Goal: Task Accomplishment & Management: Manage account settings

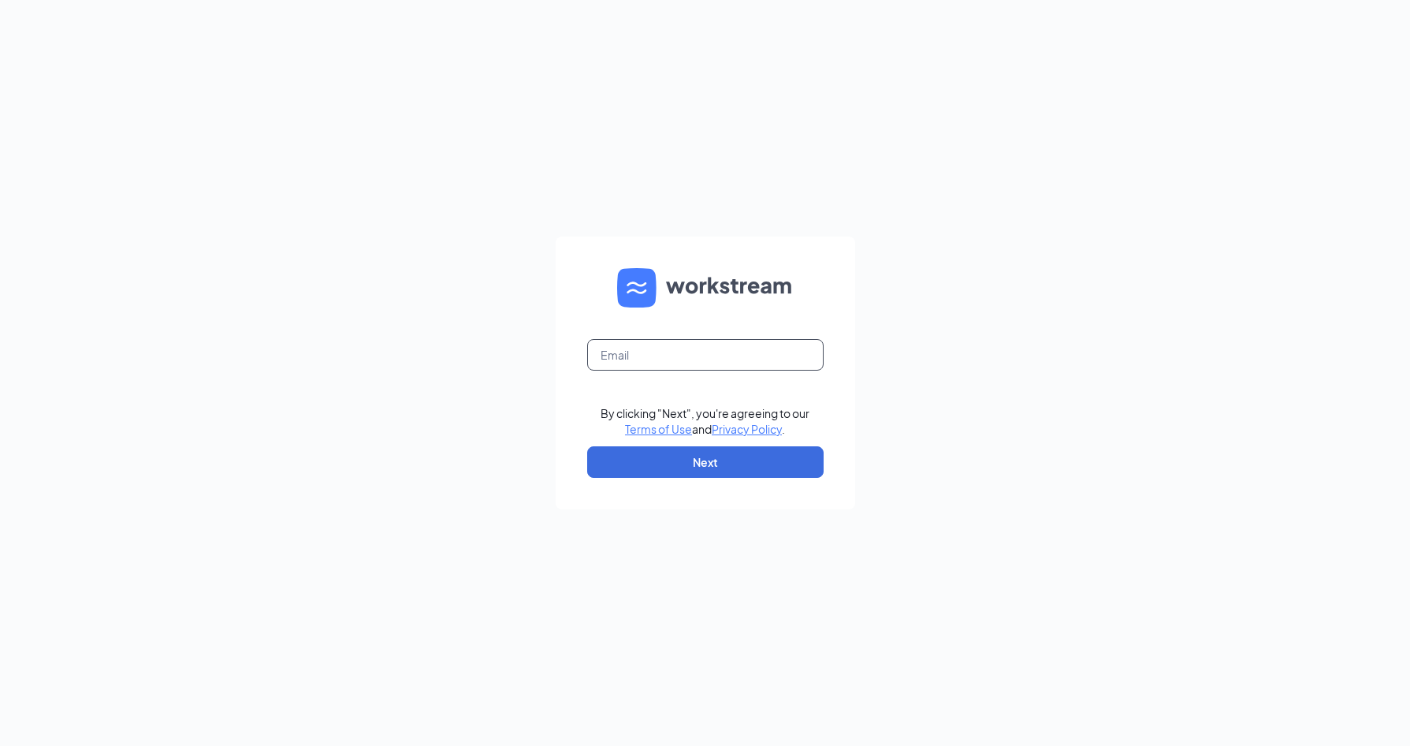
click at [606, 347] on input "text" at bounding box center [705, 355] width 236 height 32
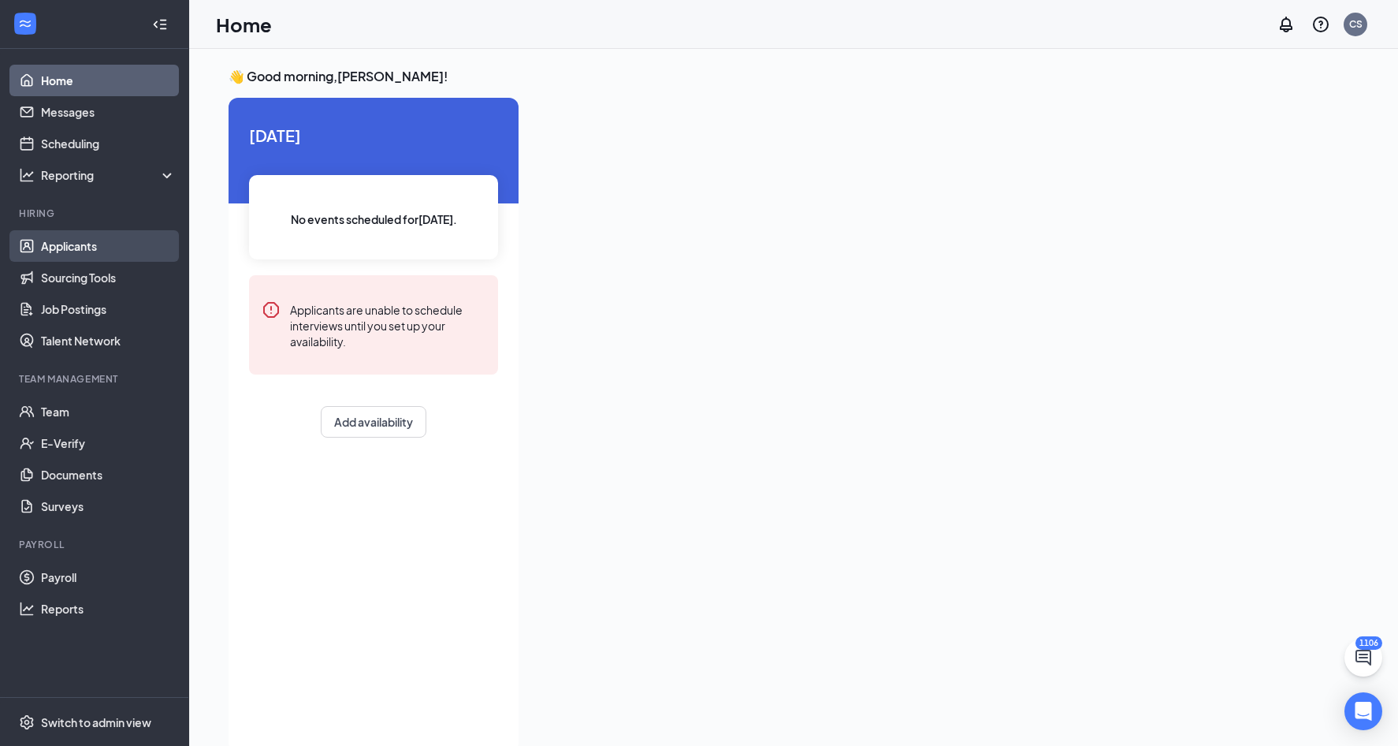
click at [69, 251] on link "Applicants" at bounding box center [108, 246] width 135 height 32
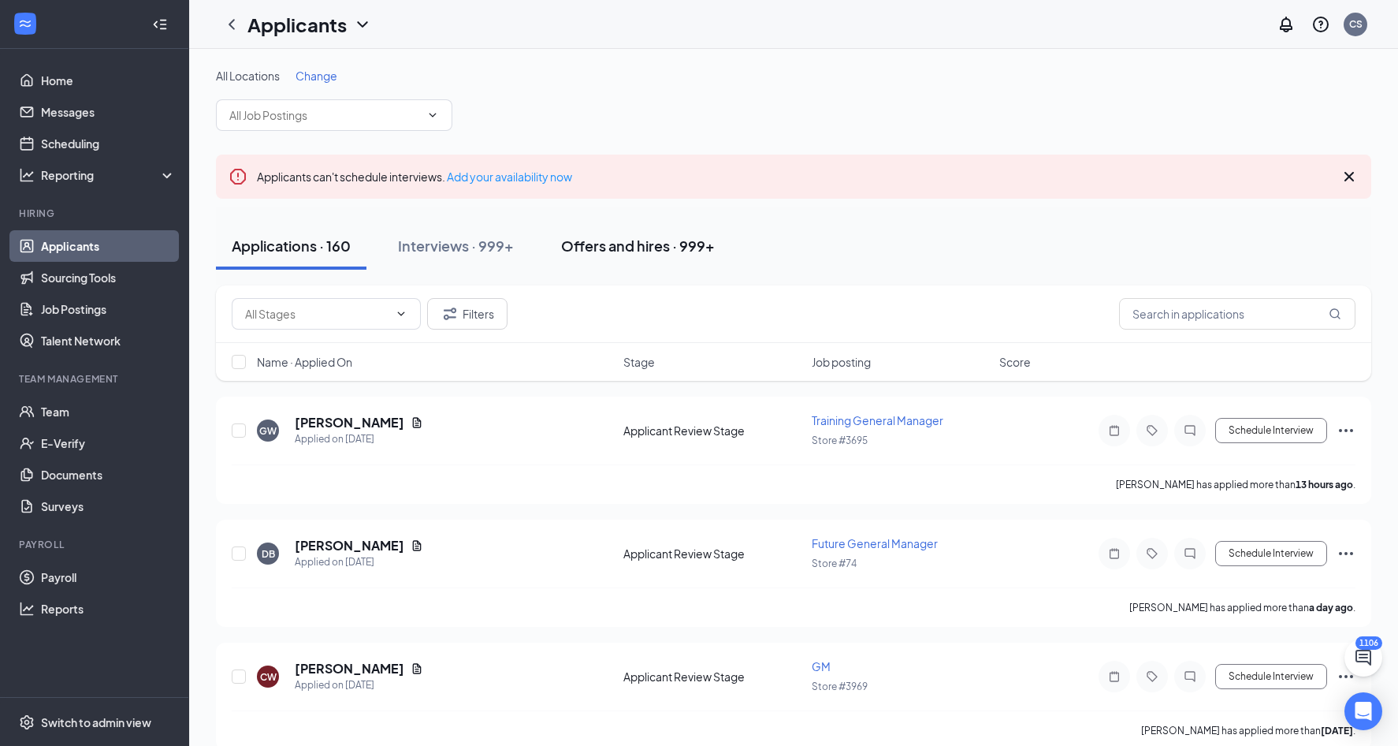
click at [682, 258] on button "Offers and hires · 999+" at bounding box center [637, 245] width 185 height 47
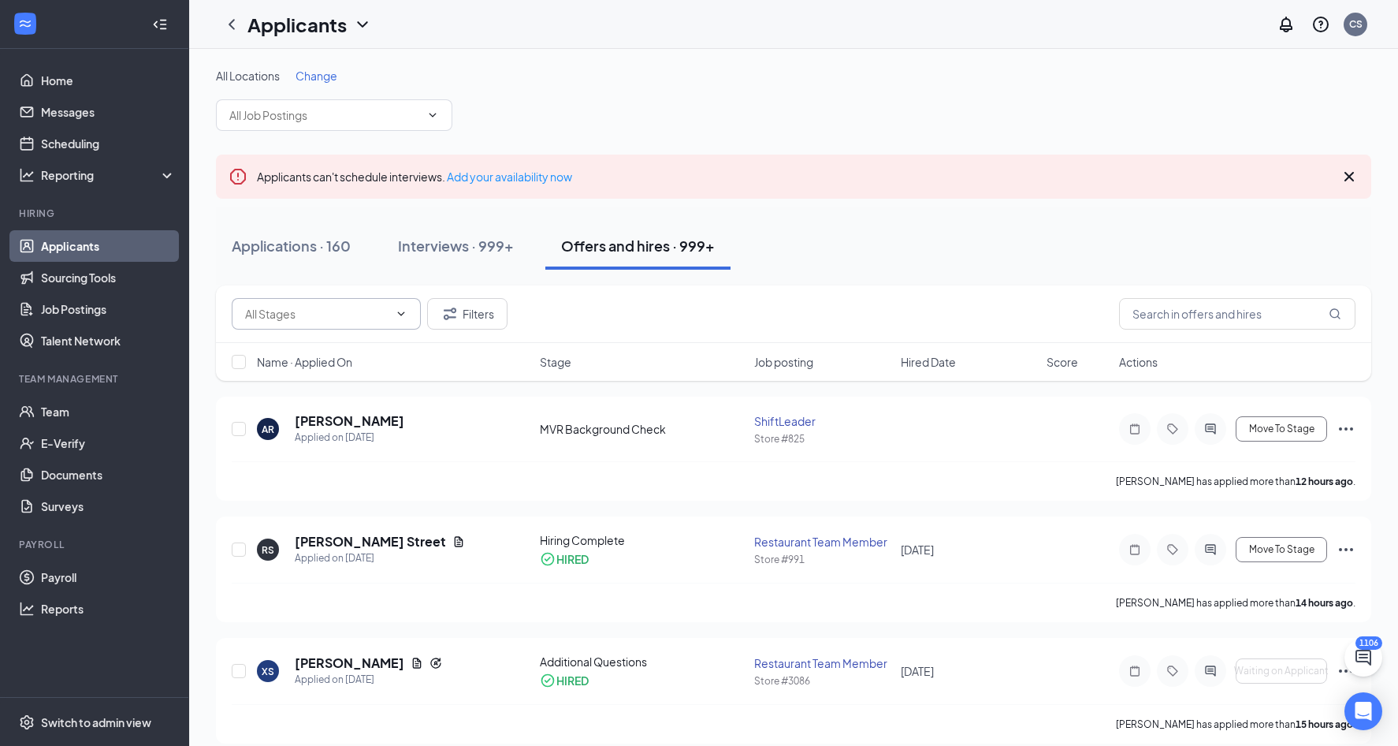
click at [392, 309] on span at bounding box center [400, 313] width 16 height 13
click at [354, 451] on div "MVR Background Check (31)" at bounding box center [317, 459] width 147 height 17
type input "MVR Background Check (31)"
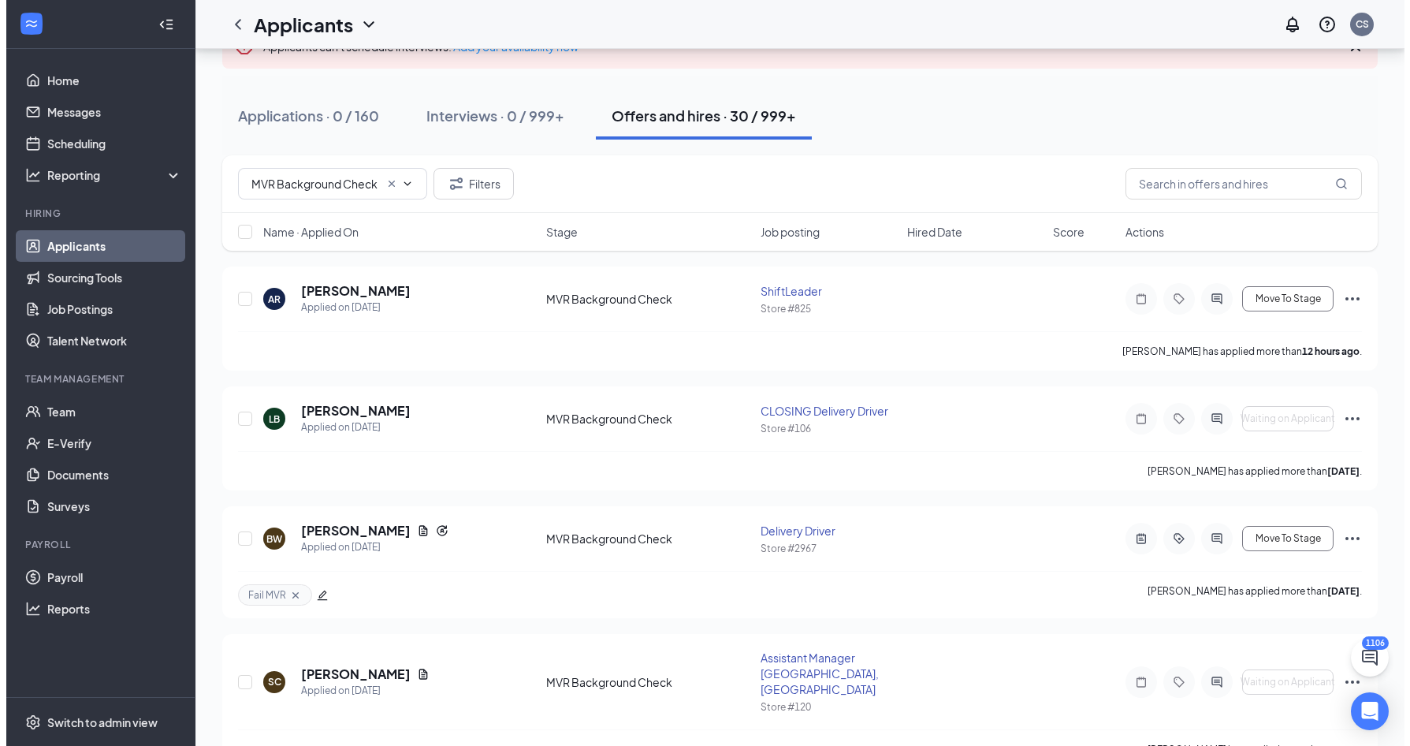
scroll to position [158, 0]
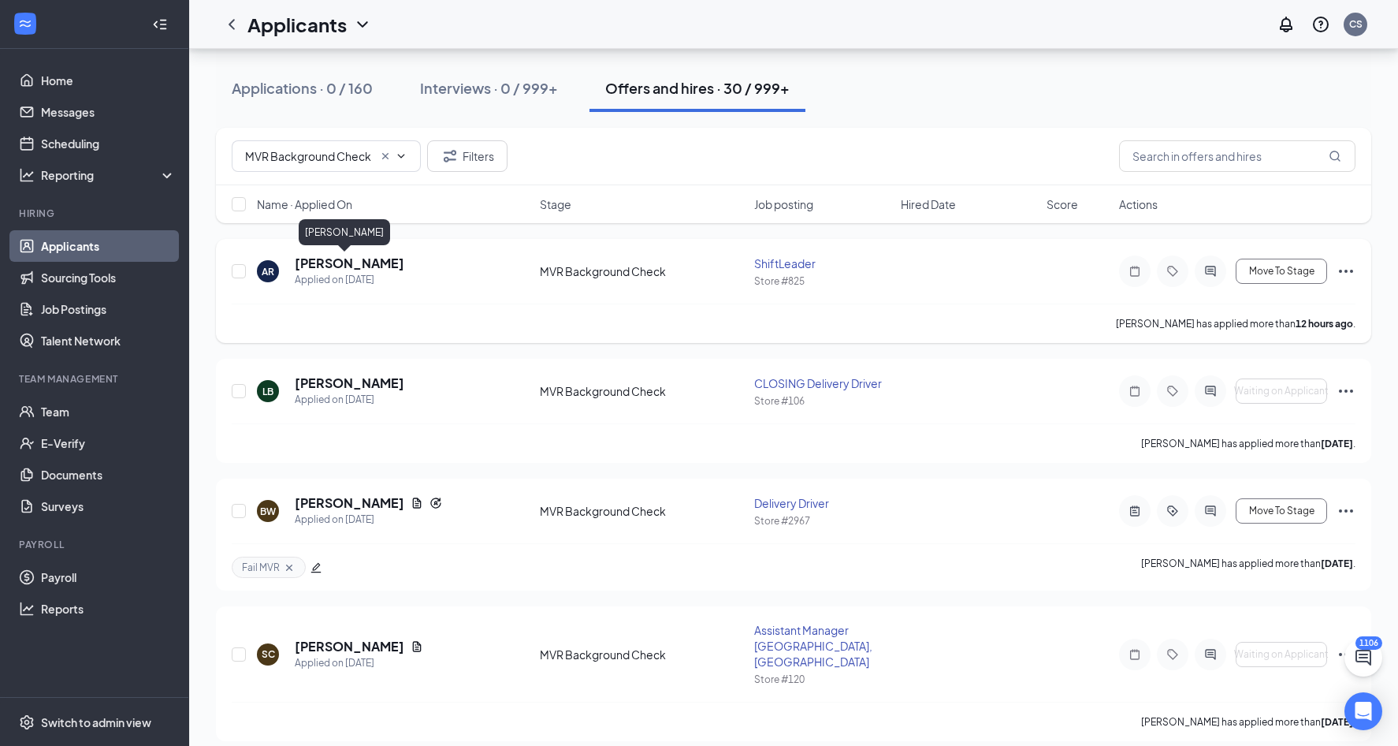
click at [321, 262] on h5 "[PERSON_NAME]" at bounding box center [350, 263] width 110 height 17
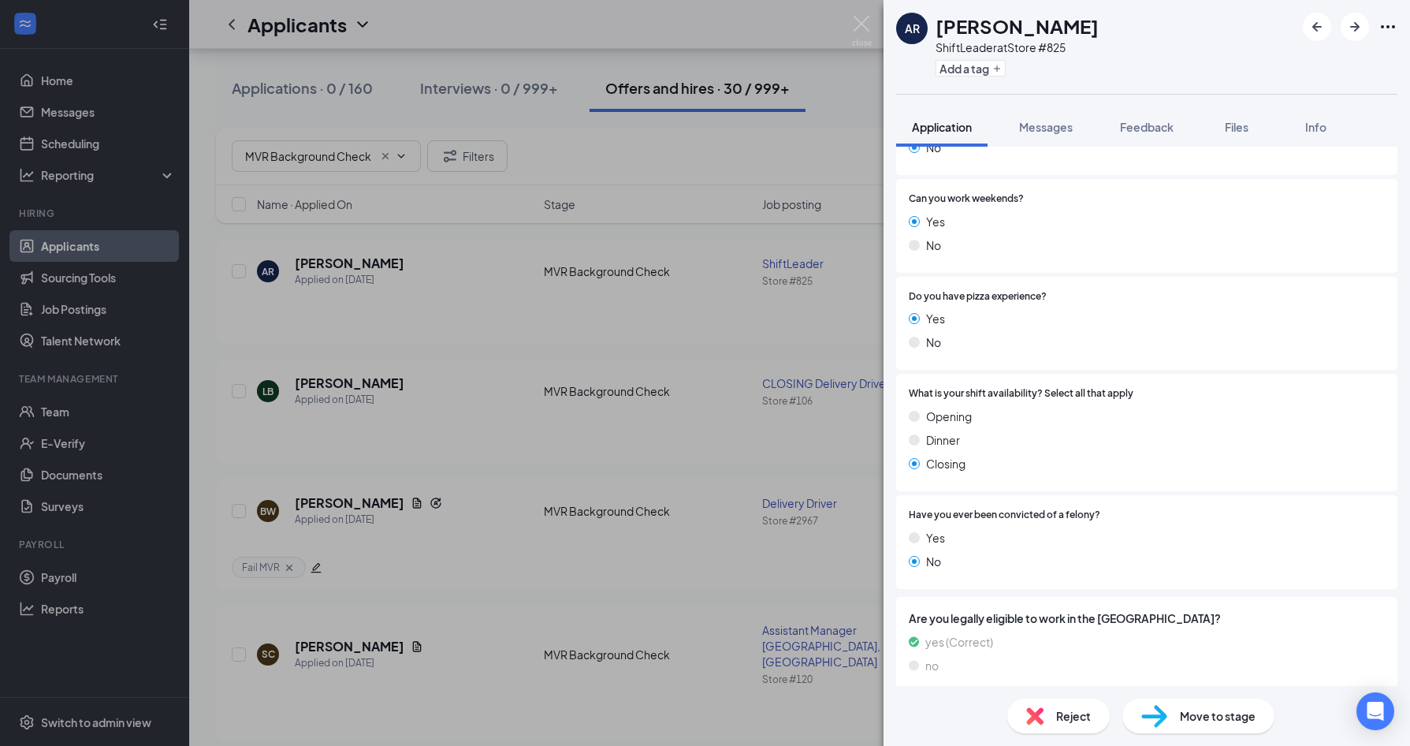
scroll to position [663, 0]
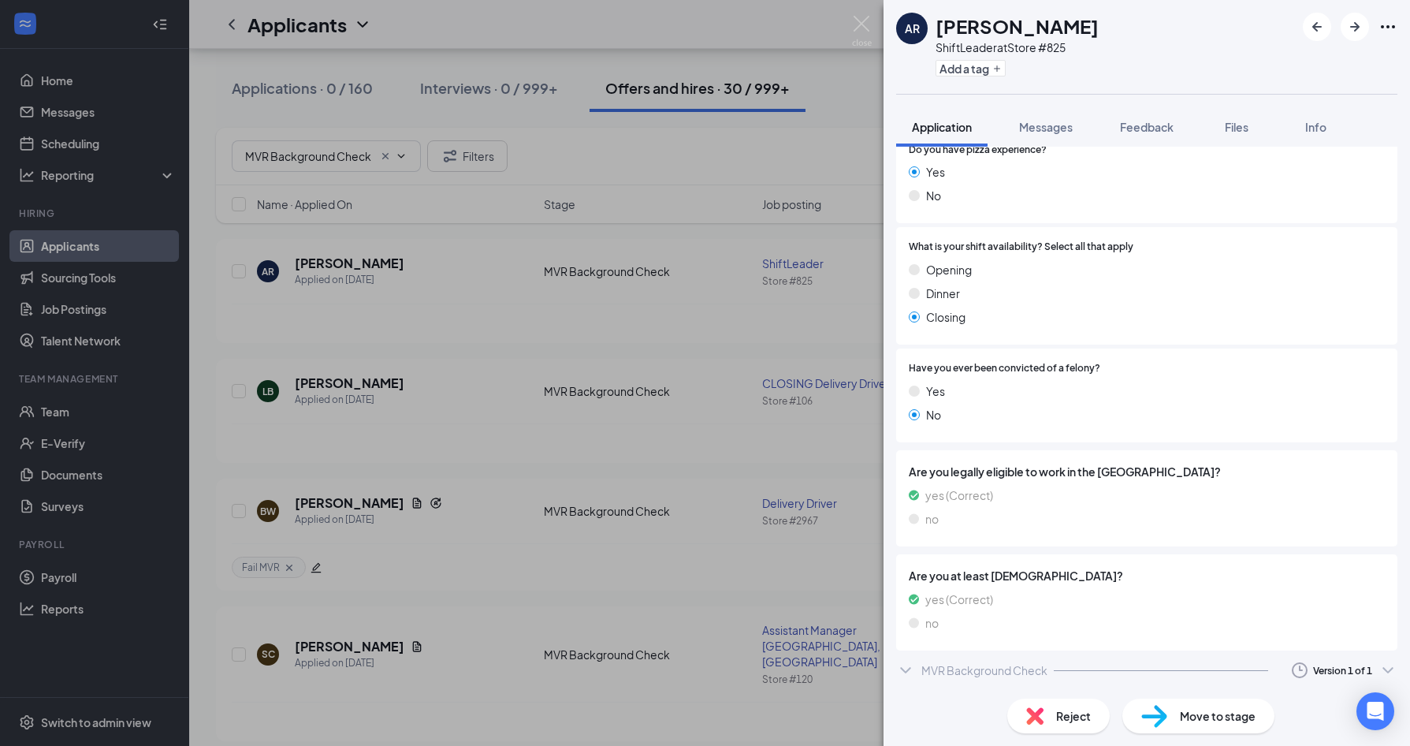
click at [1037, 668] on div "MVR Background Check" at bounding box center [984, 670] width 126 height 16
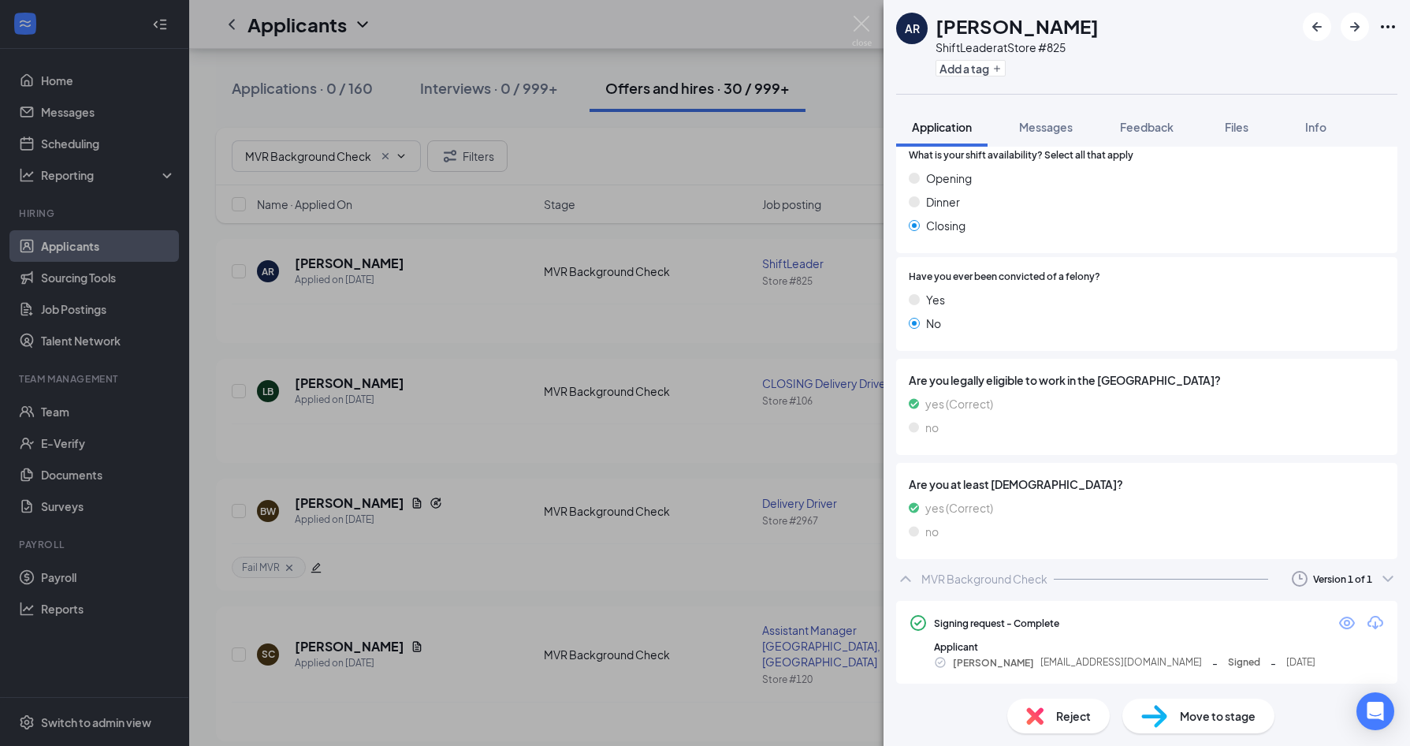
scroll to position [757, 0]
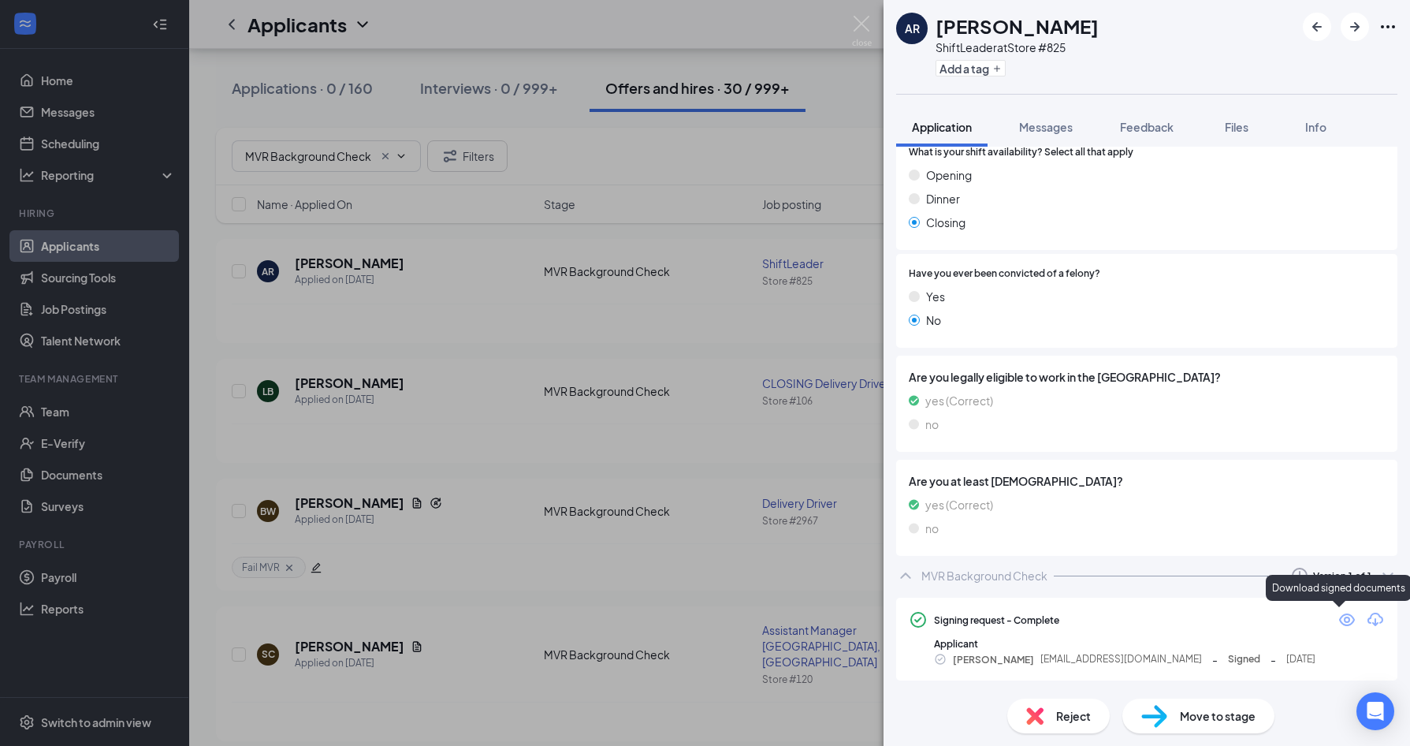
click at [1367, 622] on icon "Download" at bounding box center [1375, 618] width 16 height 13
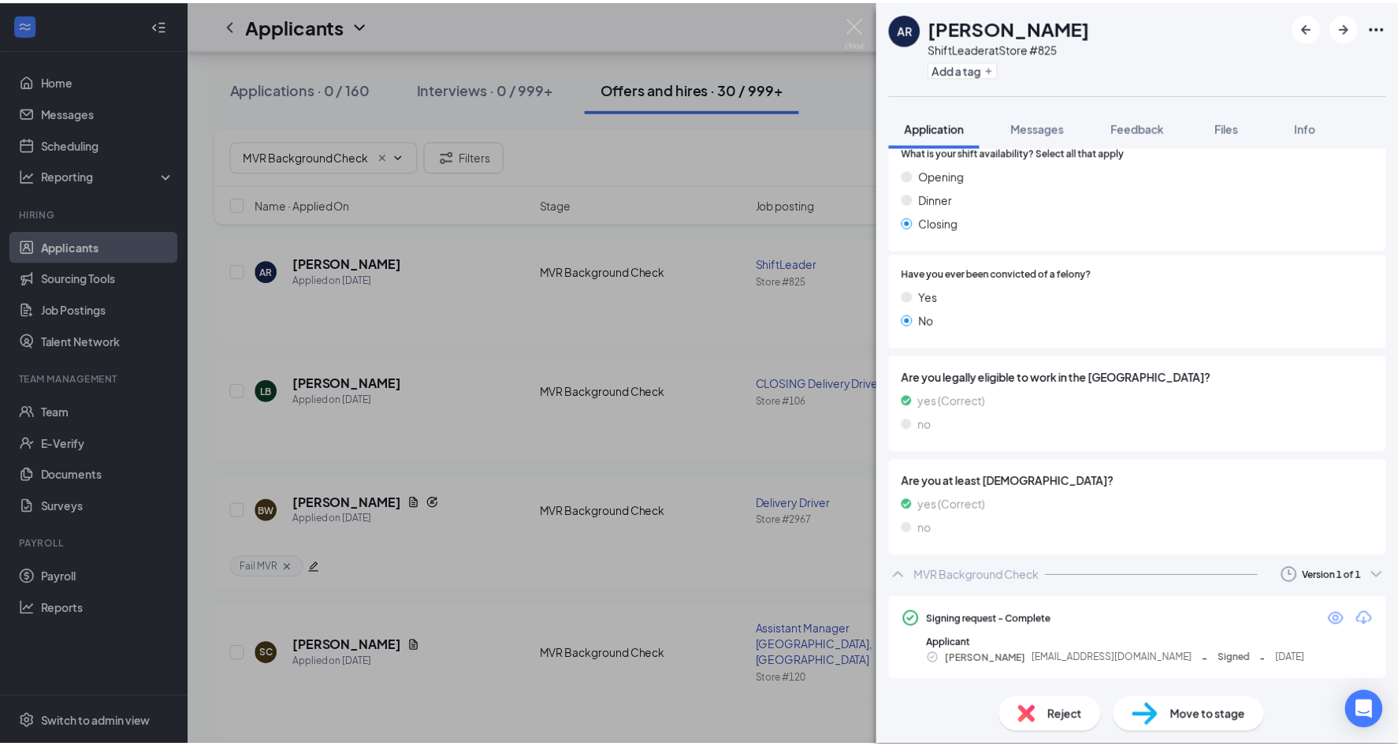
scroll to position [752, 0]
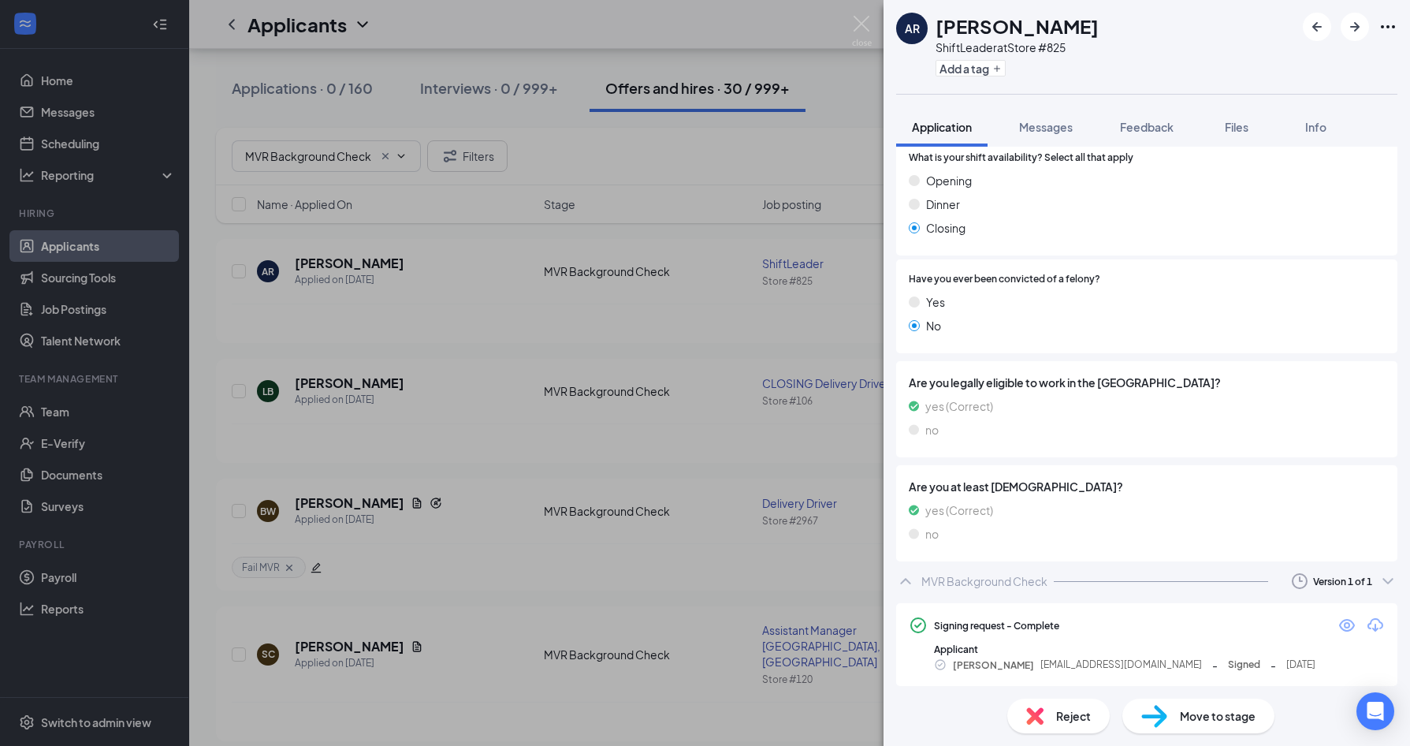
click at [613, 400] on div "AR [PERSON_NAME] ShiftLeader at Store #825 Add a tag Application Messages Feedb…" at bounding box center [705, 373] width 1410 height 746
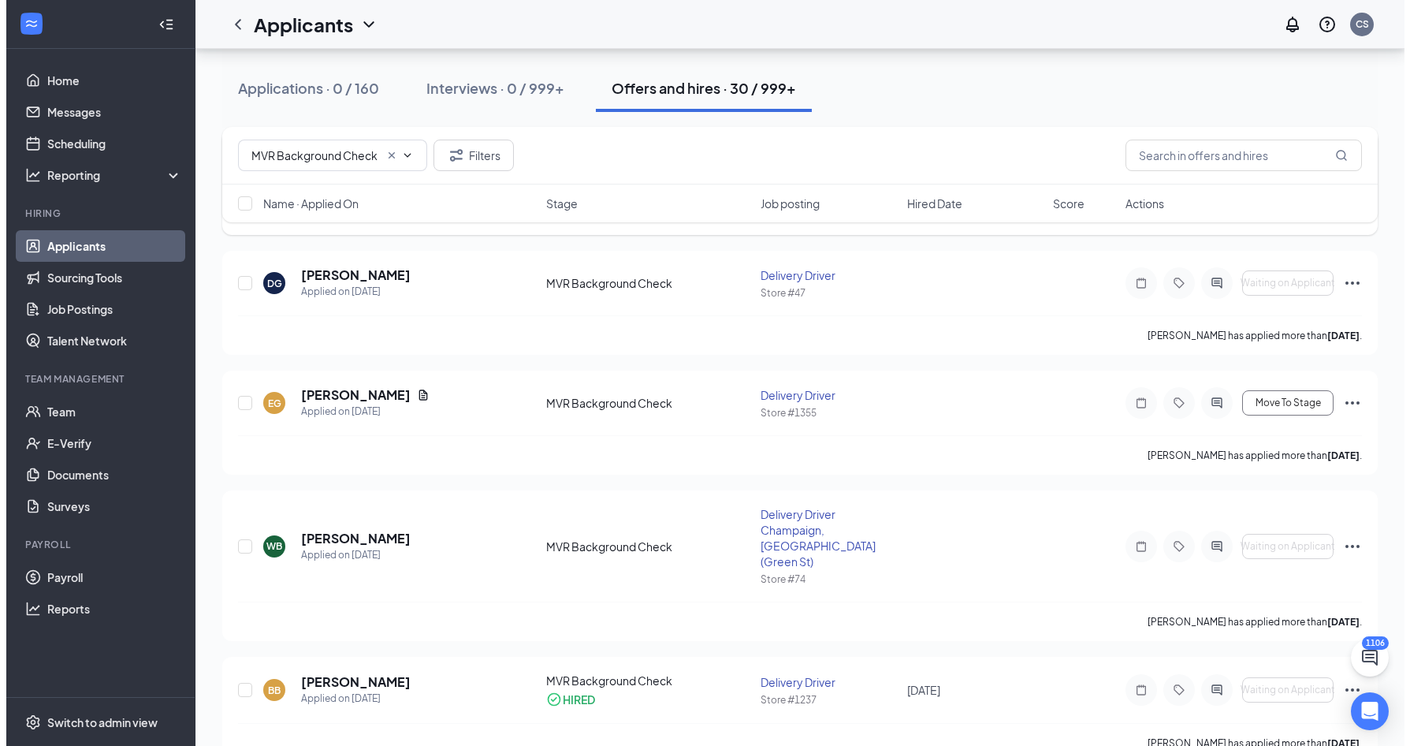
scroll to position [788, 0]
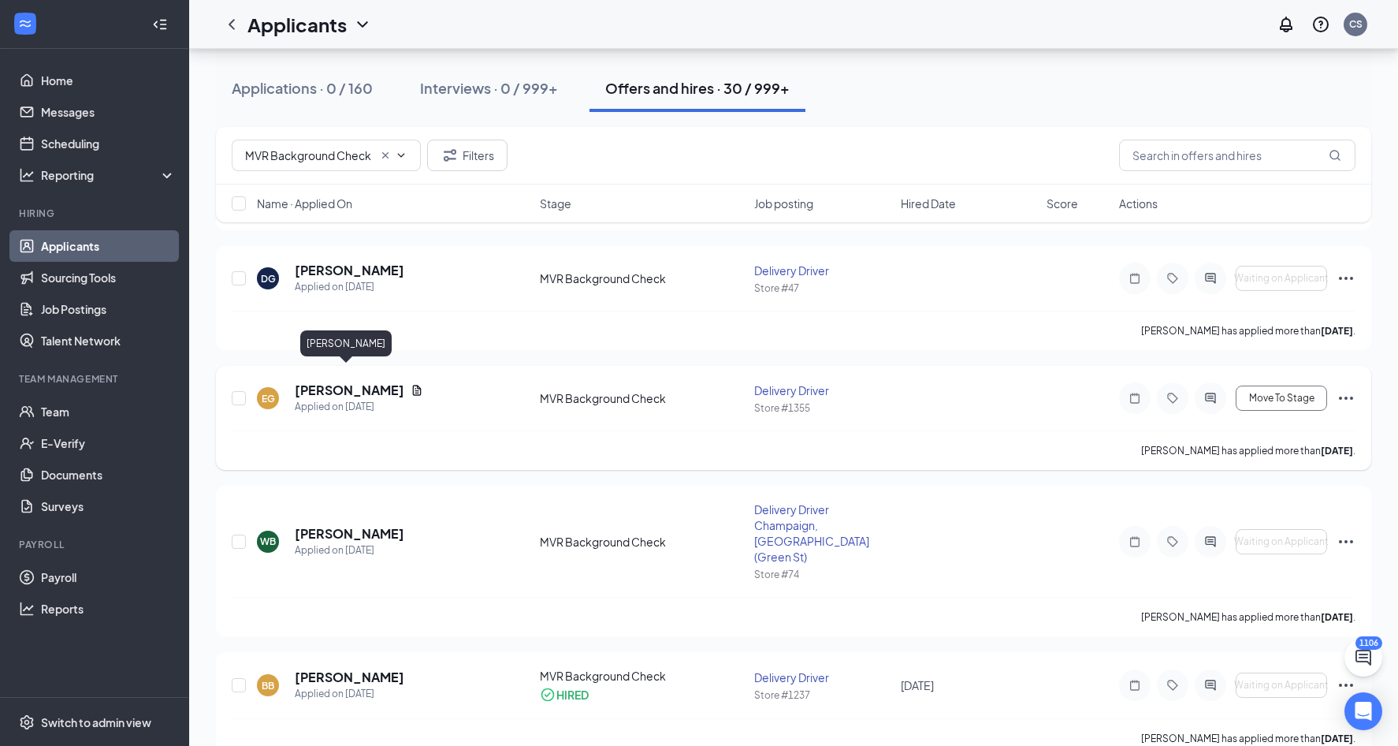
click at [357, 381] on h5 "[PERSON_NAME]" at bounding box center [350, 389] width 110 height 17
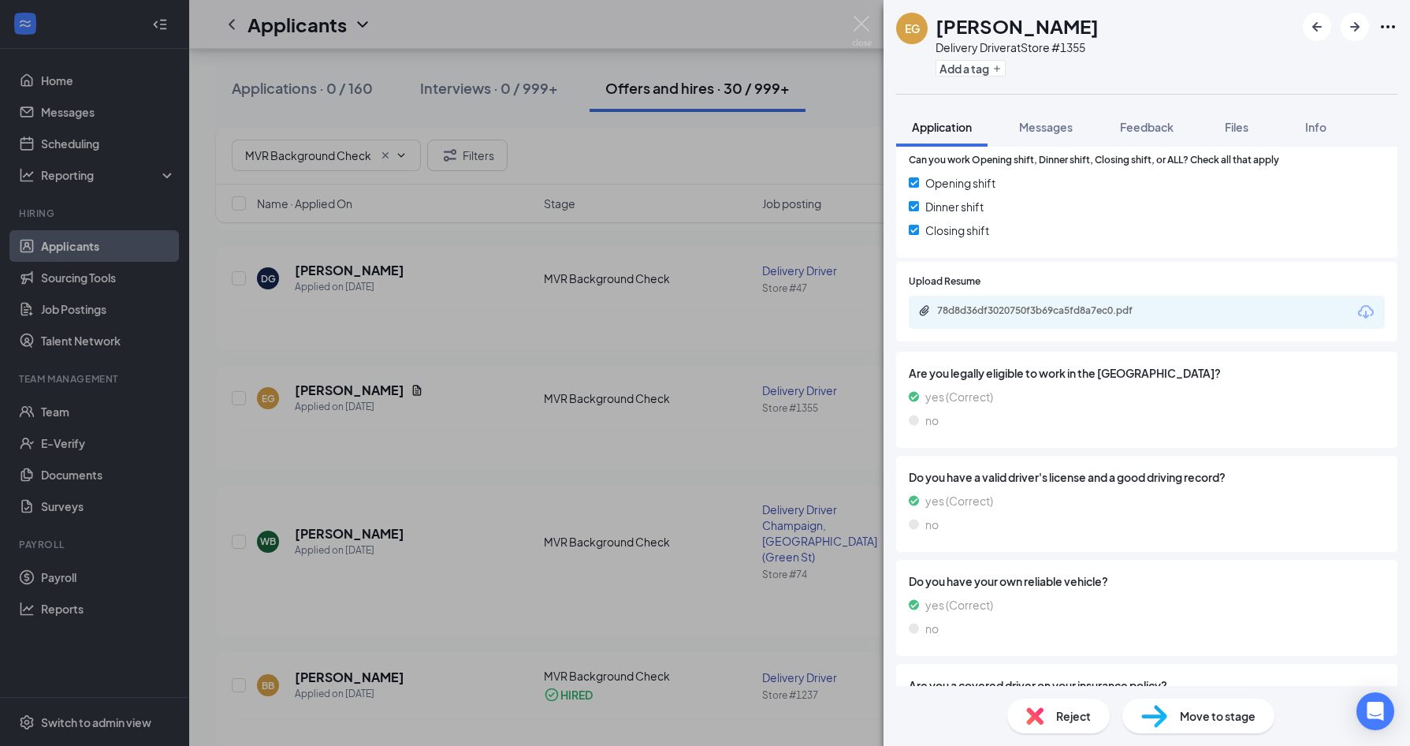
scroll to position [611, 0]
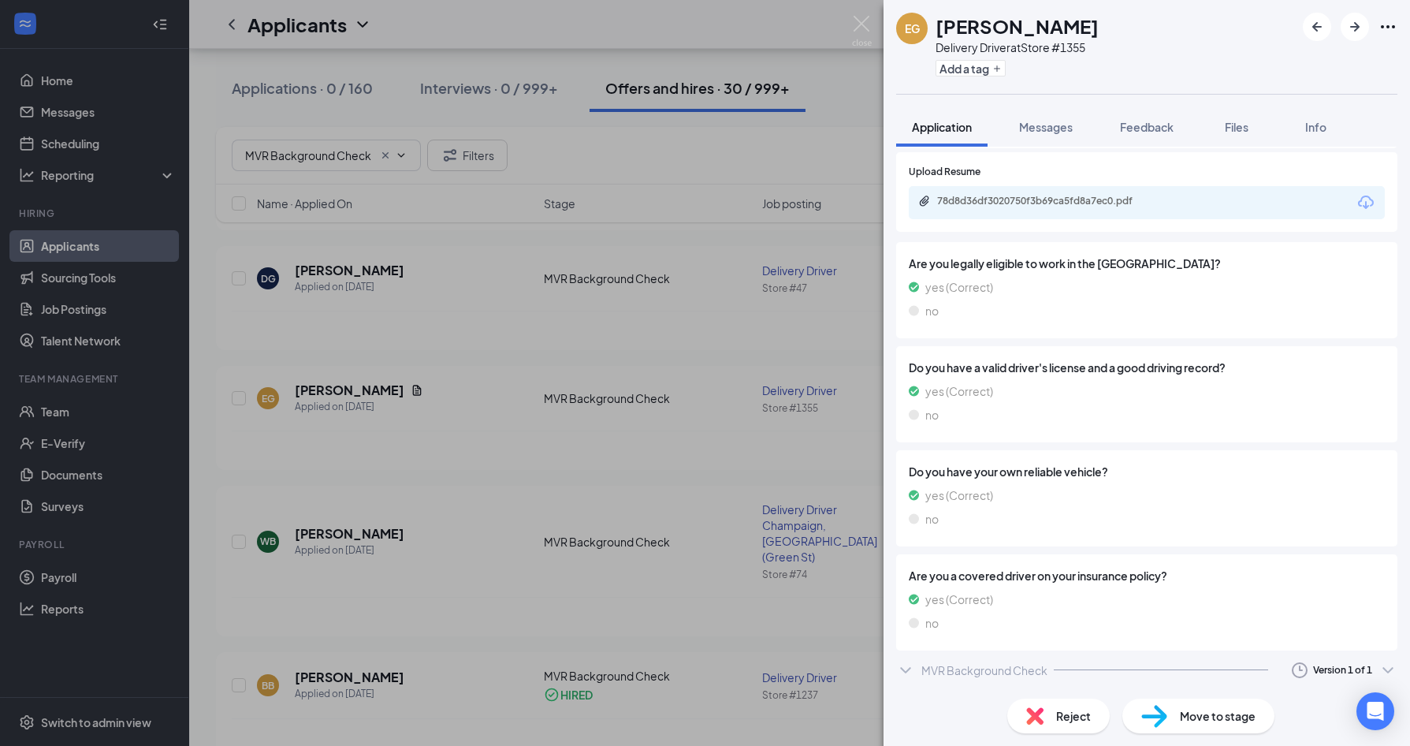
click at [994, 665] on div "MVR Background Check" at bounding box center [984, 670] width 126 height 16
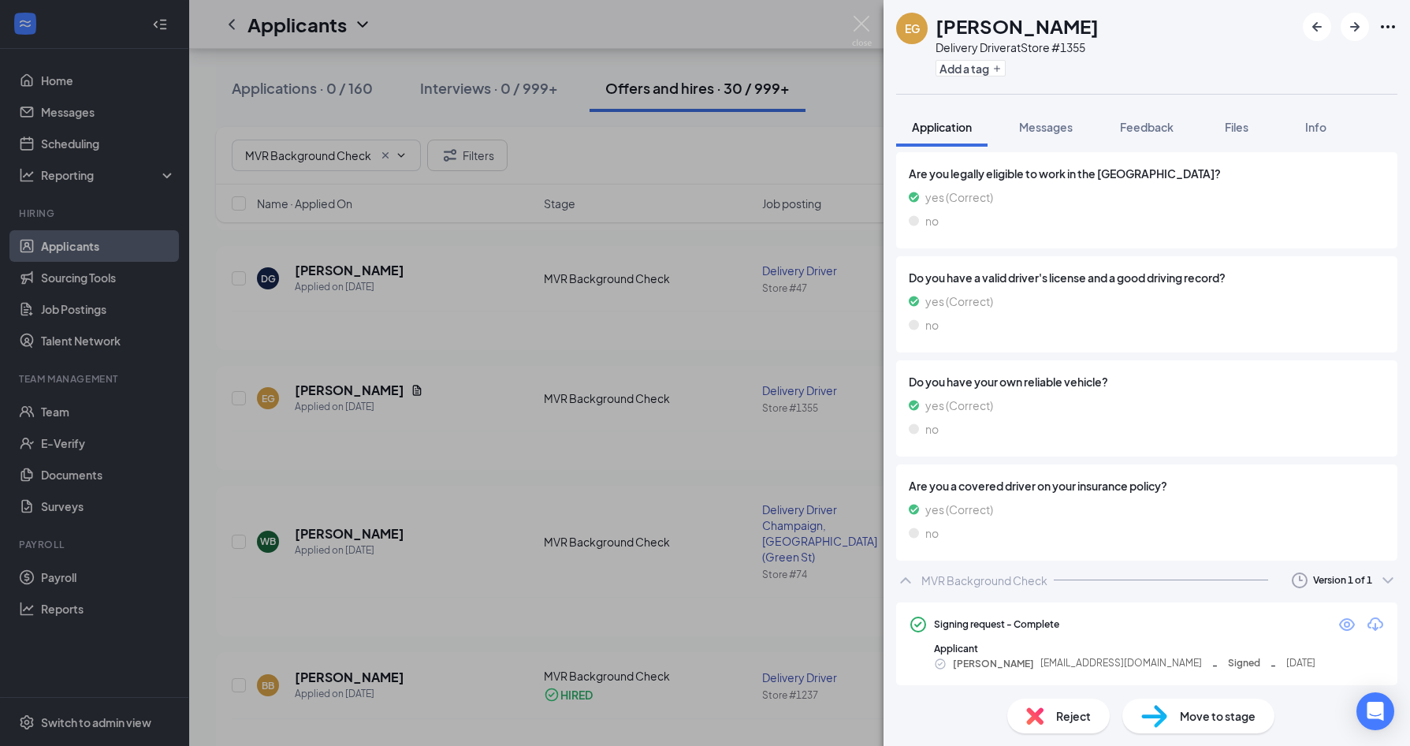
scroll to position [702, 0]
click at [1367, 628] on icon "Download" at bounding box center [1375, 622] width 19 height 19
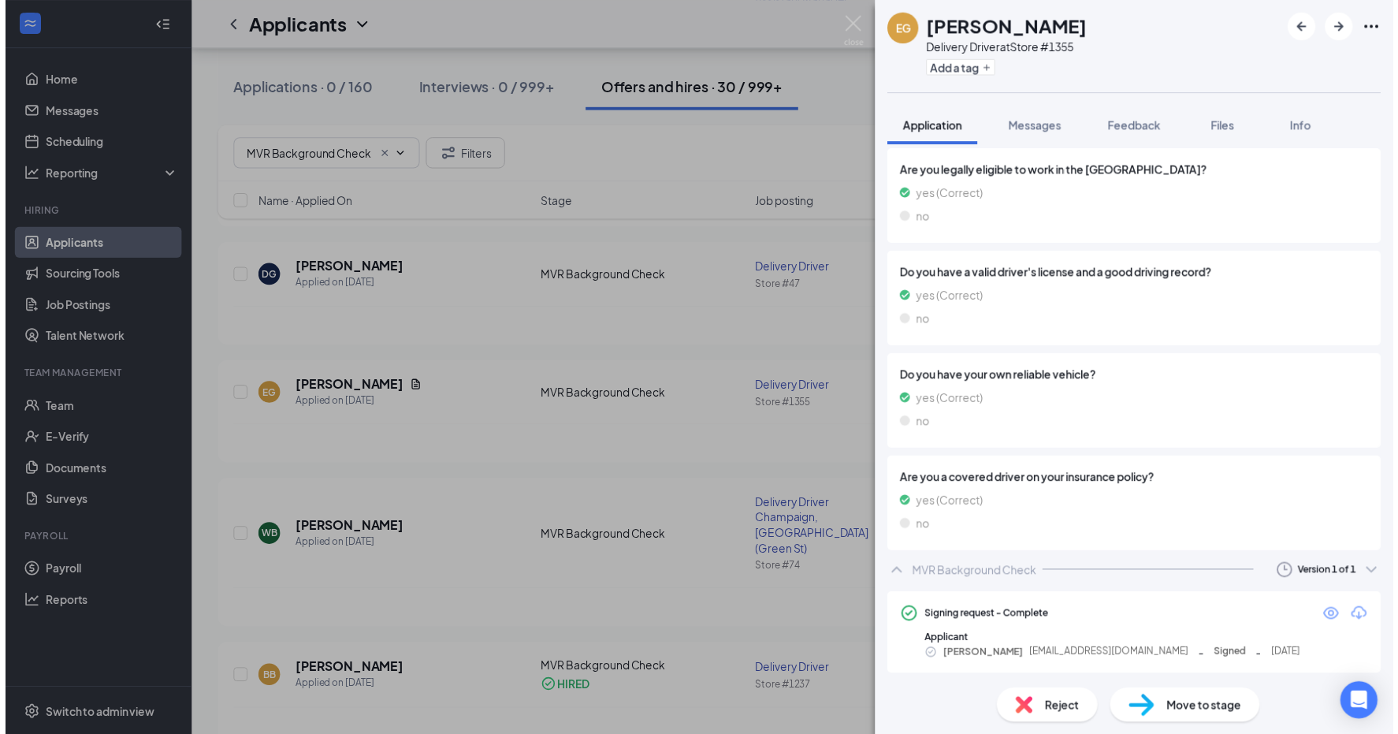
scroll to position [700, 0]
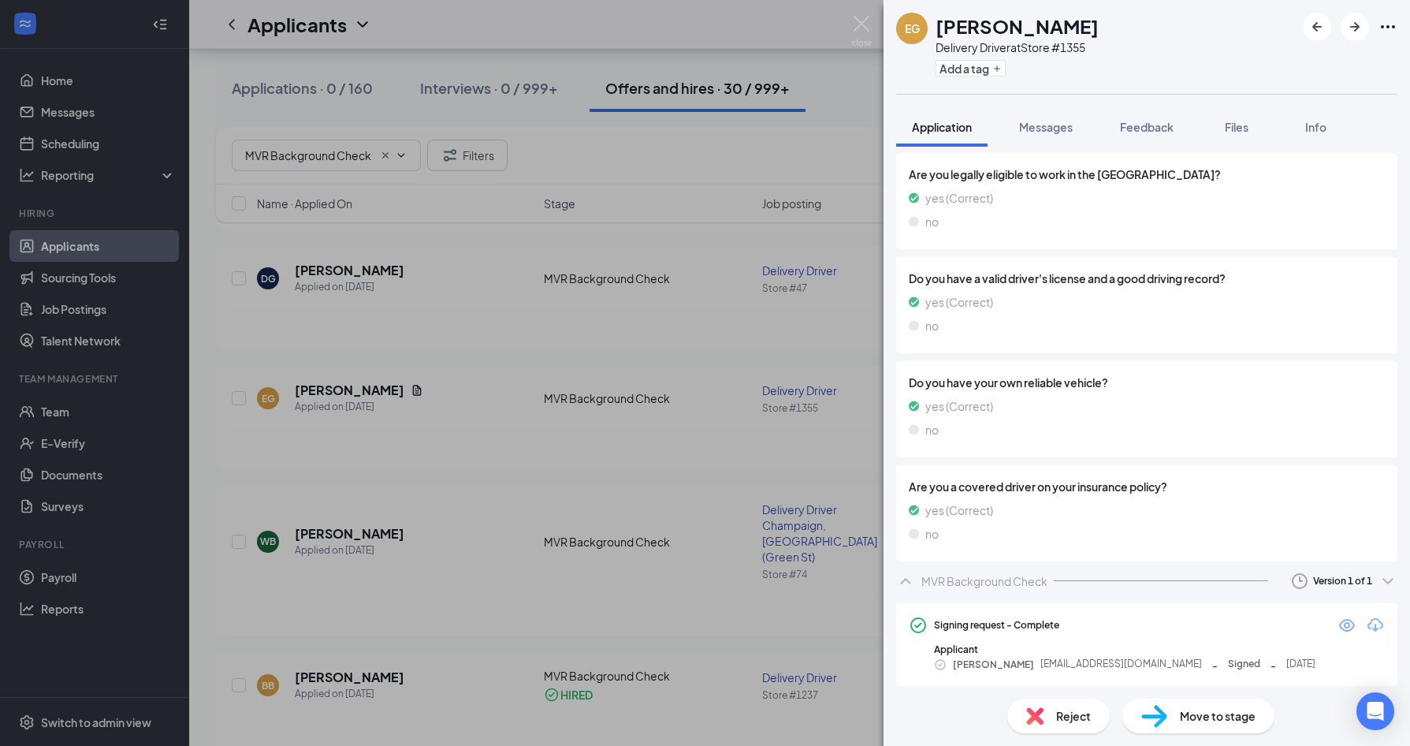
click at [429, 329] on div "EG [PERSON_NAME] Delivery Driver at Store #1355 Add a tag Application Messages …" at bounding box center [705, 373] width 1410 height 746
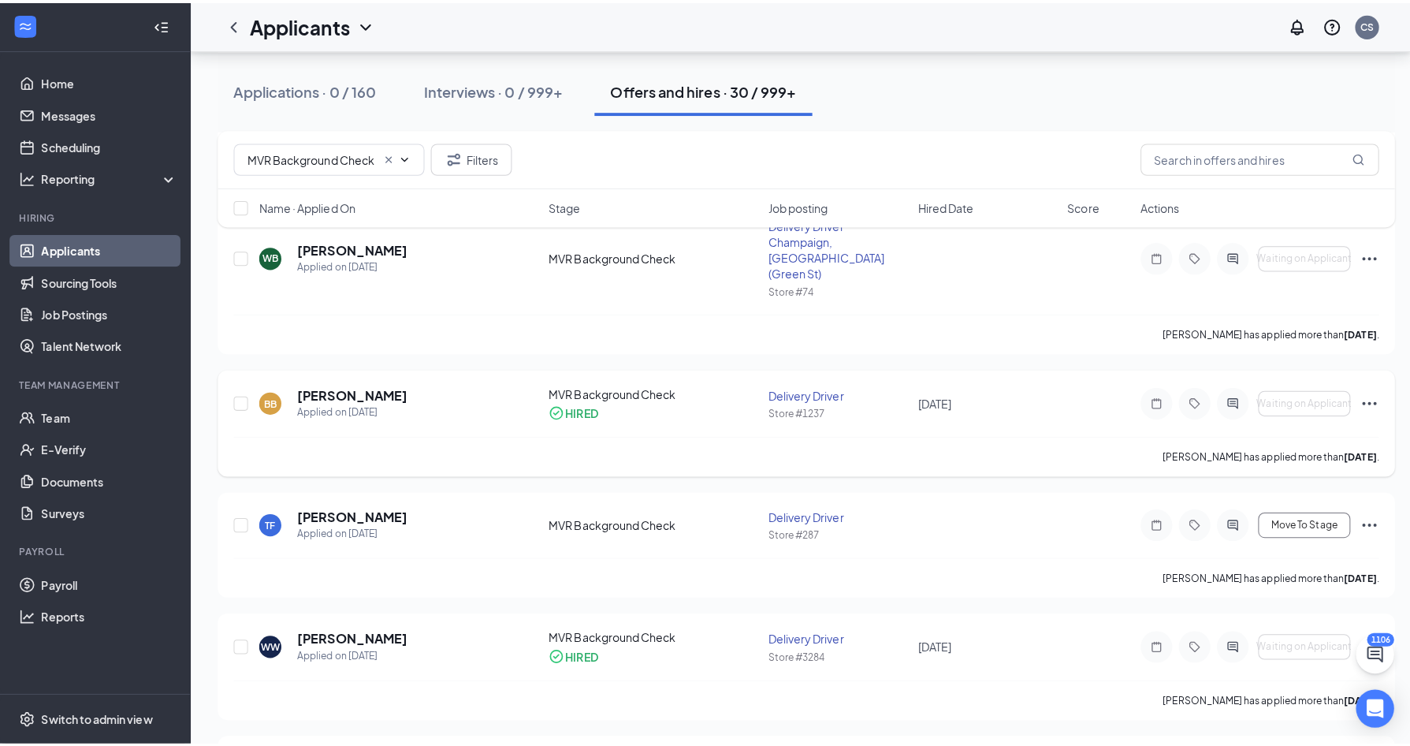
scroll to position [1103, 0]
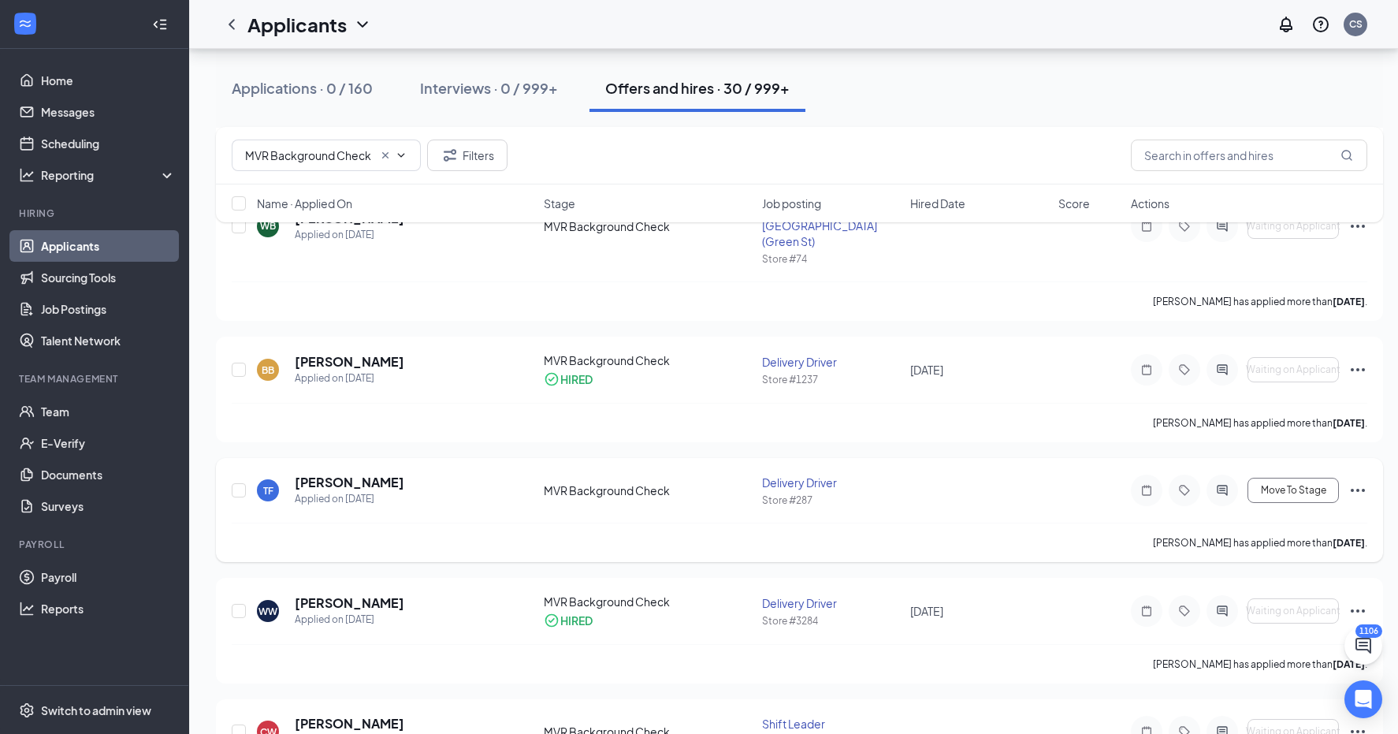
click at [350, 474] on h5 "[PERSON_NAME]" at bounding box center [350, 482] width 110 height 17
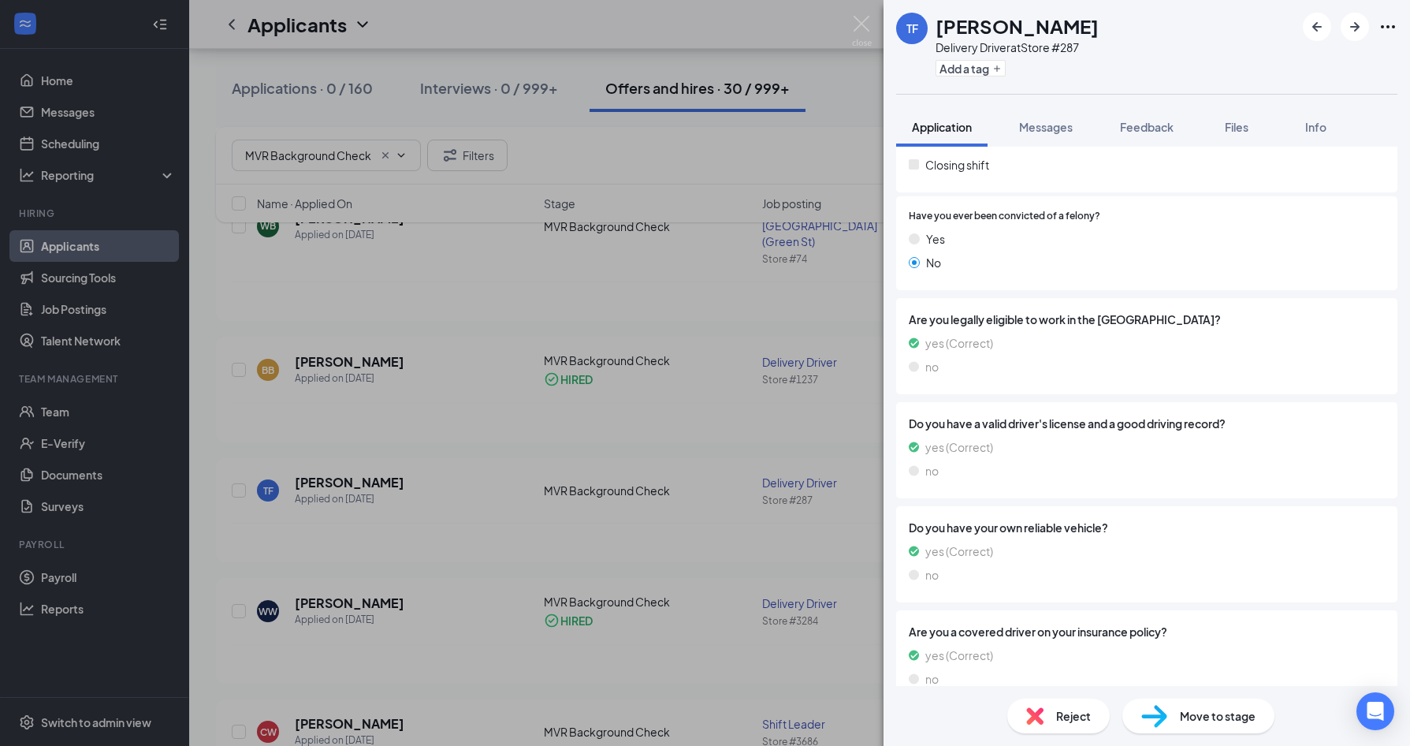
scroll to position [571, 0]
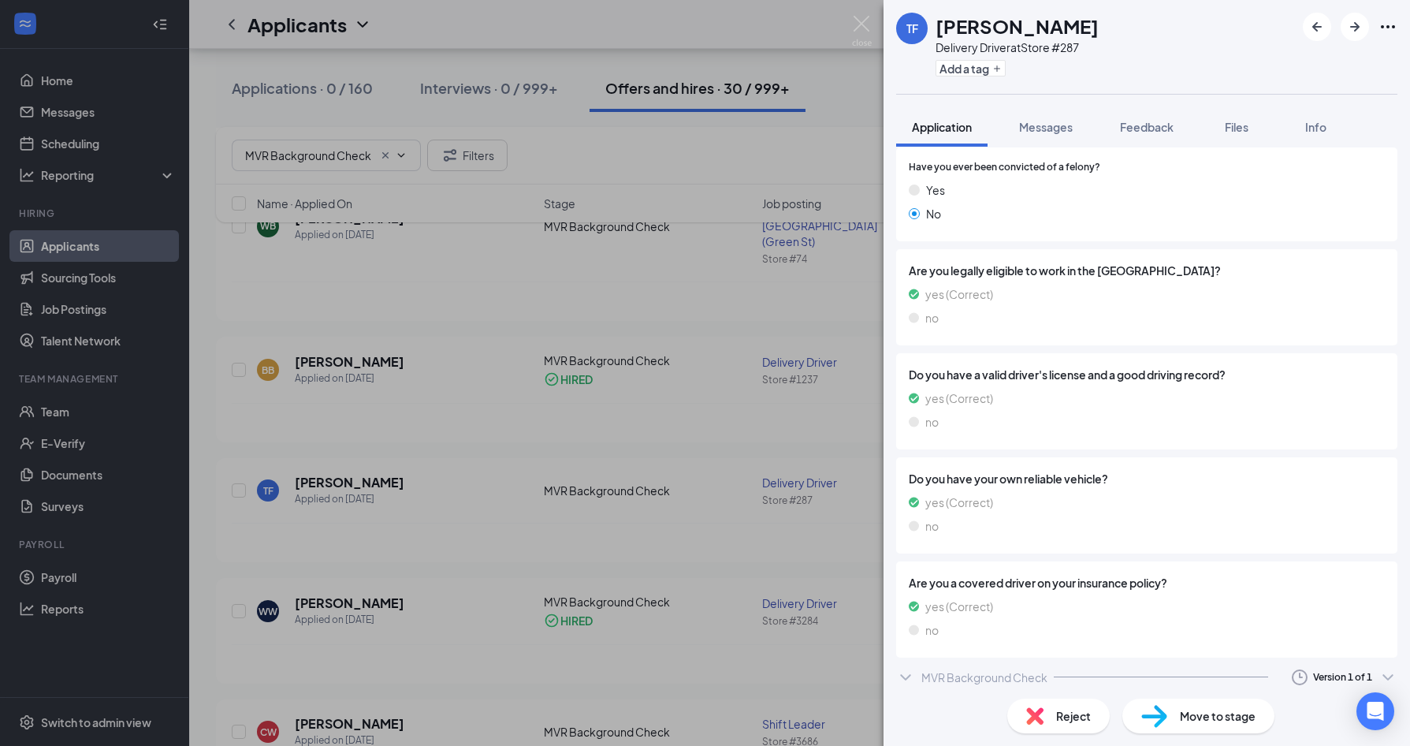
click at [1005, 672] on div "MVR Background Check" at bounding box center [984, 677] width 126 height 16
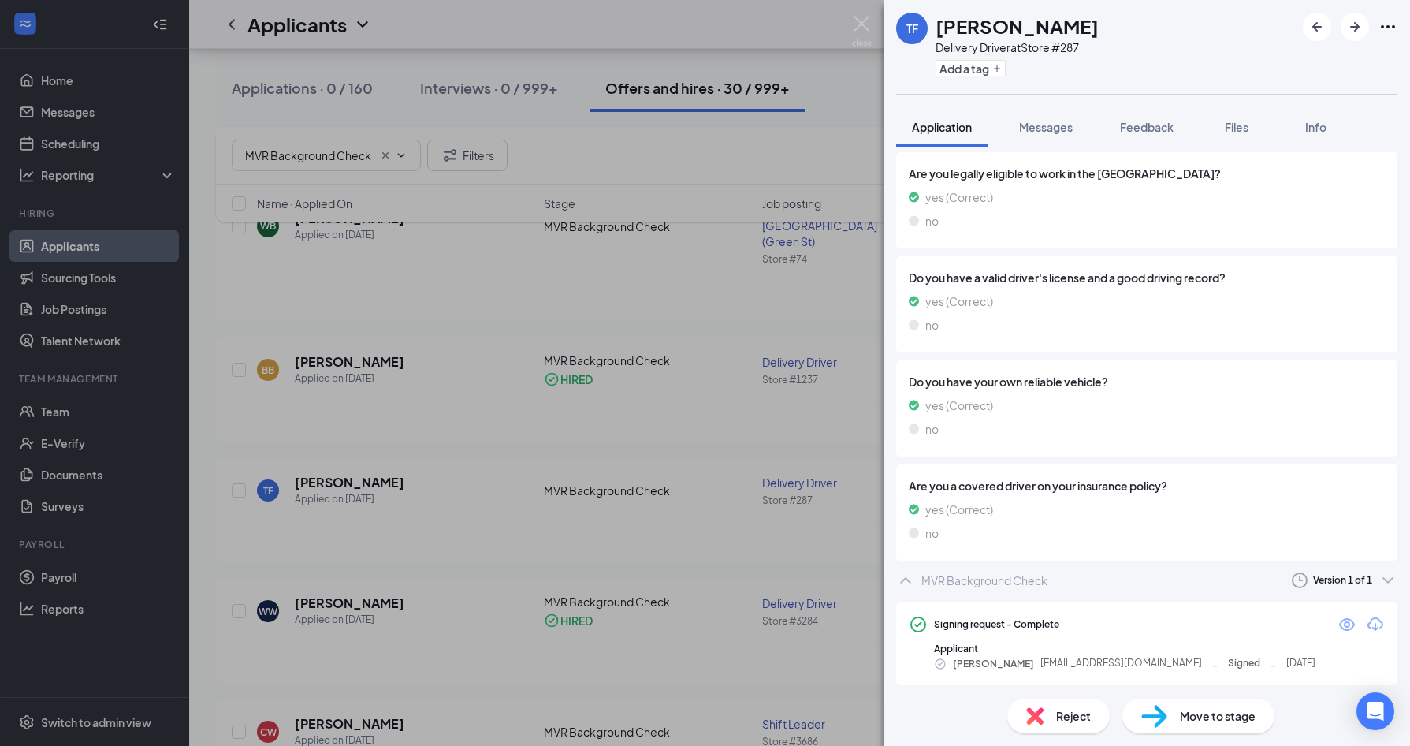
scroll to position [671, 0]
click at [1367, 619] on icon "Download" at bounding box center [1375, 621] width 16 height 13
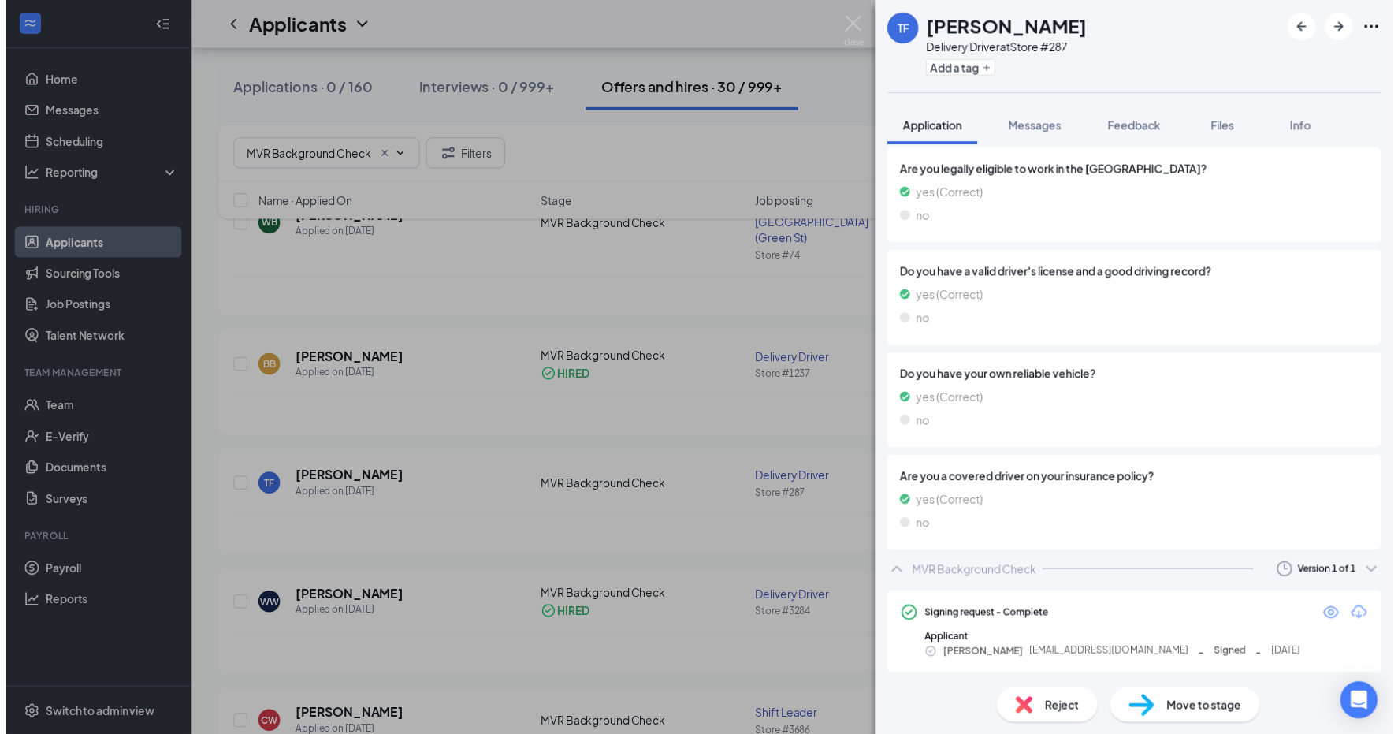
scroll to position [668, 0]
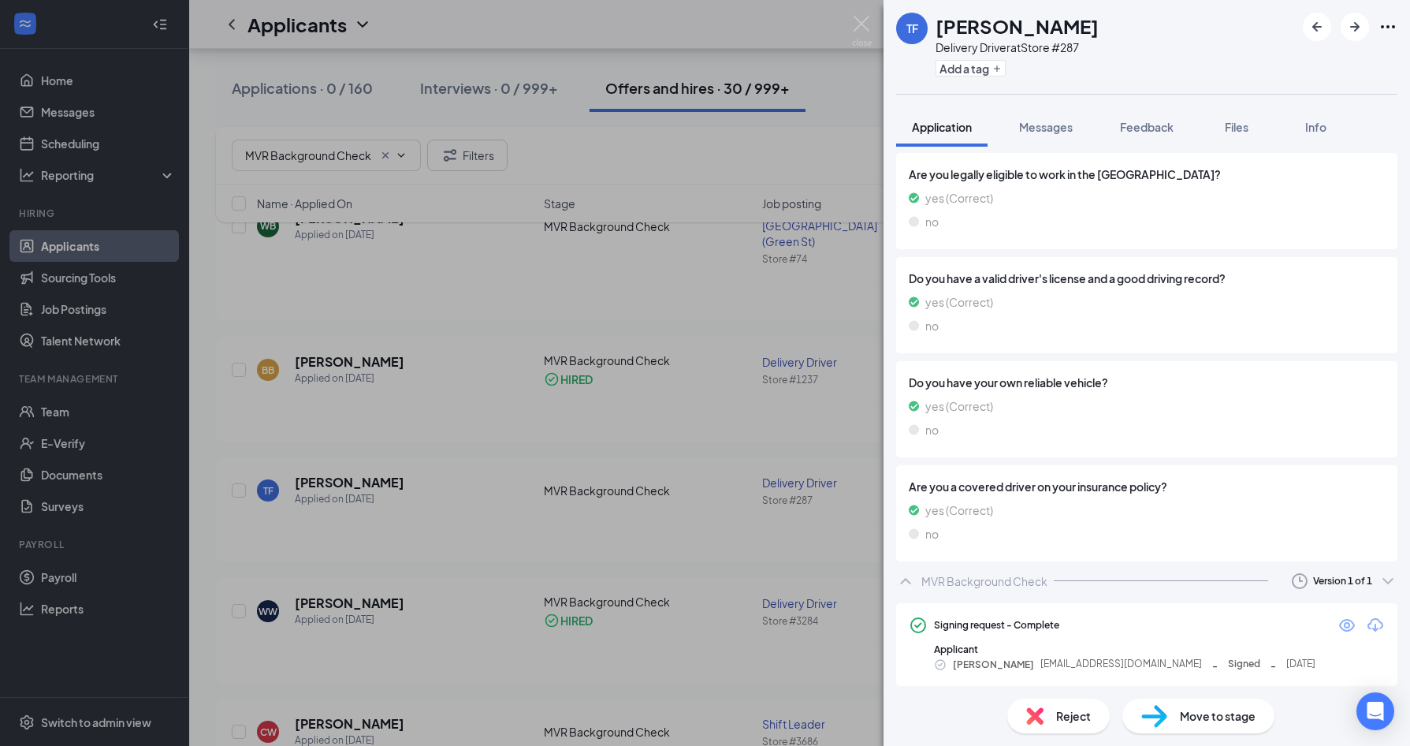
click at [533, 314] on div "TF [PERSON_NAME] Delivery Driver at Store #287 Add a tag Application Messages F…" at bounding box center [705, 373] width 1410 height 746
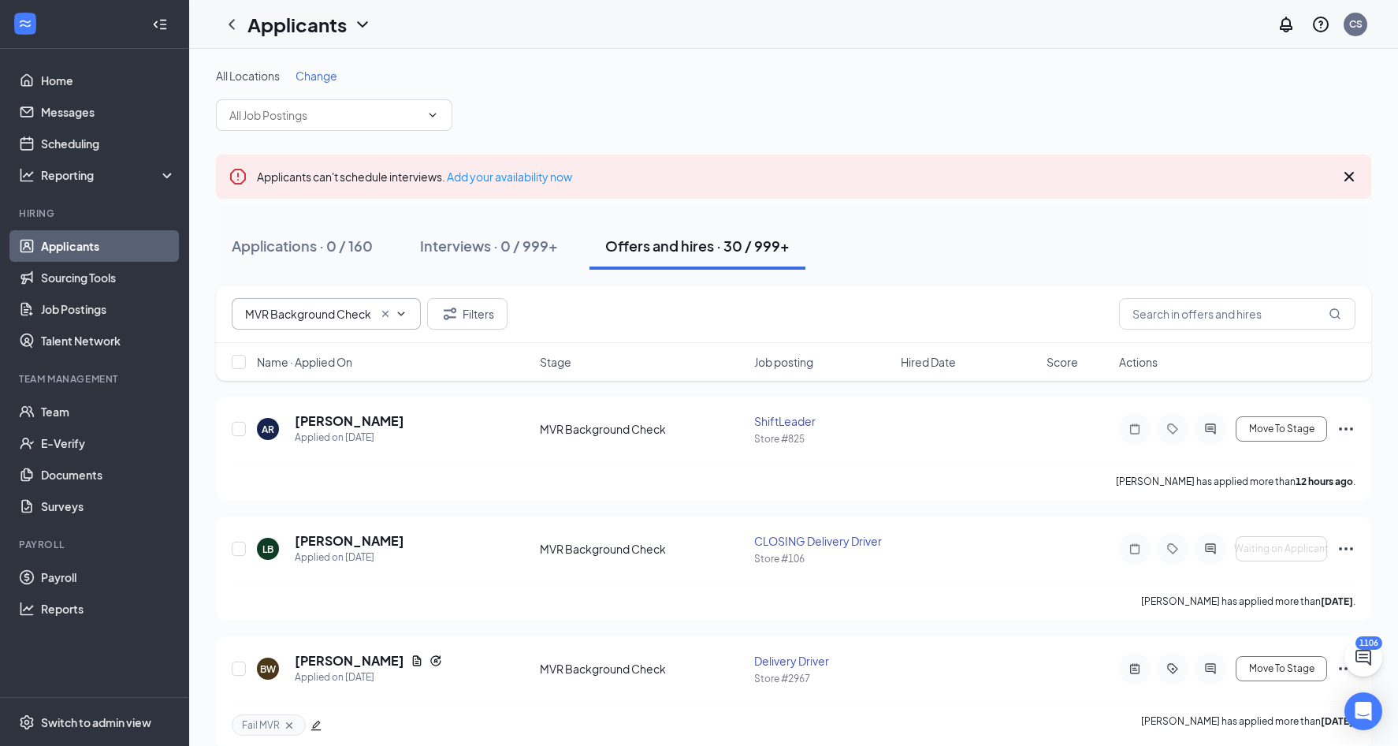
click at [385, 313] on icon "Cross" at bounding box center [385, 314] width 6 height 6
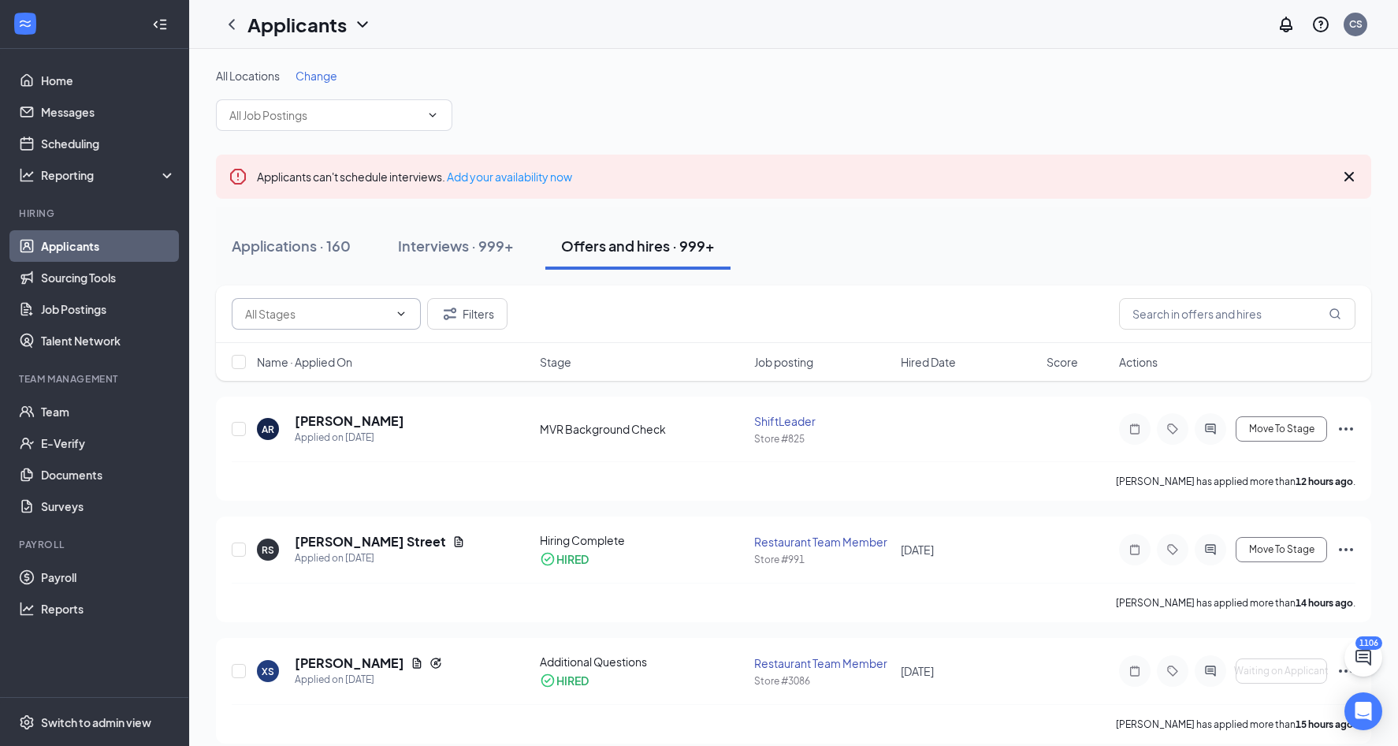
click at [924, 359] on span "Hired Date" at bounding box center [928, 362] width 55 height 16
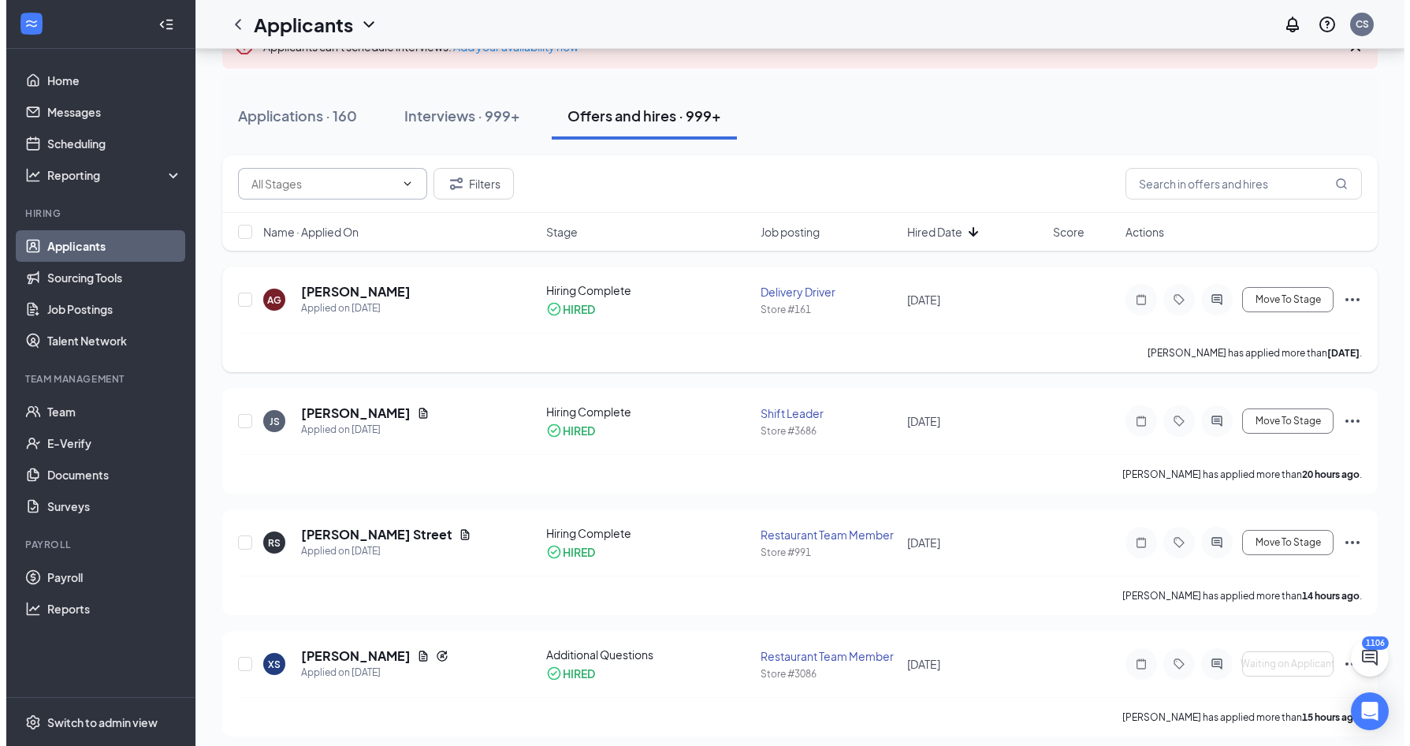
scroll to position [158, 0]
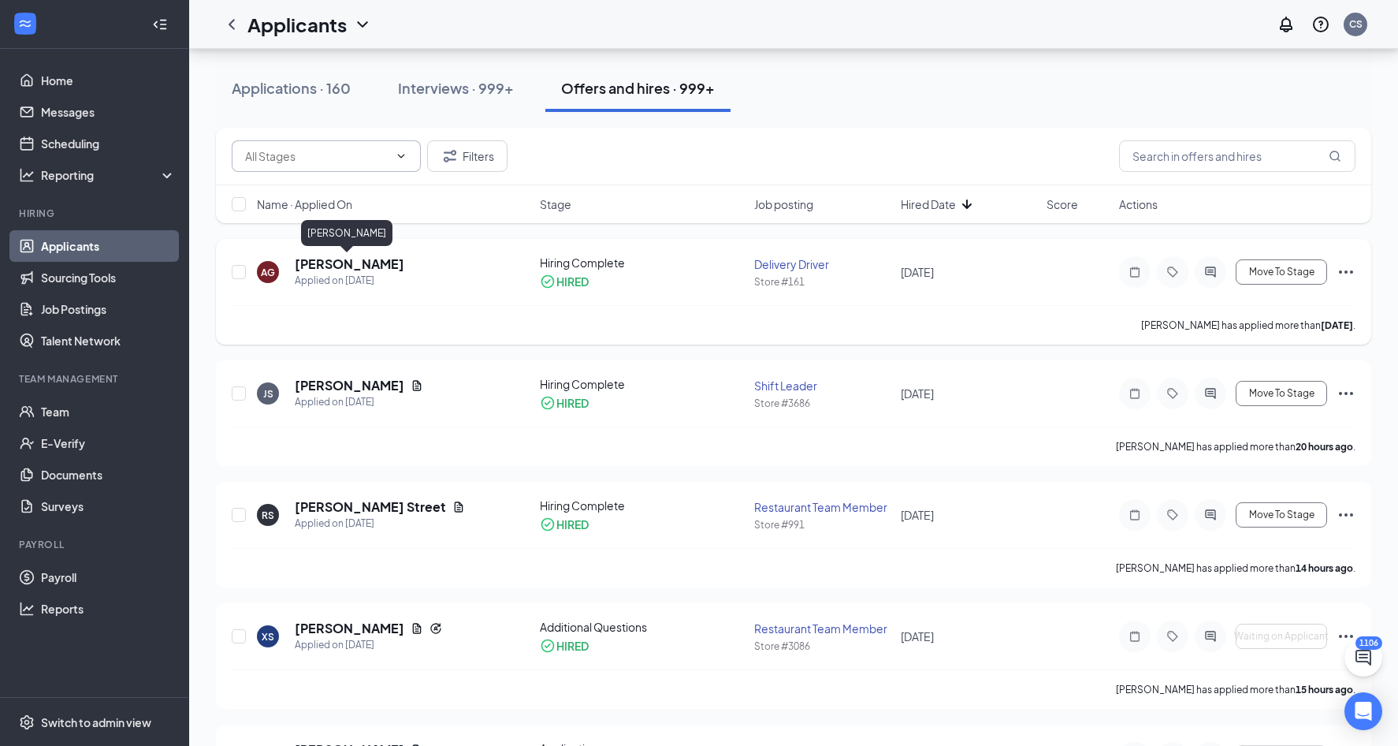
click at [370, 257] on h5 "[PERSON_NAME]" at bounding box center [350, 263] width 110 height 17
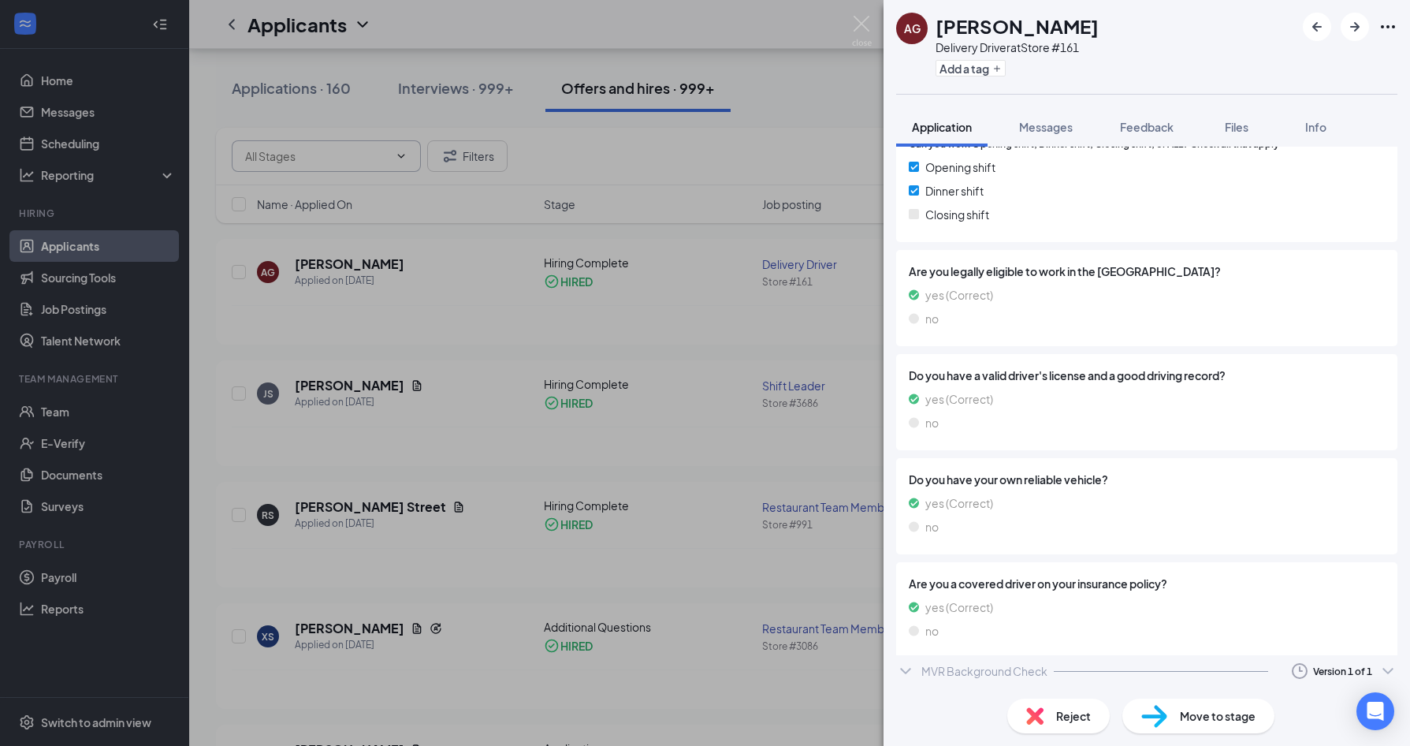
scroll to position [474, 0]
drag, startPoint x: 1018, startPoint y: 675, endPoint x: 1032, endPoint y: 665, distance: 16.4
click at [1018, 675] on div "MVR Background Check" at bounding box center [984, 677] width 126 height 16
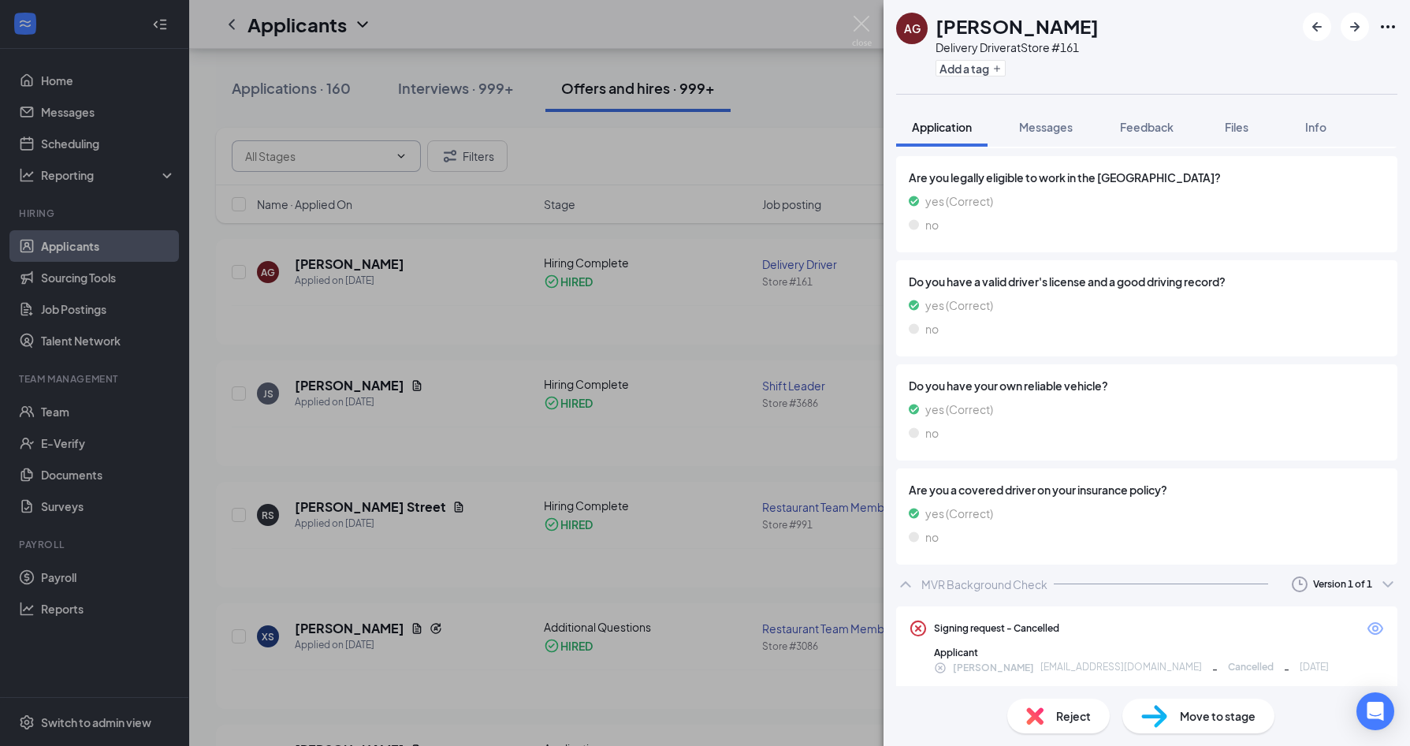
scroll to position [574, 0]
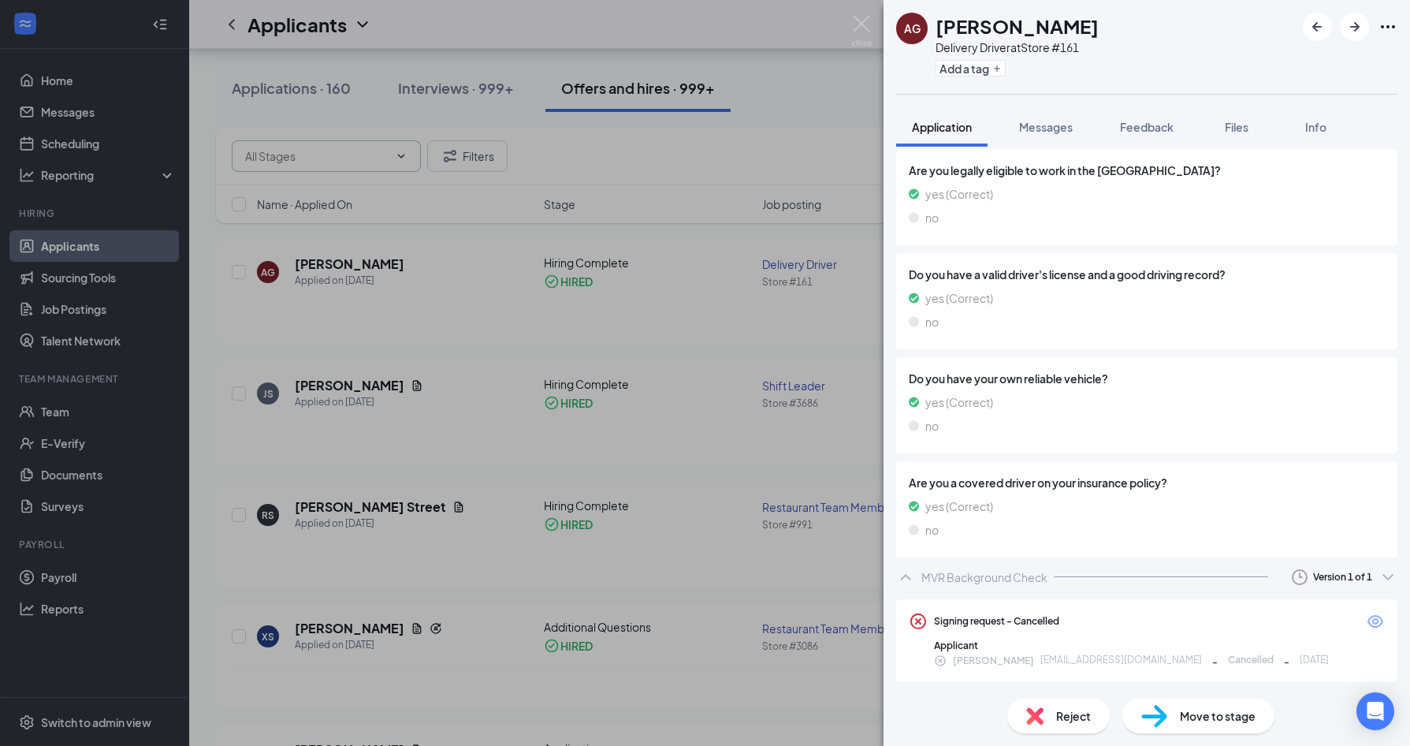
click at [1192, 722] on span "Move to stage" at bounding box center [1218, 715] width 76 height 17
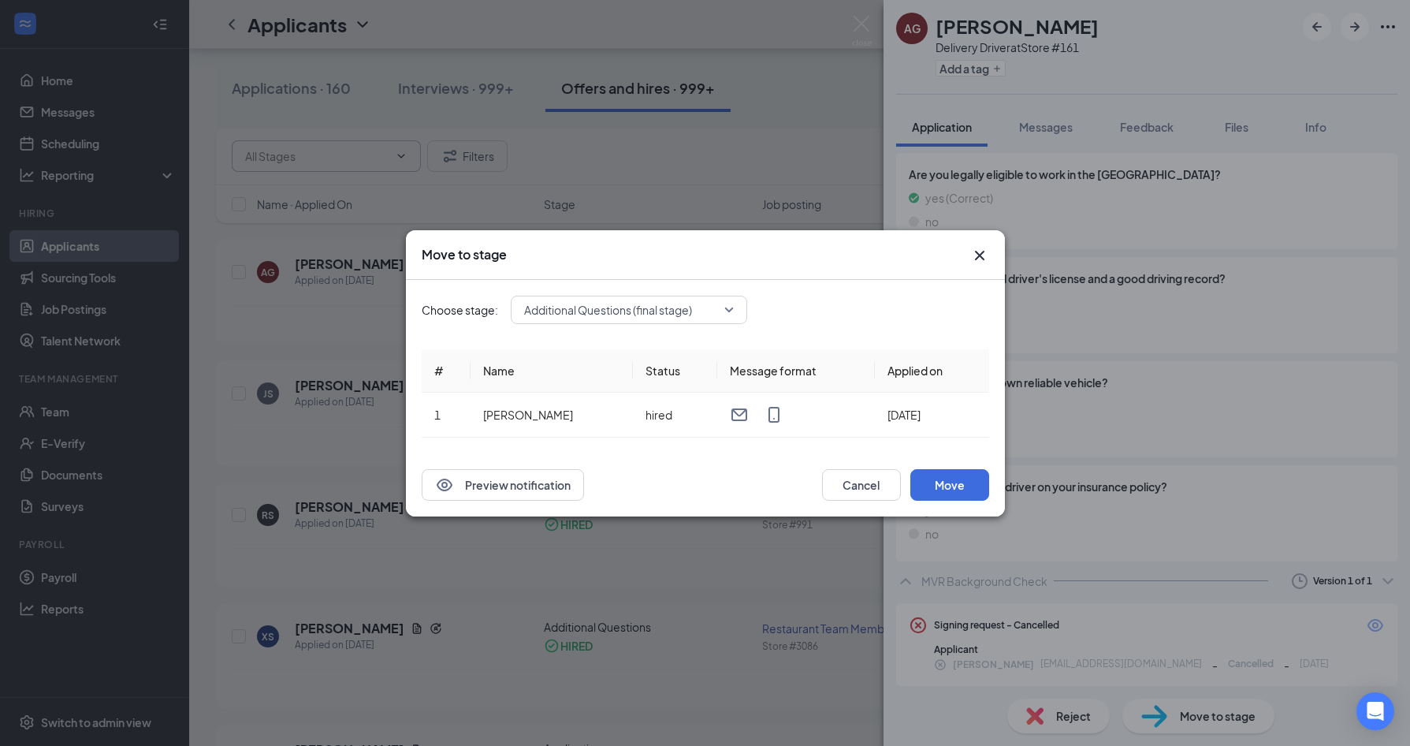
click at [631, 314] on div "Additional Questions (final stage)" at bounding box center [629, 310] width 236 height 28
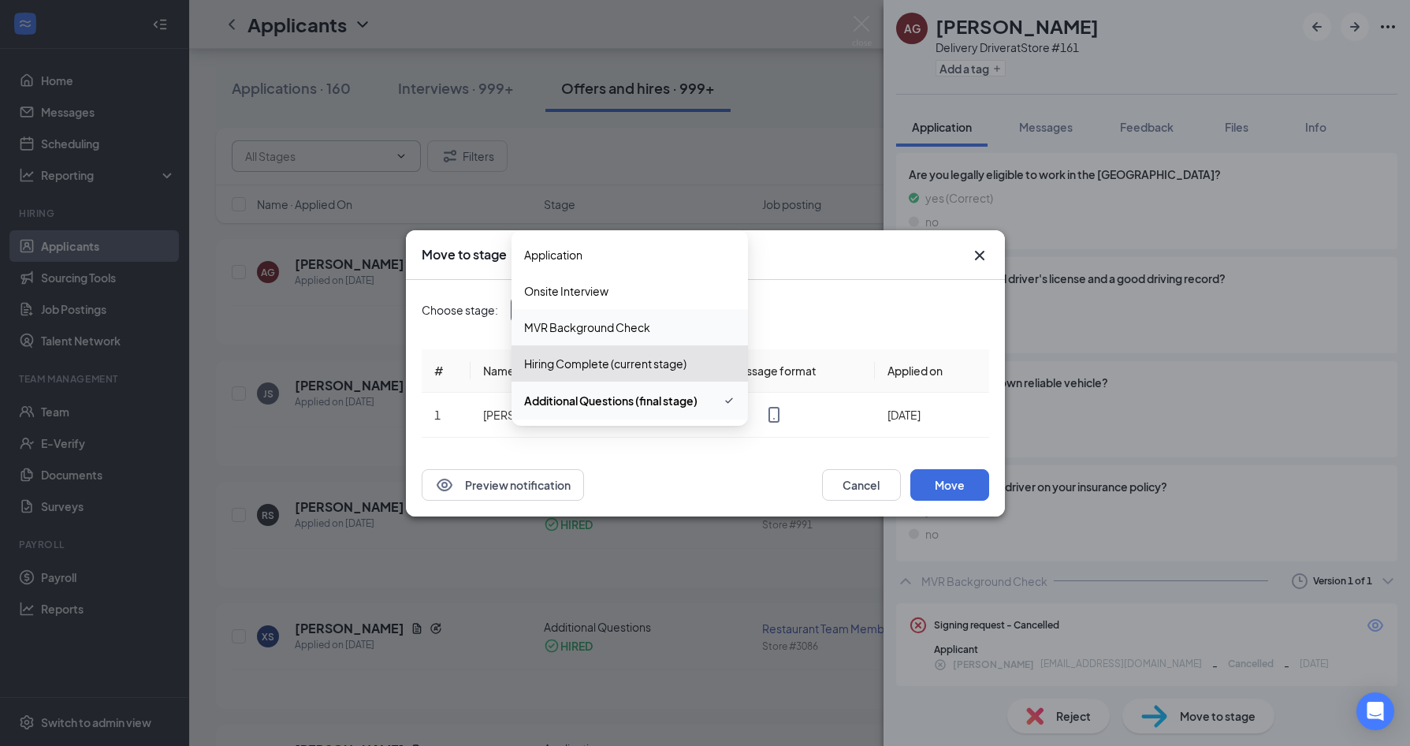
click at [606, 329] on span "MVR Background Check" at bounding box center [587, 326] width 126 height 17
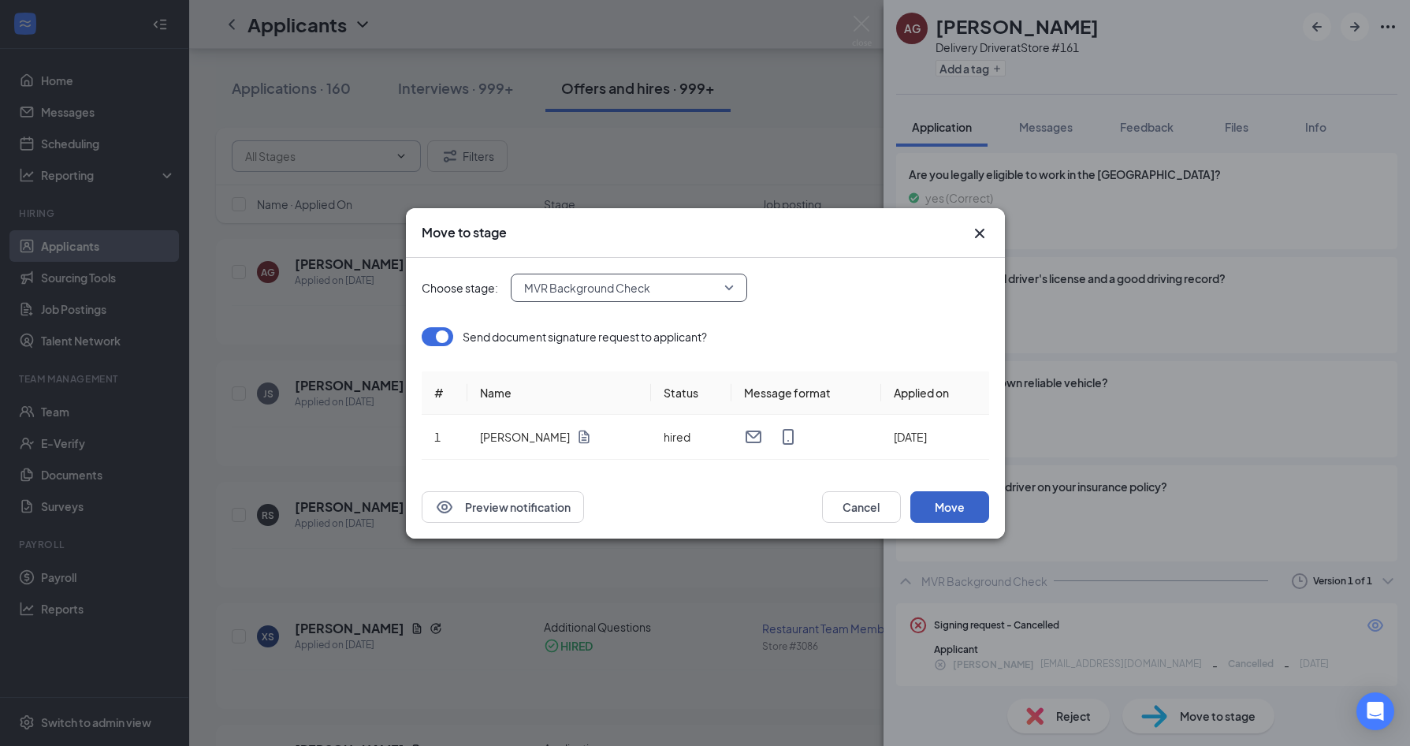
click at [966, 509] on button "Move" at bounding box center [949, 507] width 79 height 32
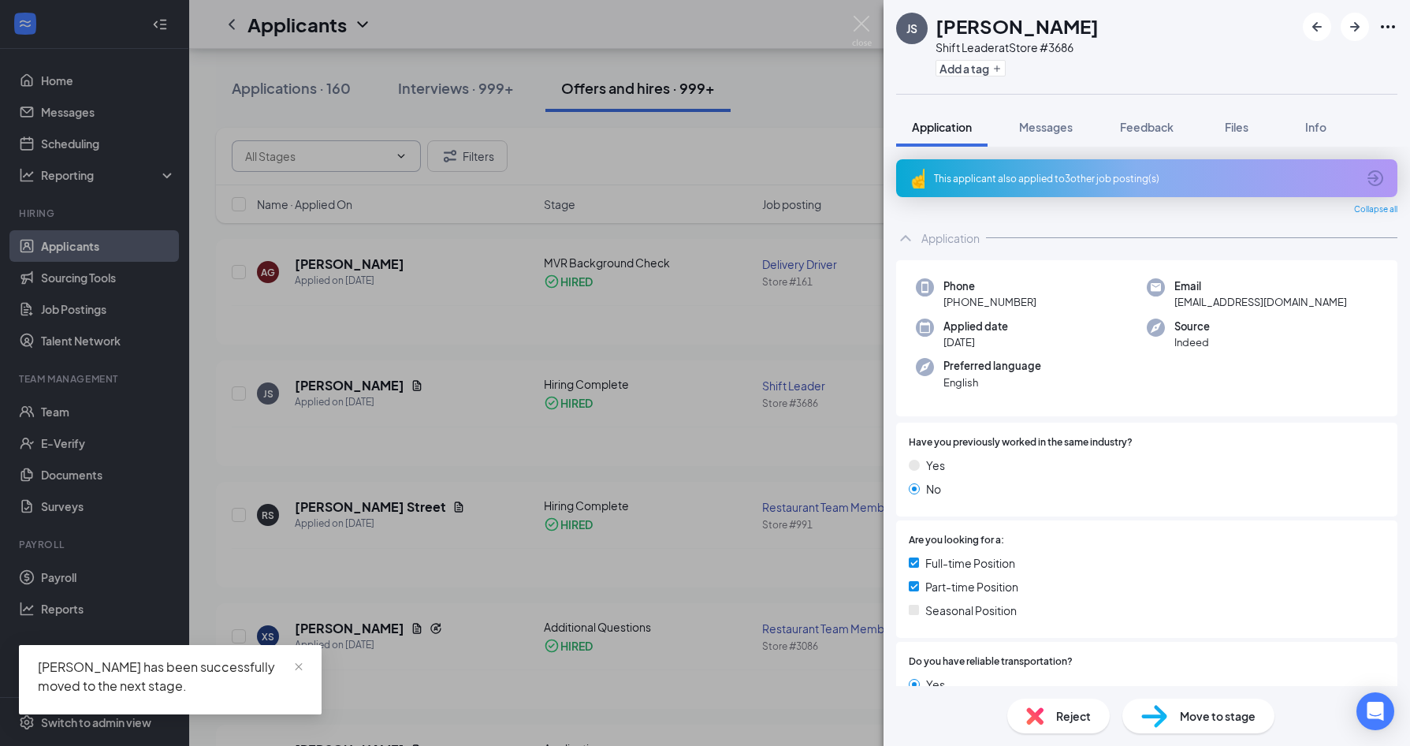
click at [514, 343] on div "JS [PERSON_NAME] Shift Leader at Store #3686 Add a tag Application Messages Fee…" at bounding box center [705, 373] width 1410 height 746
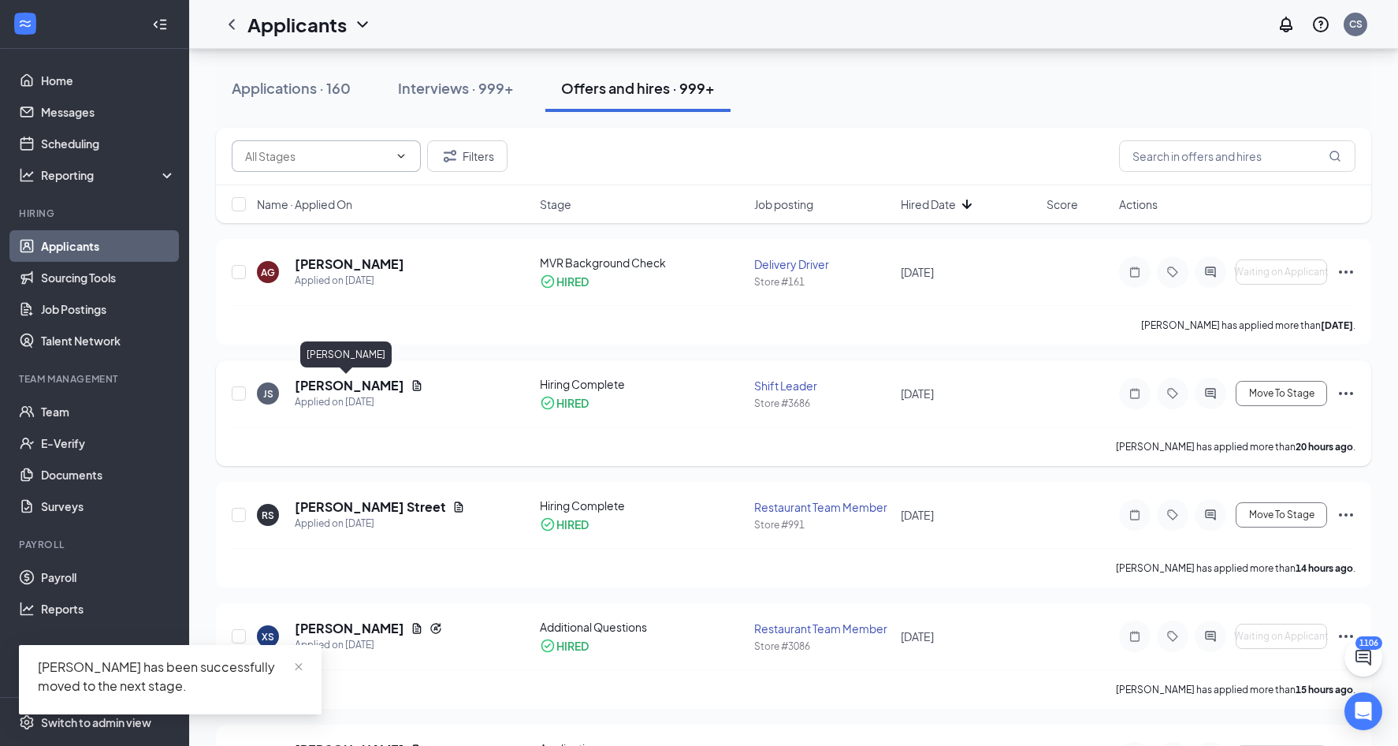
click at [344, 382] on h5 "[PERSON_NAME]" at bounding box center [350, 385] width 110 height 17
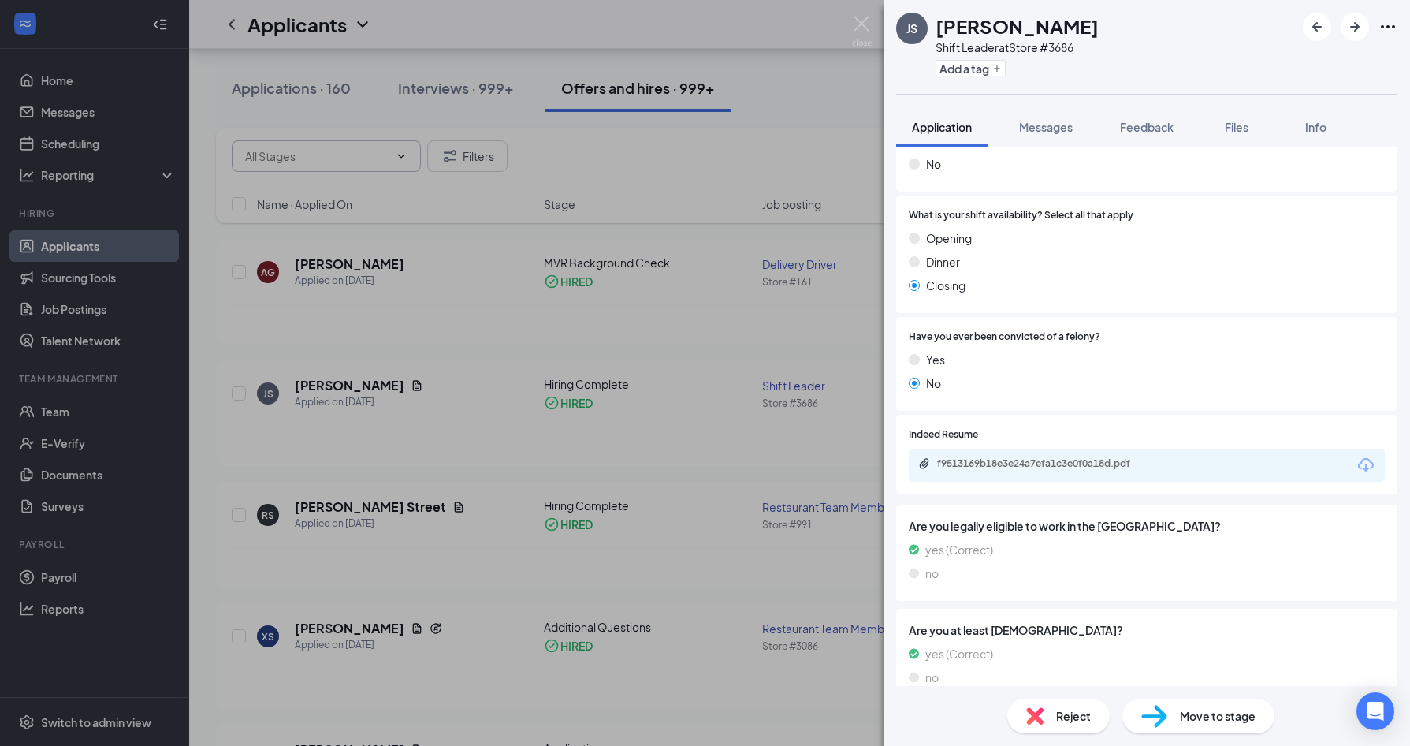
scroll to position [891, 0]
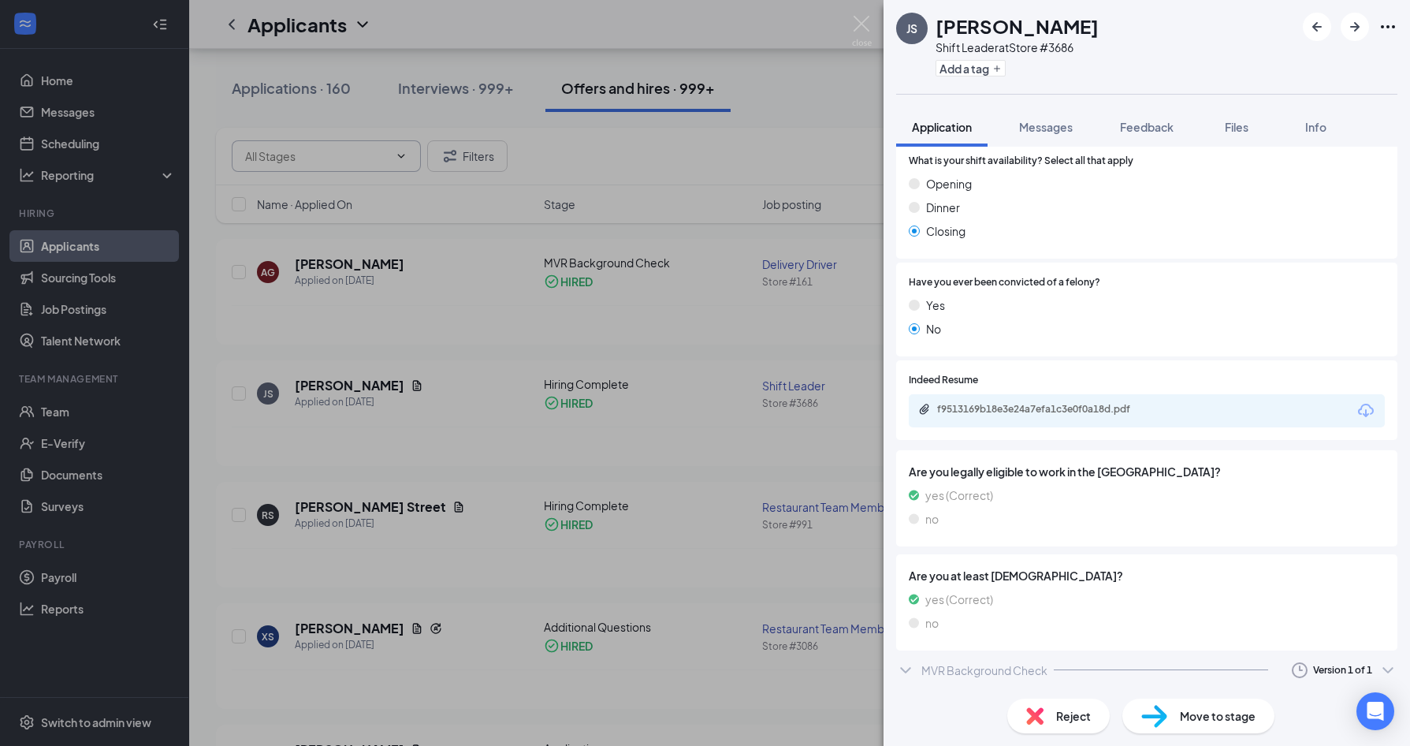
click at [1023, 668] on div "MVR Background Check" at bounding box center [984, 670] width 126 height 16
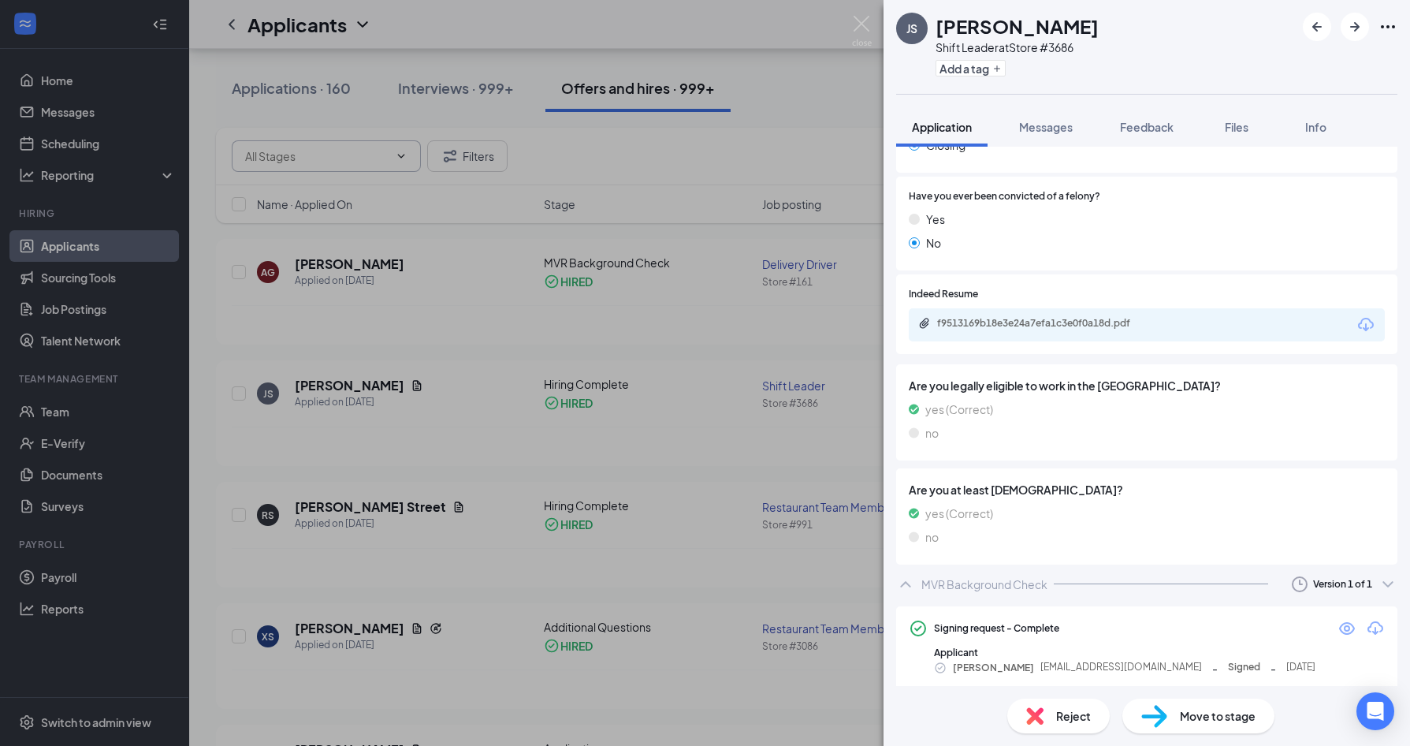
scroll to position [983, 0]
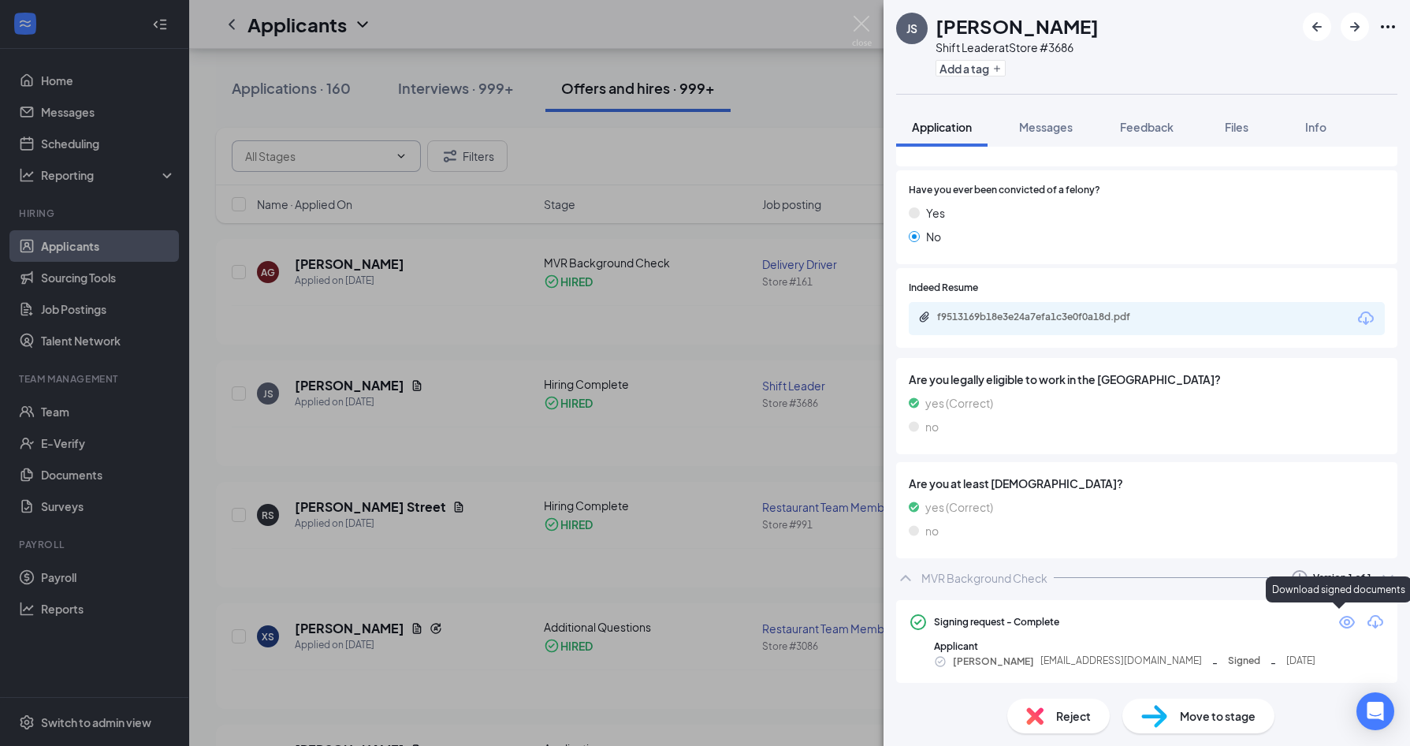
click at [1366, 620] on icon "Download" at bounding box center [1375, 621] width 19 height 19
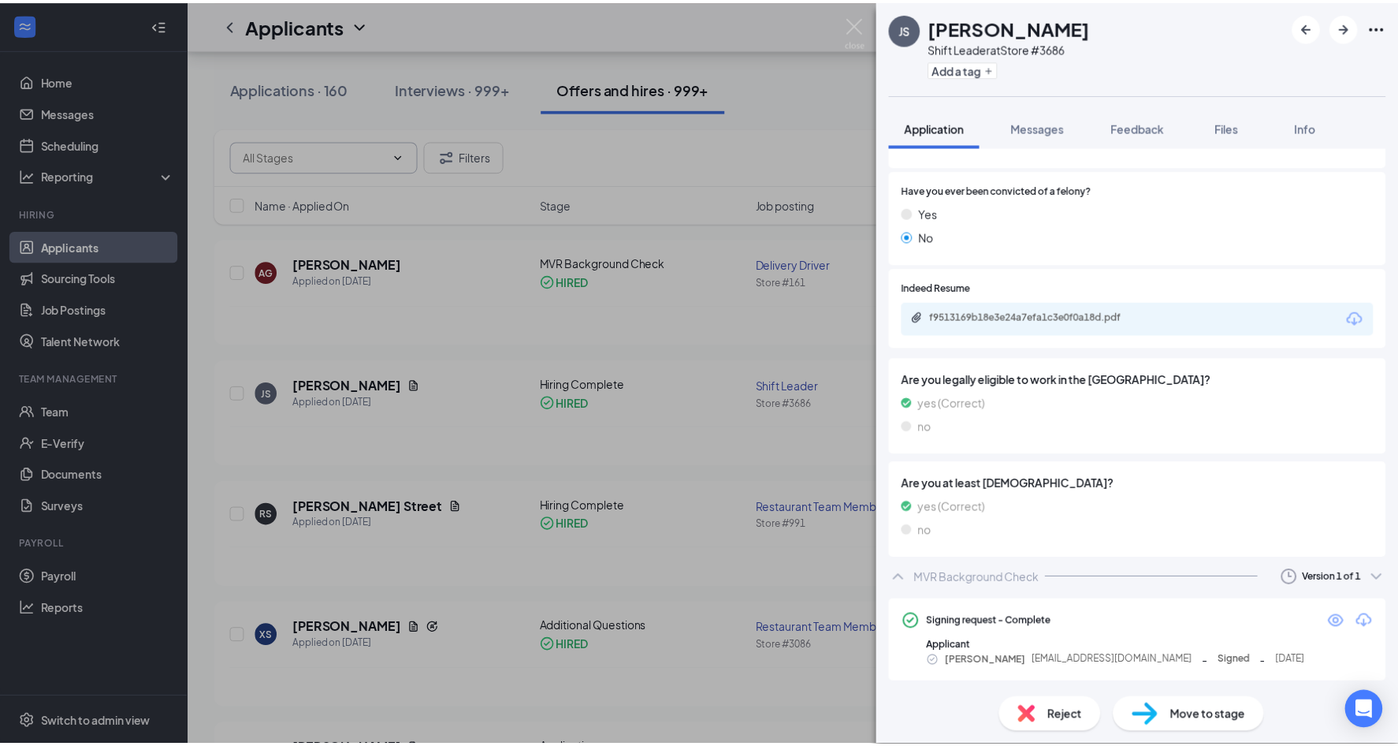
scroll to position [980, 0]
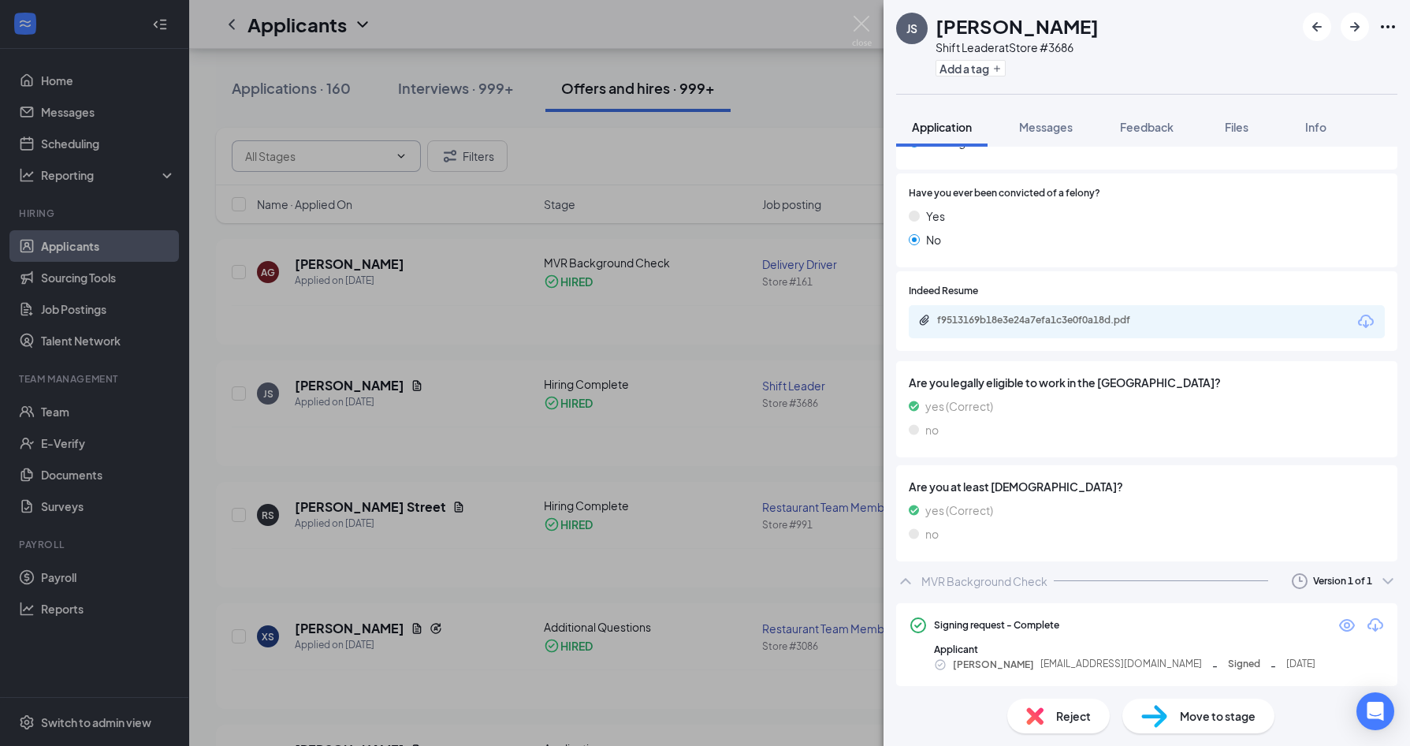
click at [665, 396] on div "JS [PERSON_NAME] Shift Leader at Store #3686 Add a tag Application Messages Fee…" at bounding box center [705, 373] width 1410 height 746
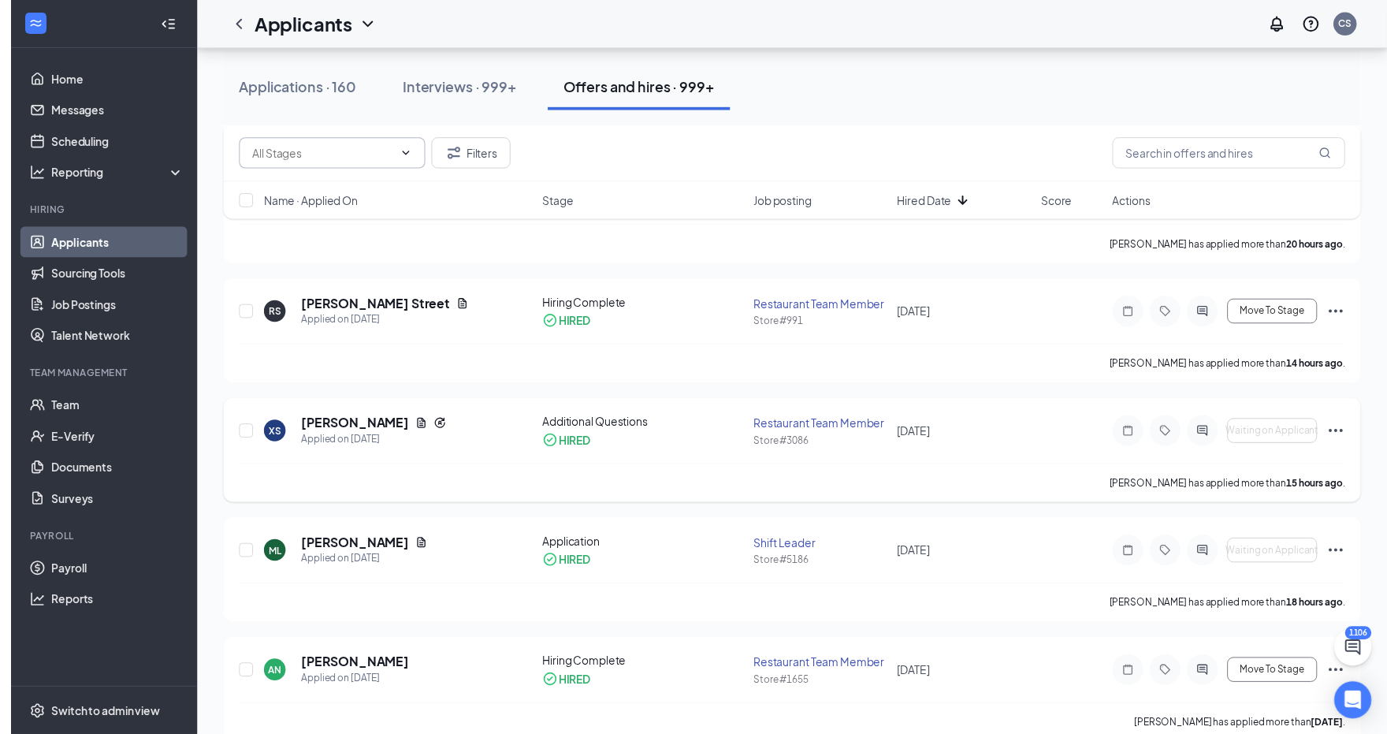
scroll to position [394, 0]
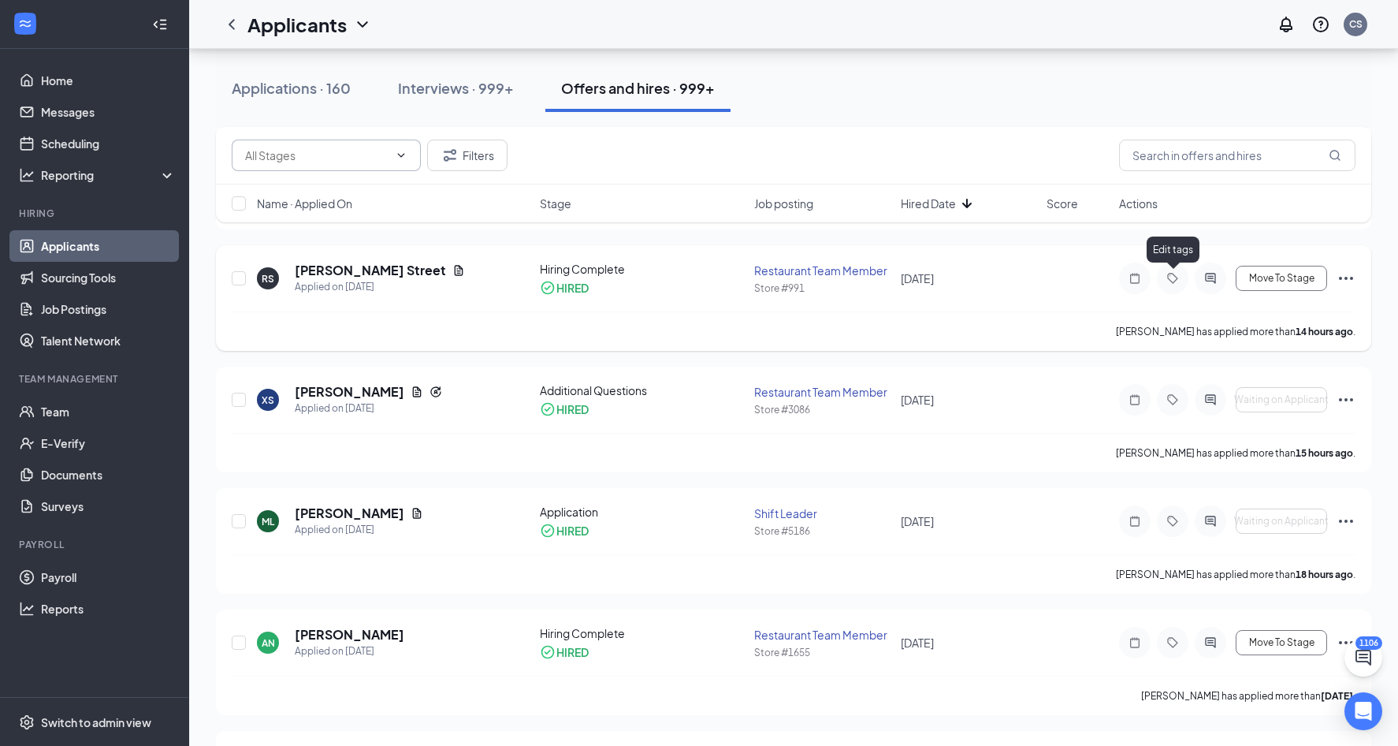
click at [1179, 279] on icon "Tag" at bounding box center [1172, 278] width 19 height 13
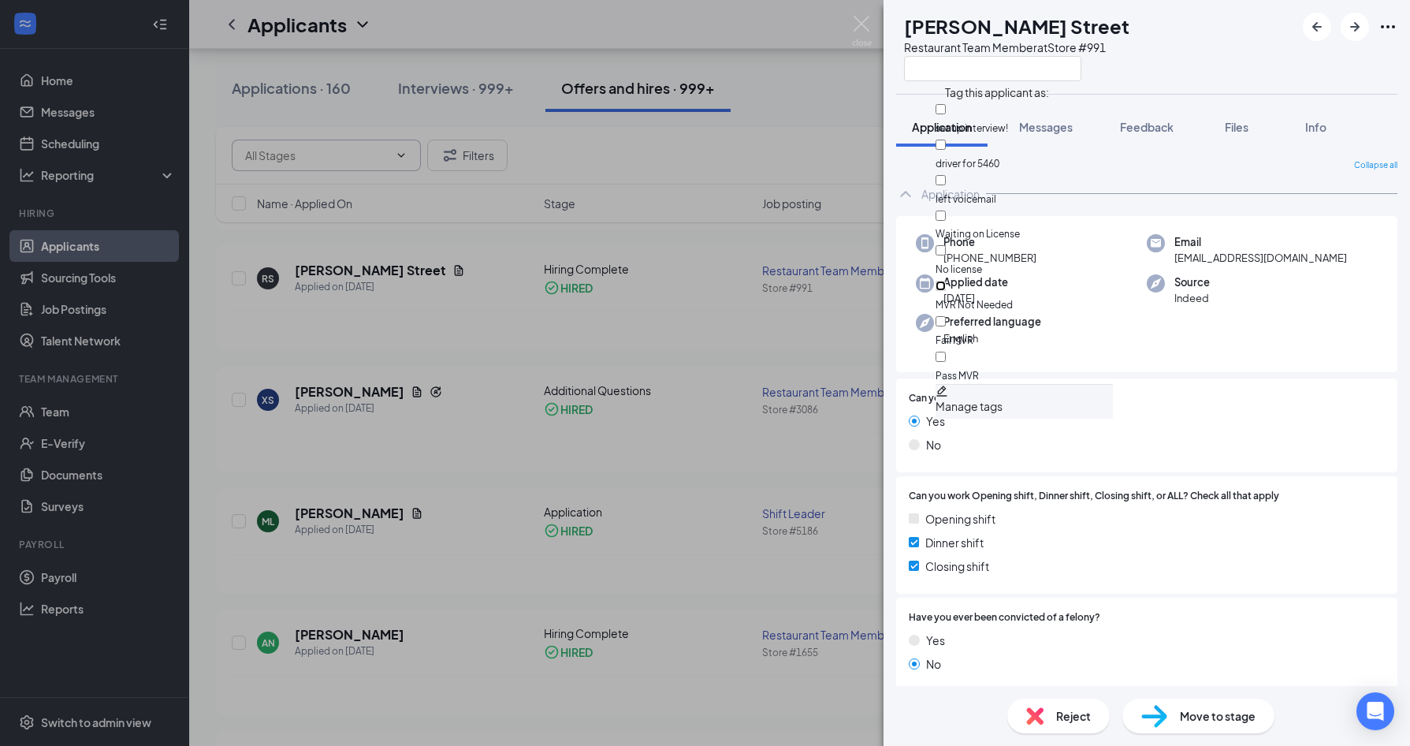
click at [946, 281] on input "MVR Not Needed" at bounding box center [941, 286] width 10 height 10
checkbox input "true"
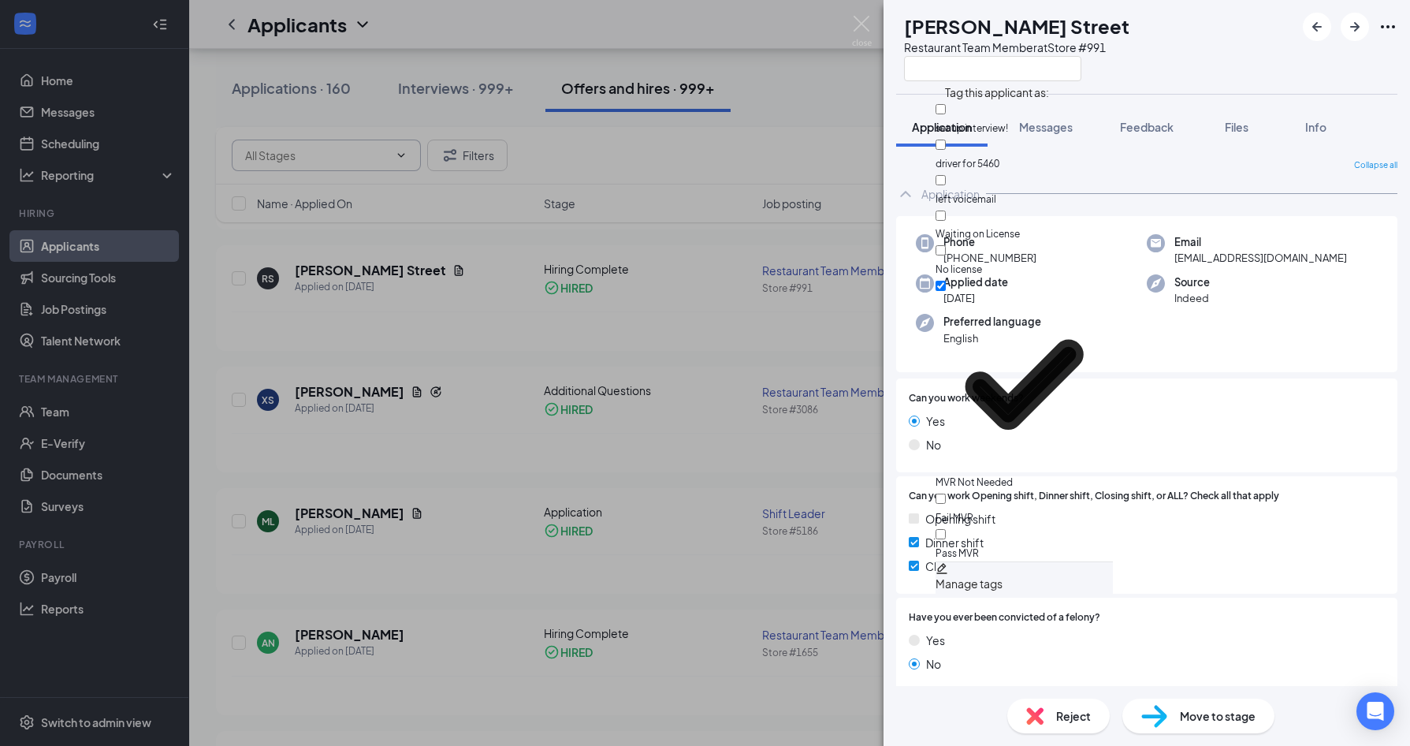
click at [739, 365] on div "RS [PERSON_NAME] Street Restaurant Team Member at Store #991 Application Messag…" at bounding box center [705, 373] width 1410 height 746
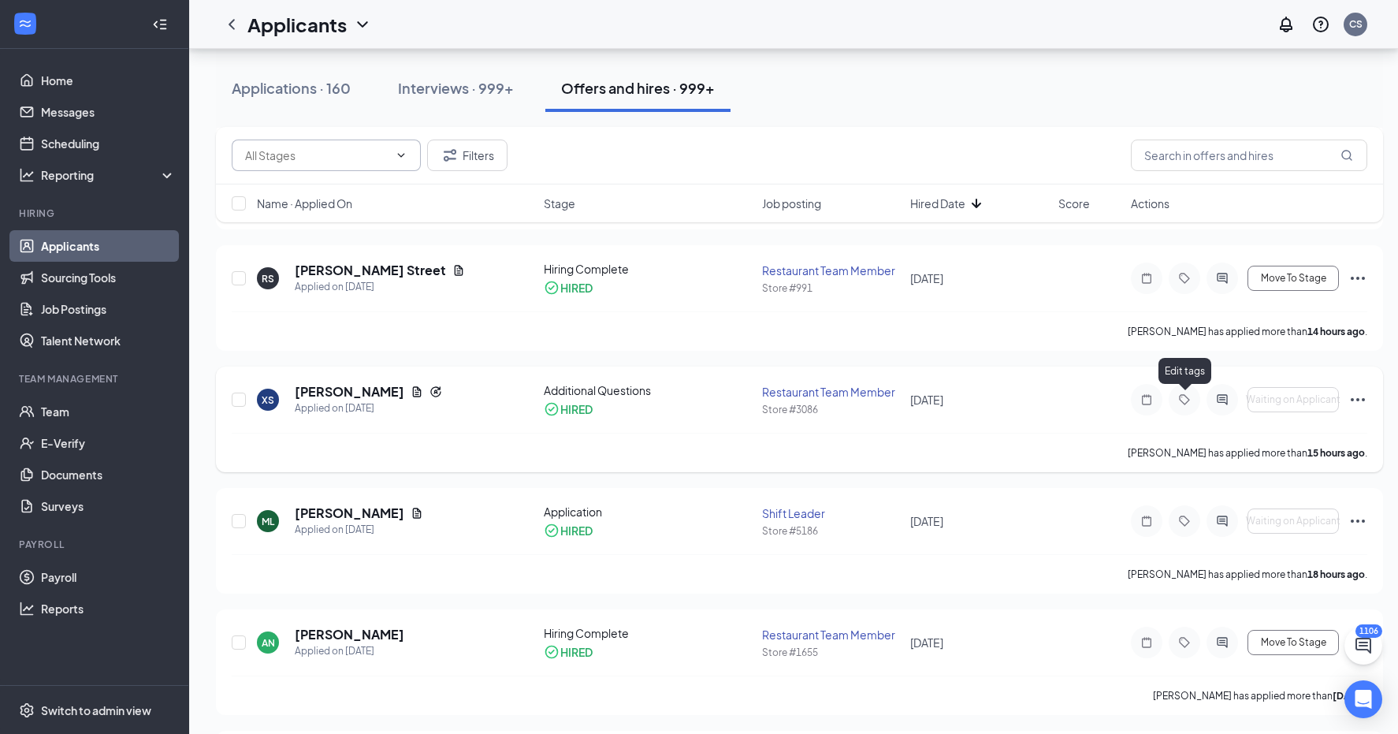
click at [1179, 398] on icon "Tag" at bounding box center [1184, 399] width 19 height 13
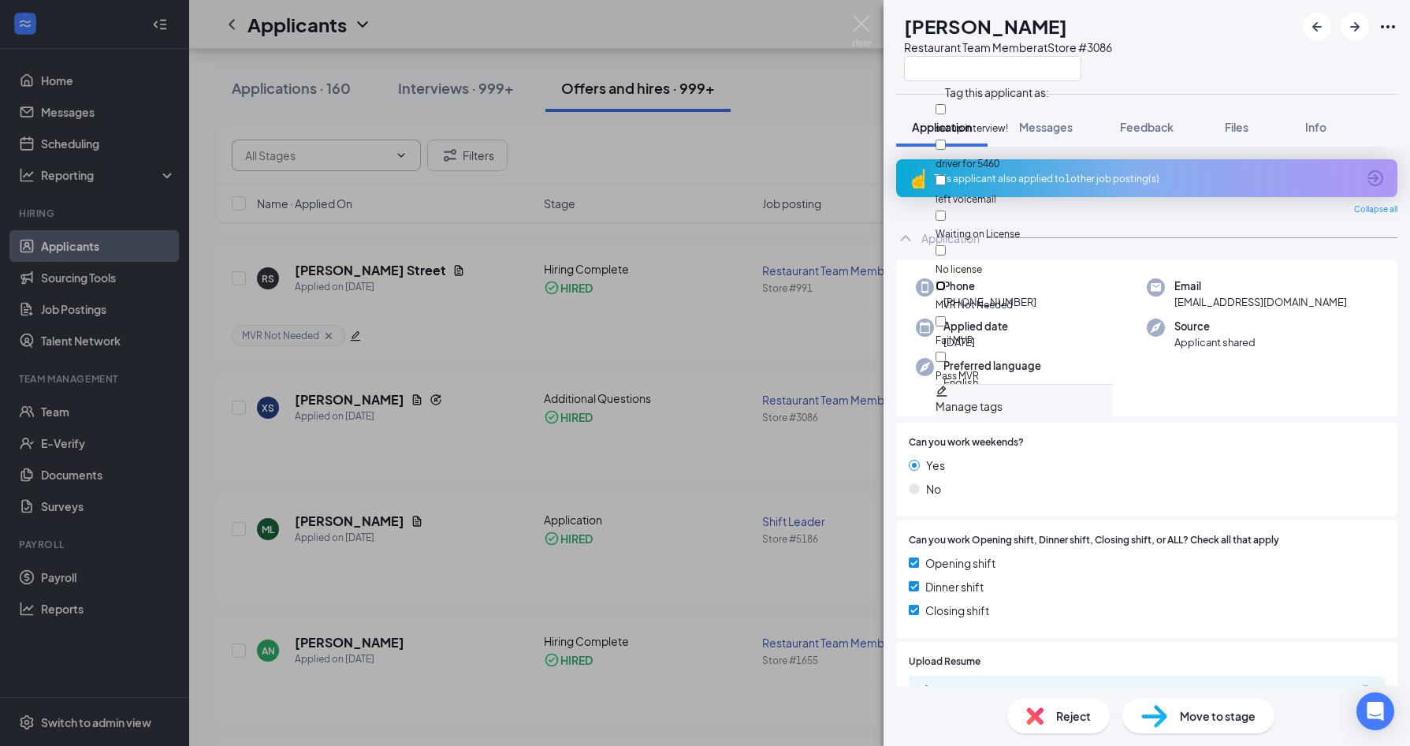
click at [946, 281] on input "MVR Not Needed" at bounding box center [941, 286] width 10 height 10
checkbox input "true"
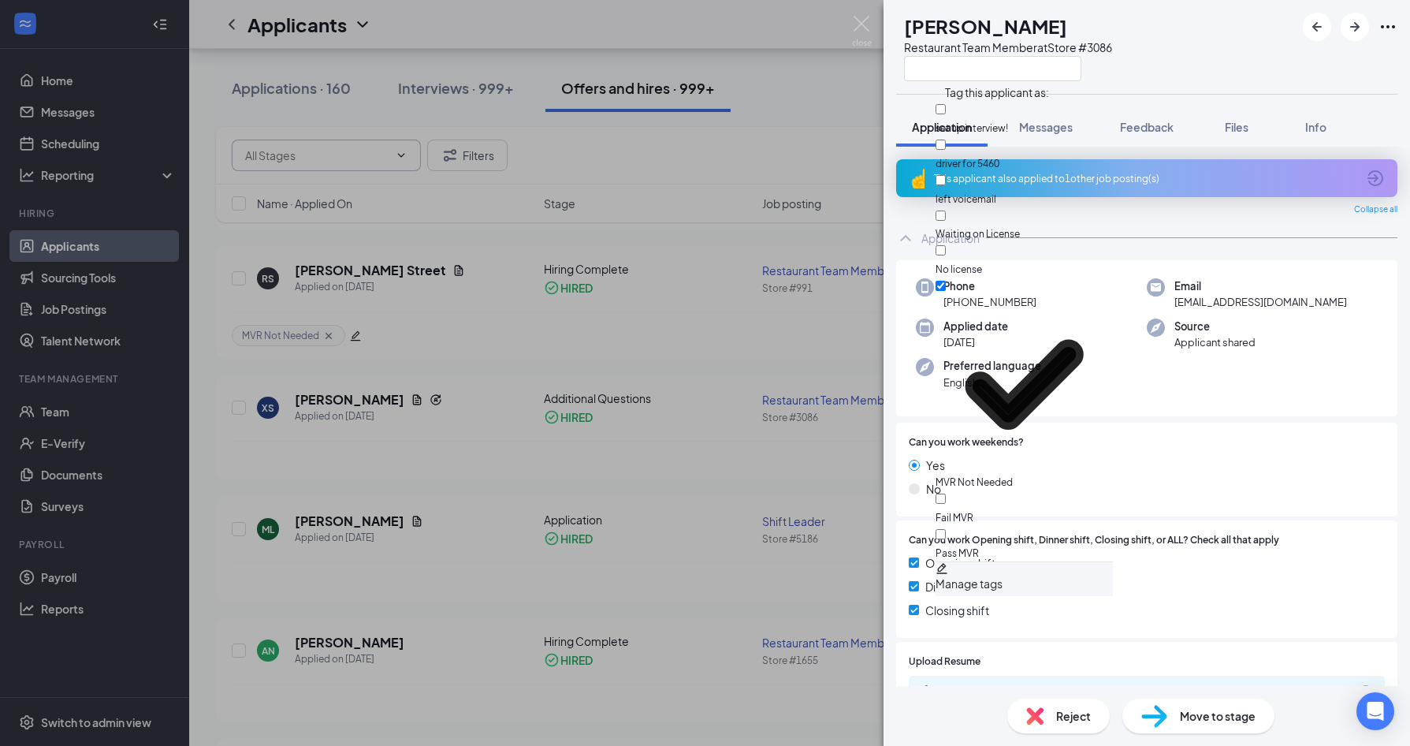
click at [719, 377] on div "XS [PERSON_NAME] Restaurant Team Member at Store #3086 Application Messages Fee…" at bounding box center [705, 373] width 1410 height 746
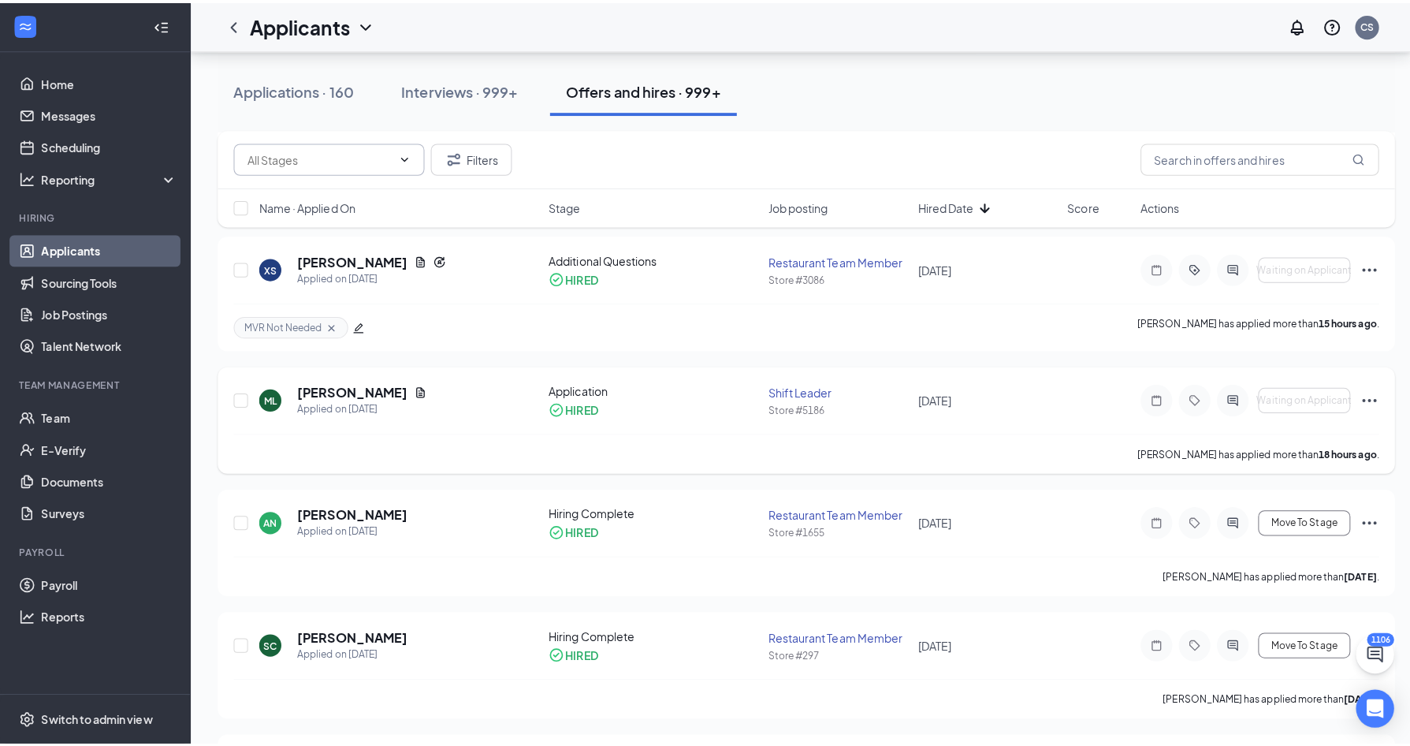
scroll to position [552, 0]
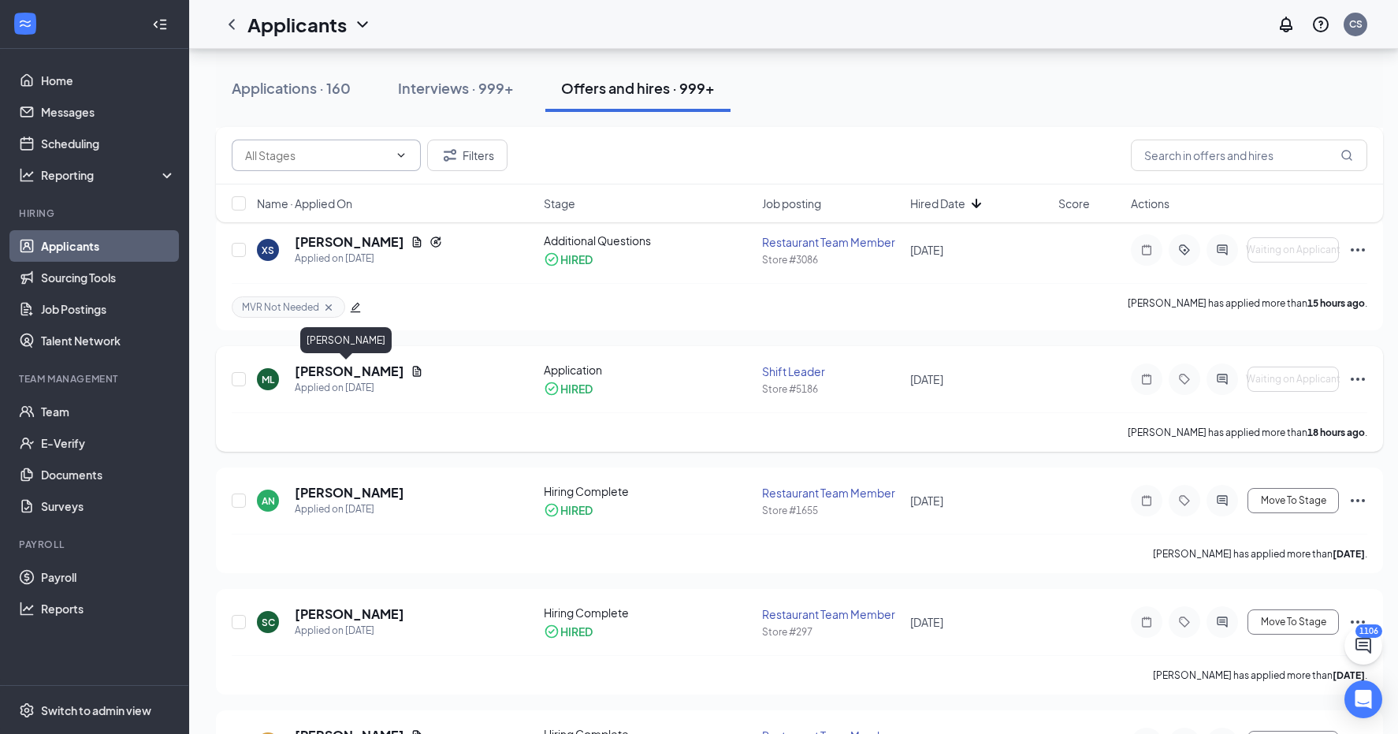
click at [345, 371] on h5 "[PERSON_NAME]" at bounding box center [350, 371] width 110 height 17
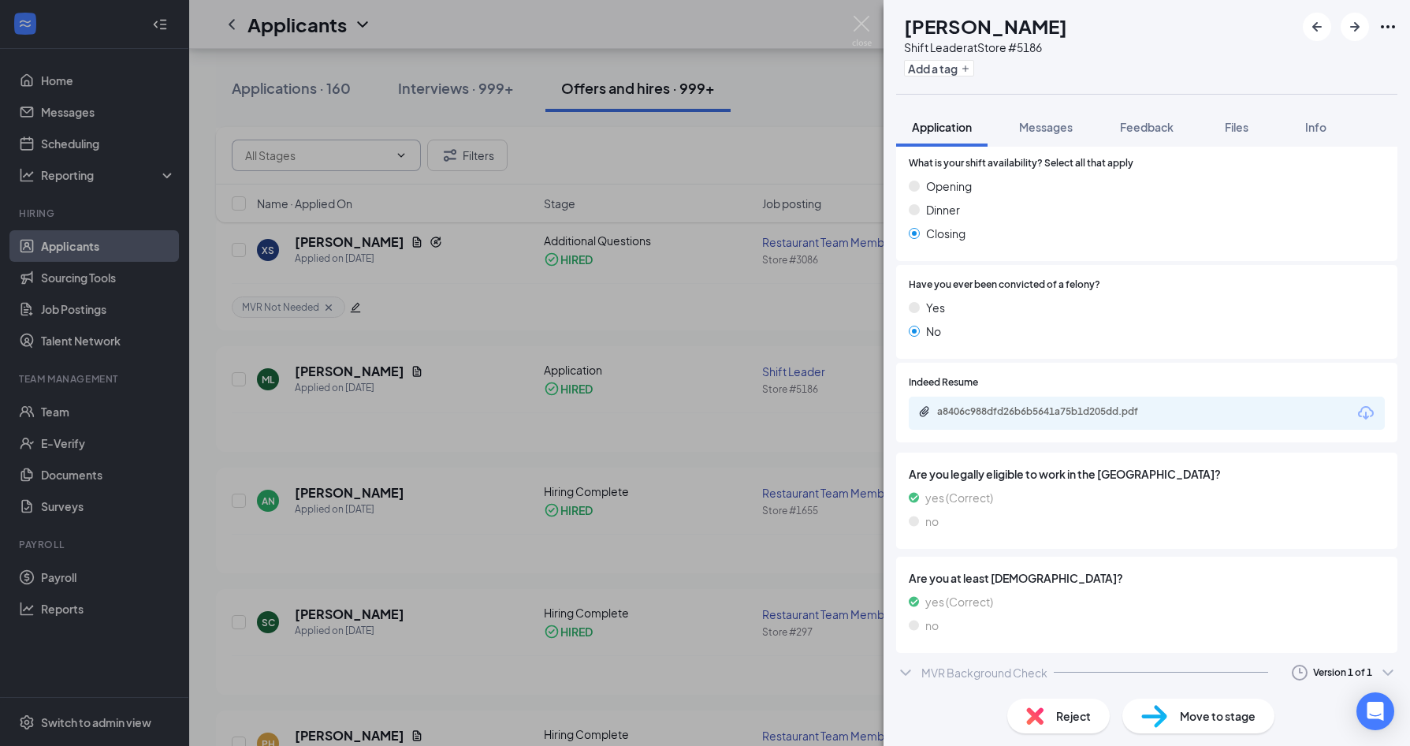
scroll to position [793, 0]
click at [991, 662] on div "MVR Background Check" at bounding box center [984, 670] width 126 height 16
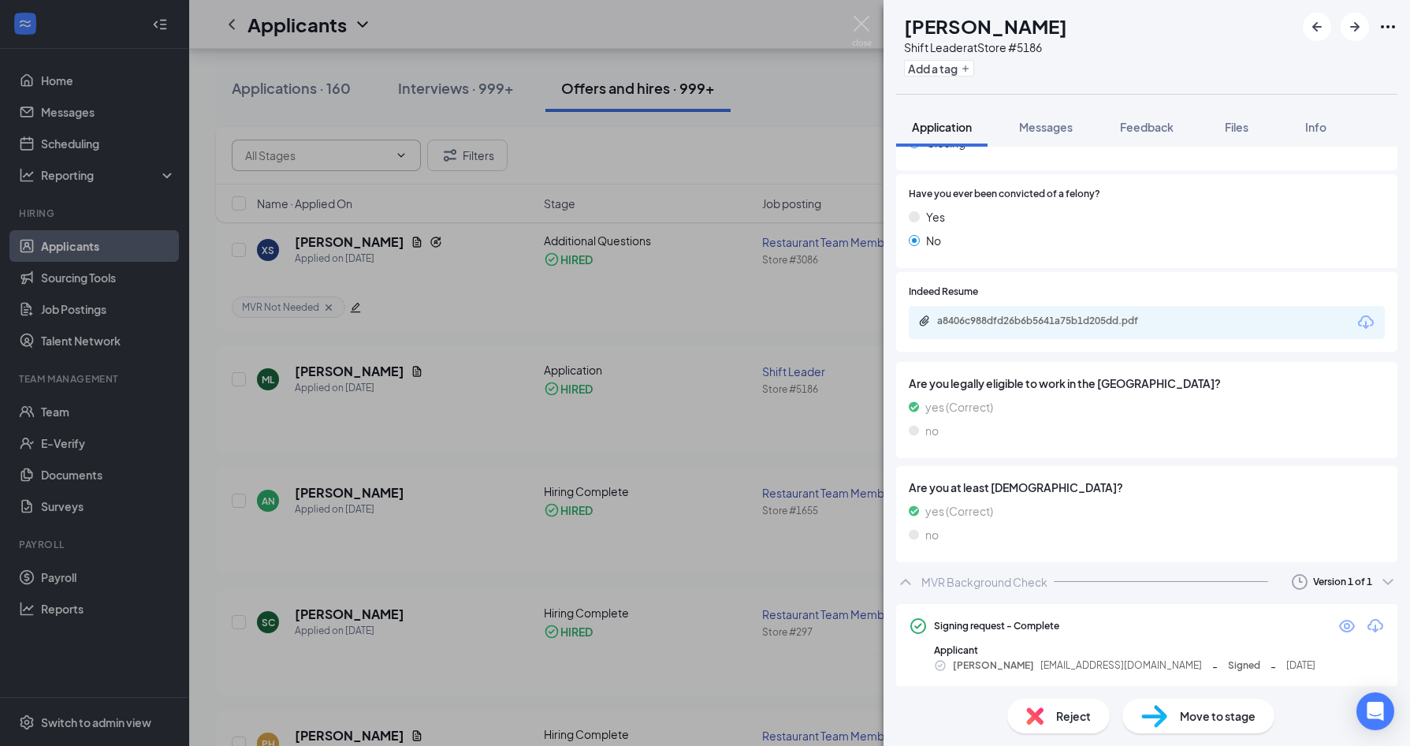
scroll to position [886, 0]
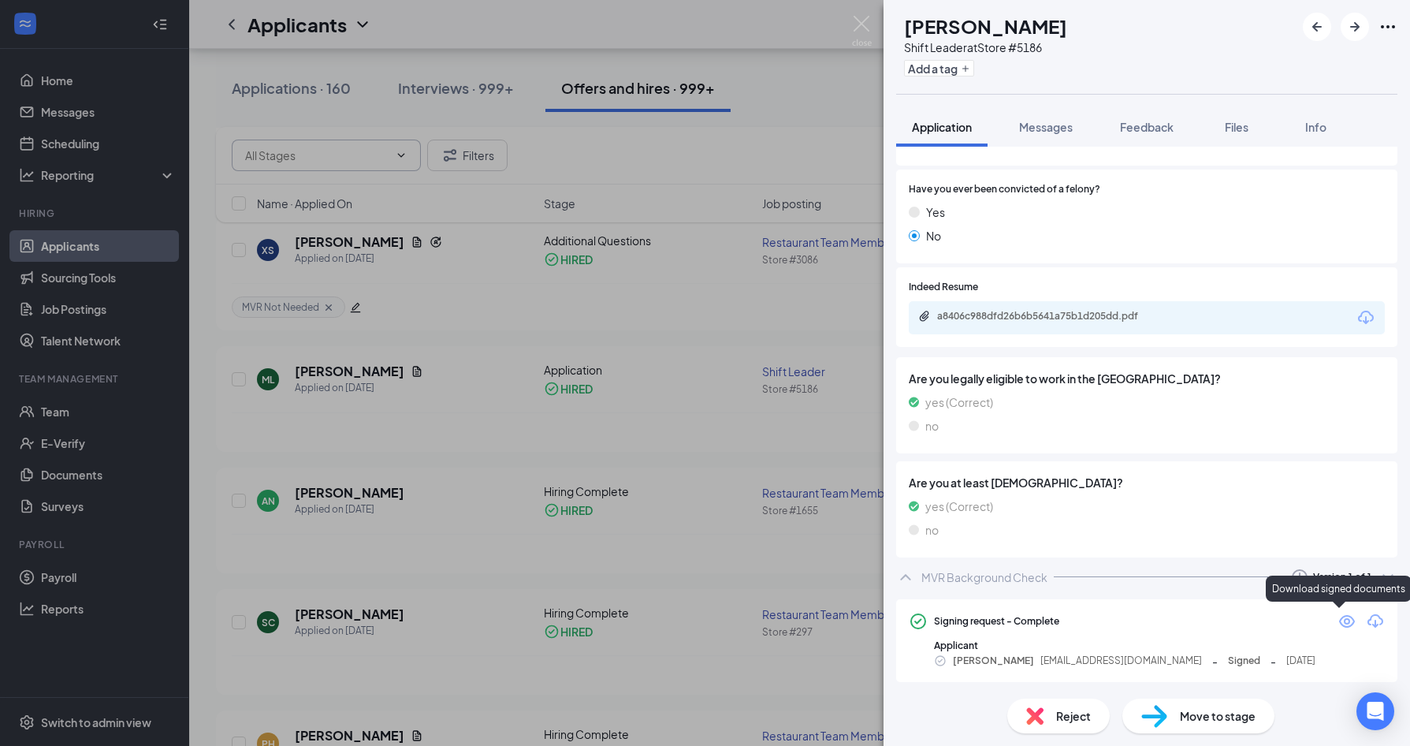
click at [1366, 616] on icon "Download" at bounding box center [1375, 621] width 19 height 19
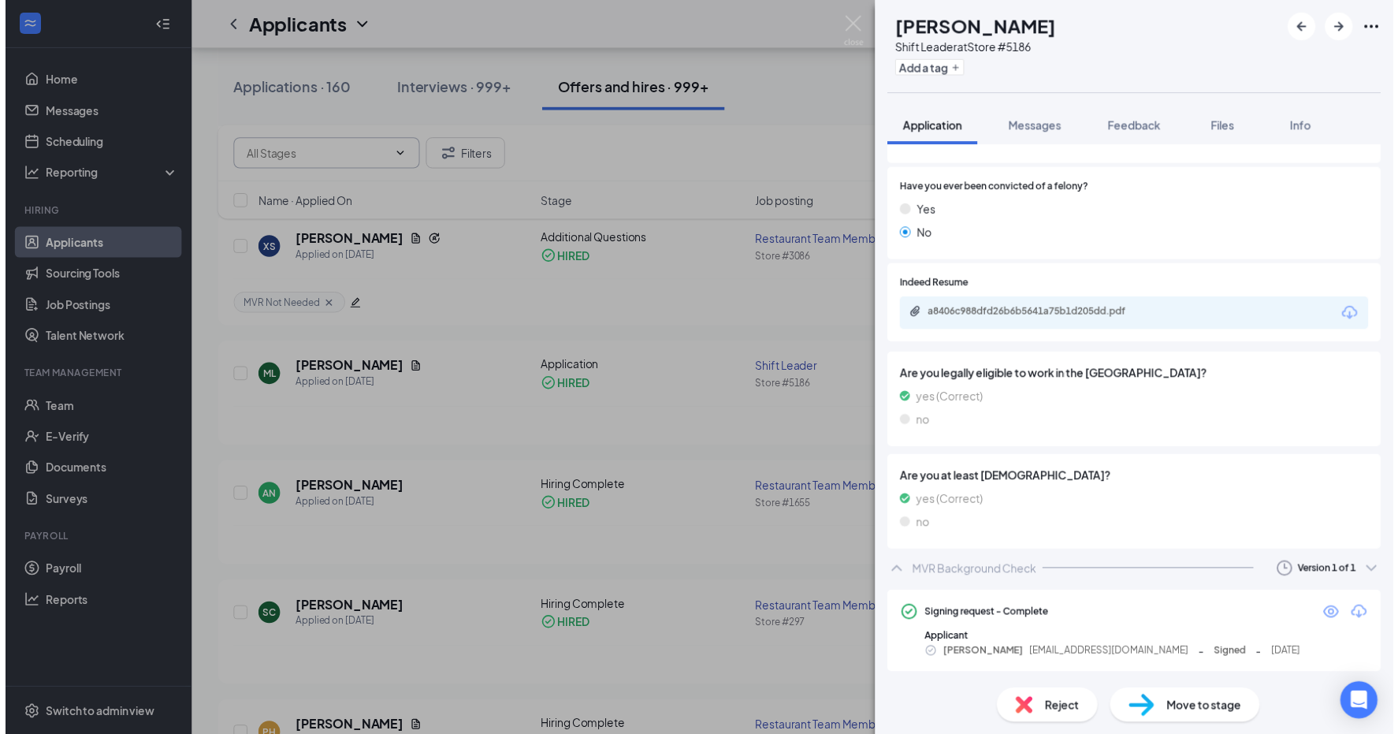
scroll to position [882, 0]
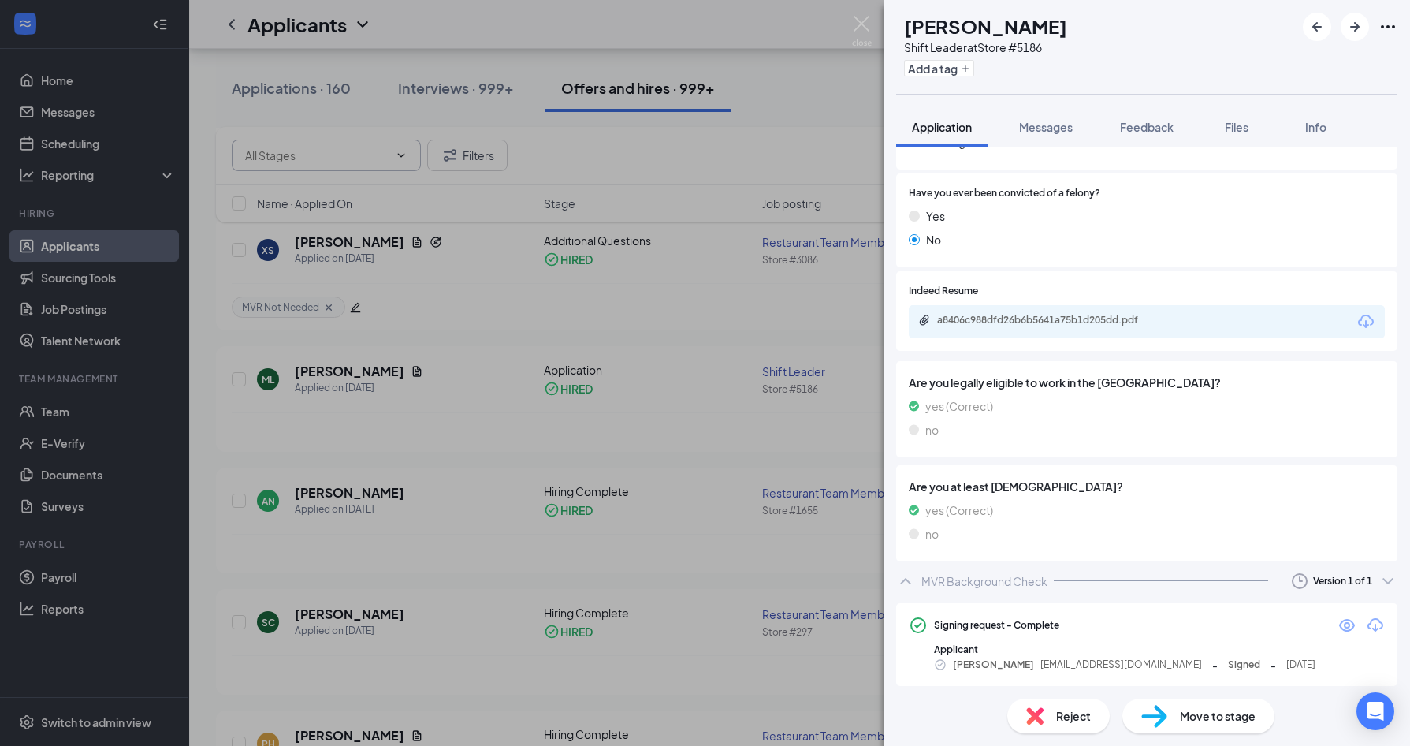
click at [586, 411] on div "ML [PERSON_NAME] Shift Leader at Store #5186 Add a tag Application Messages Fee…" at bounding box center [705, 373] width 1410 height 746
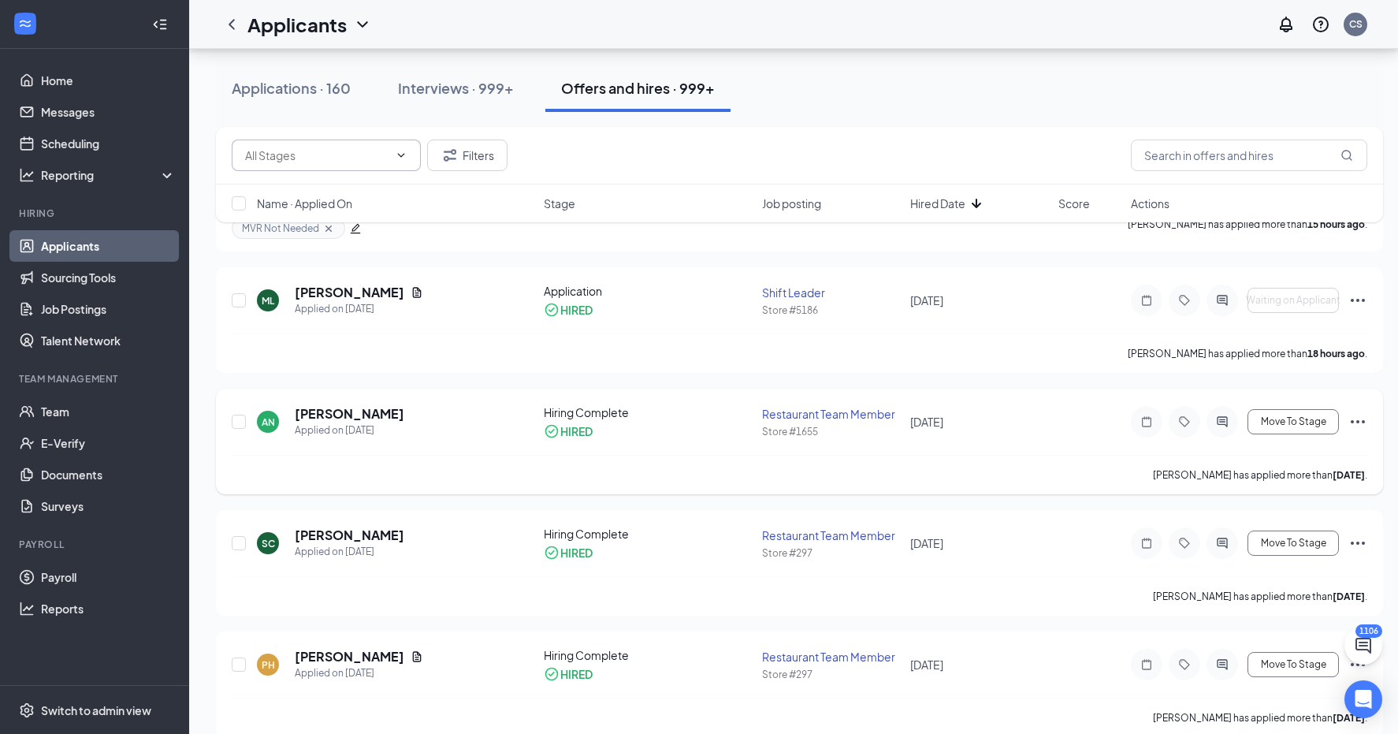
scroll to position [709, 0]
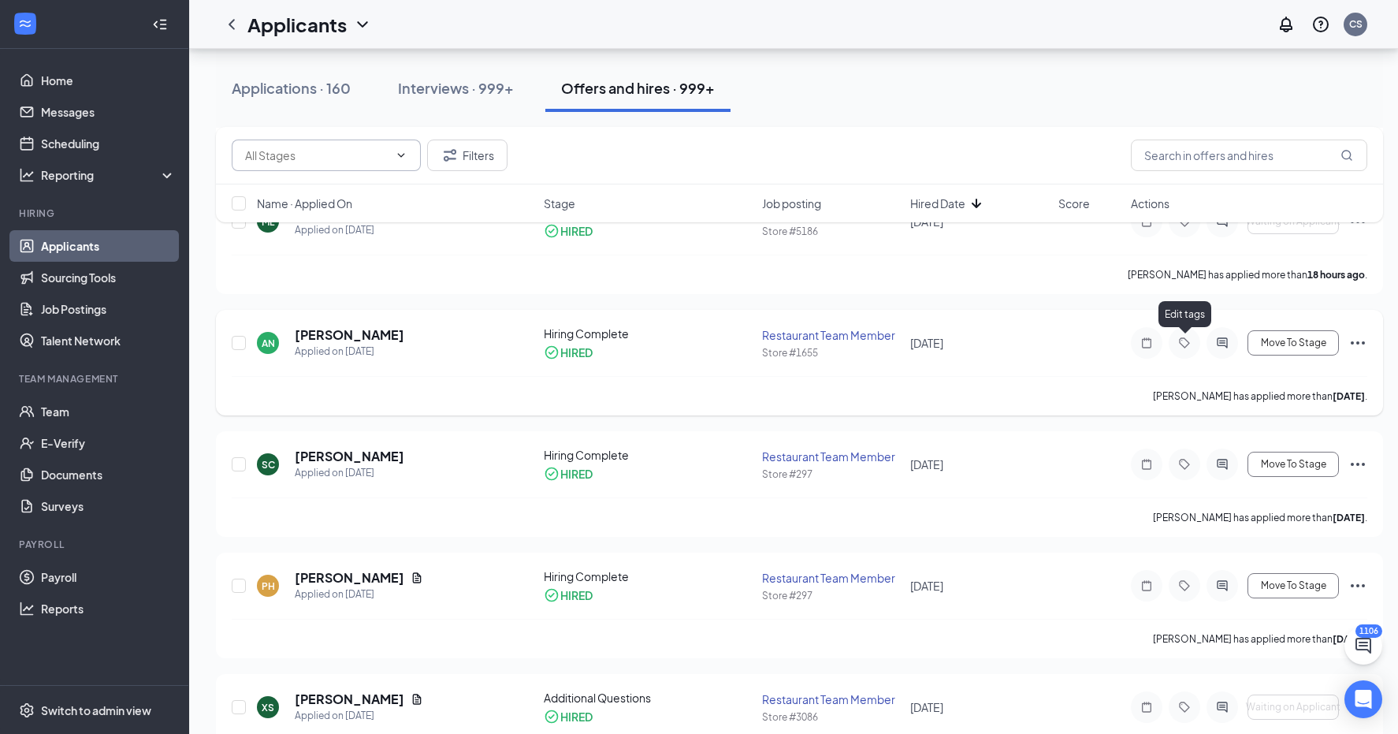
click at [1186, 344] on icon "Tag" at bounding box center [1184, 343] width 19 height 13
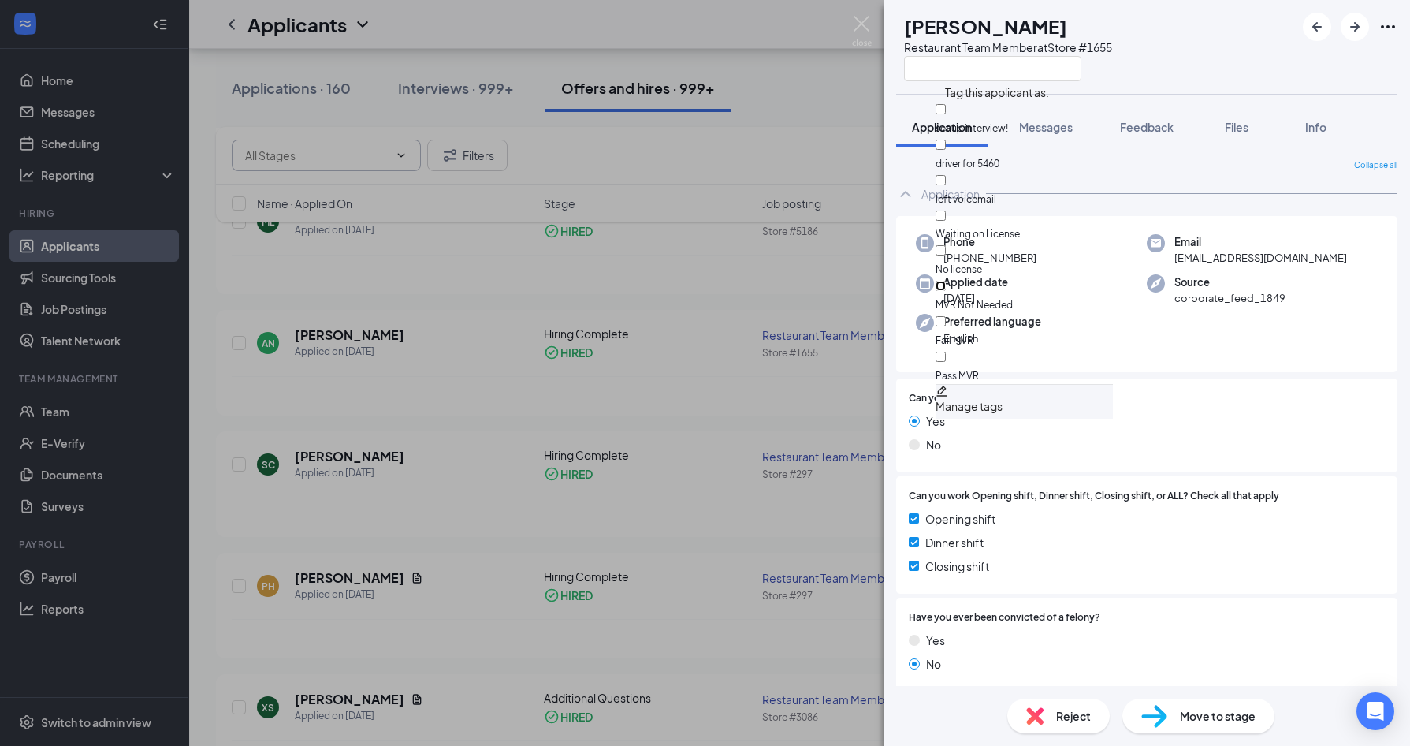
click at [946, 281] on input "MVR Not Needed" at bounding box center [941, 286] width 10 height 10
checkbox input "true"
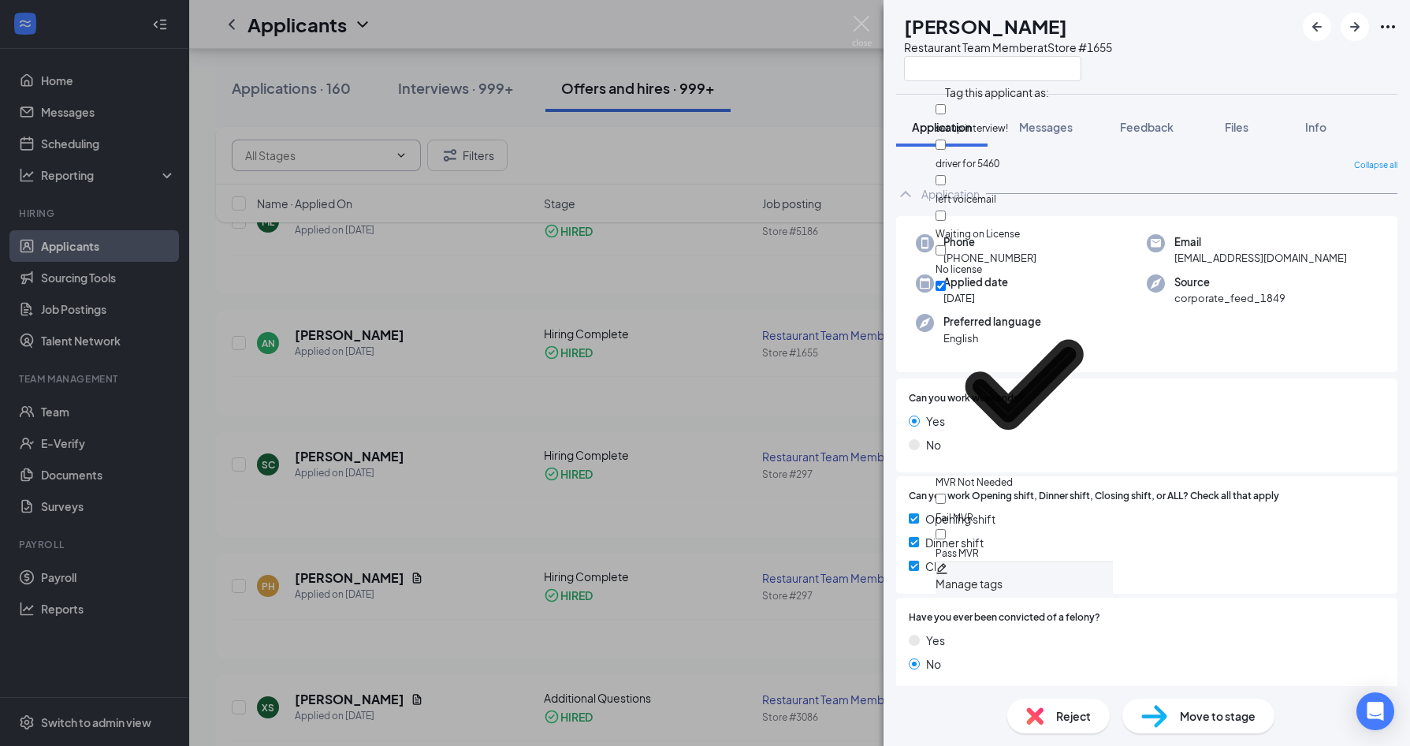
click at [668, 450] on div "AN [PERSON_NAME] Restaurant Team Member at Store #1655 Application Messages Fee…" at bounding box center [705, 373] width 1410 height 746
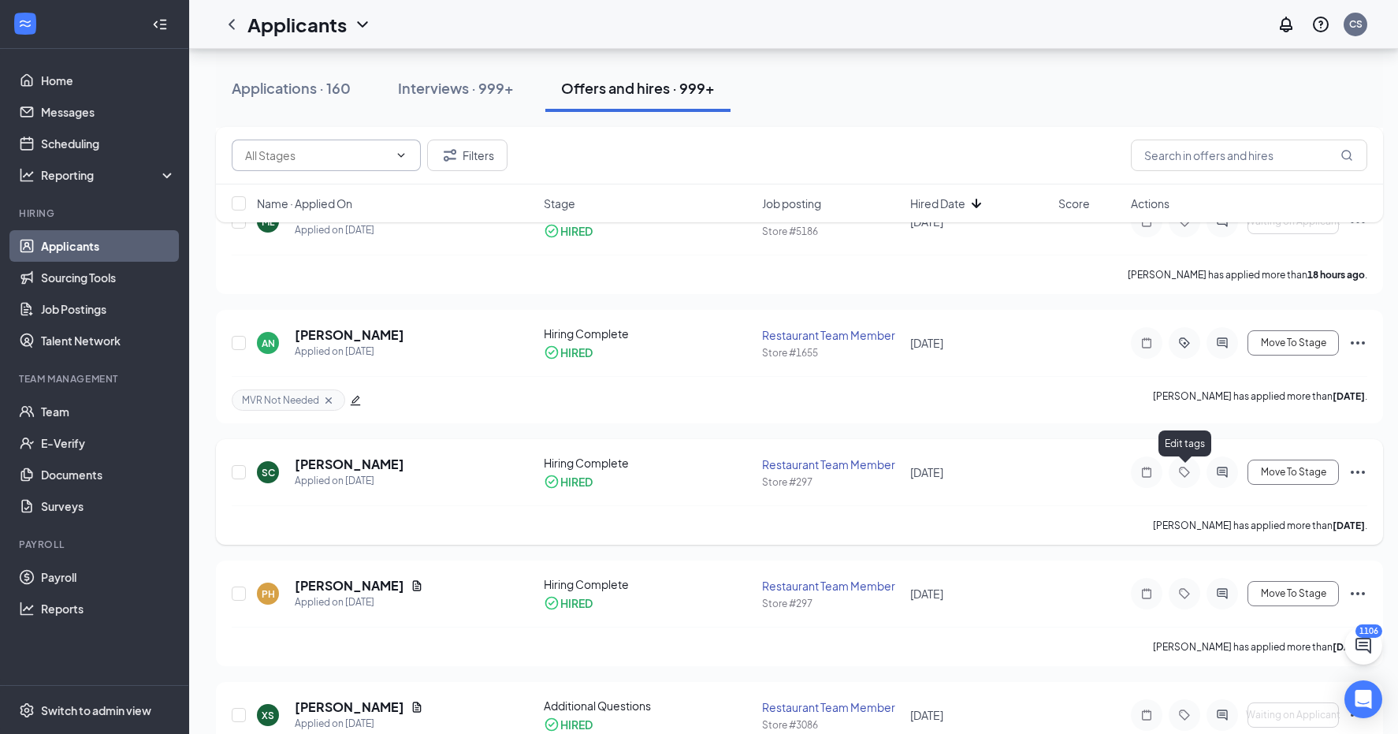
click at [1187, 474] on icon "Tag" at bounding box center [1184, 472] width 19 height 13
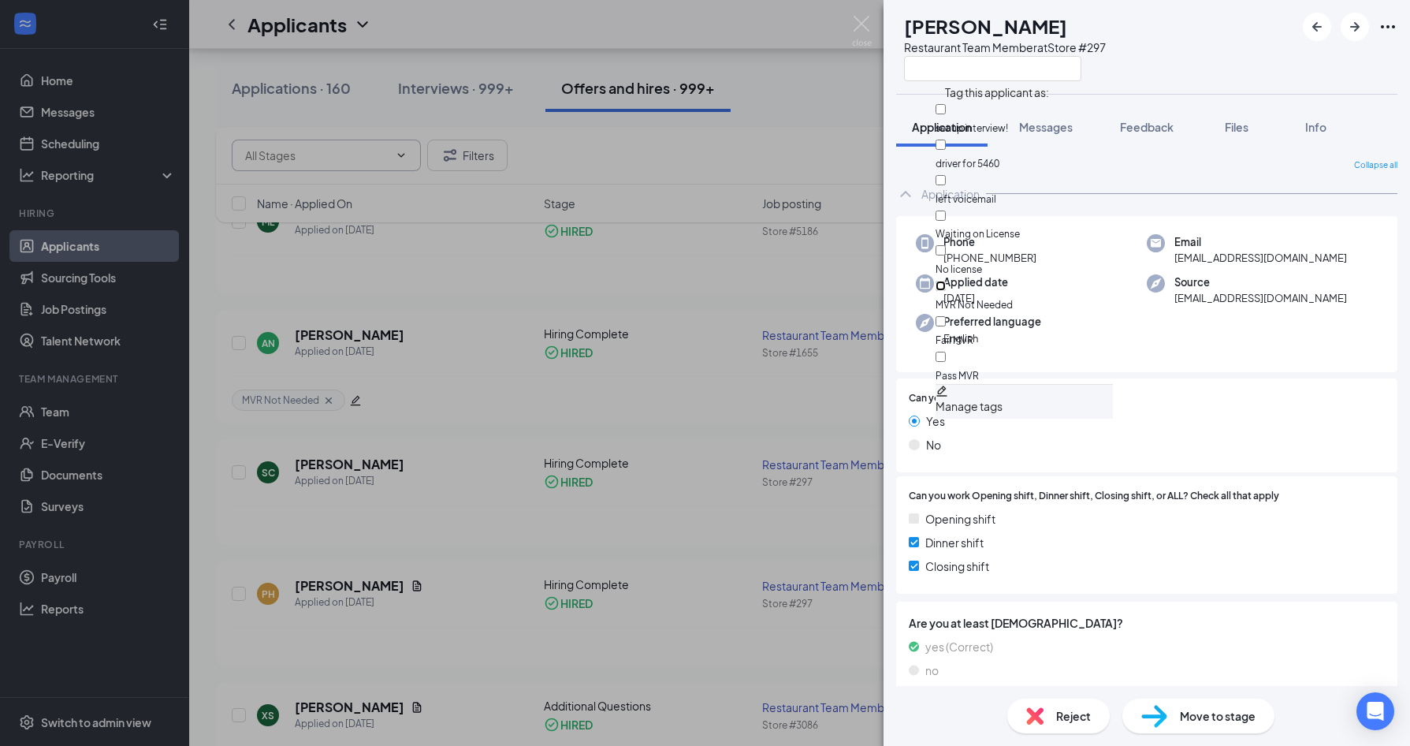
click at [946, 281] on input "MVR Not Needed" at bounding box center [941, 286] width 10 height 10
checkbox input "true"
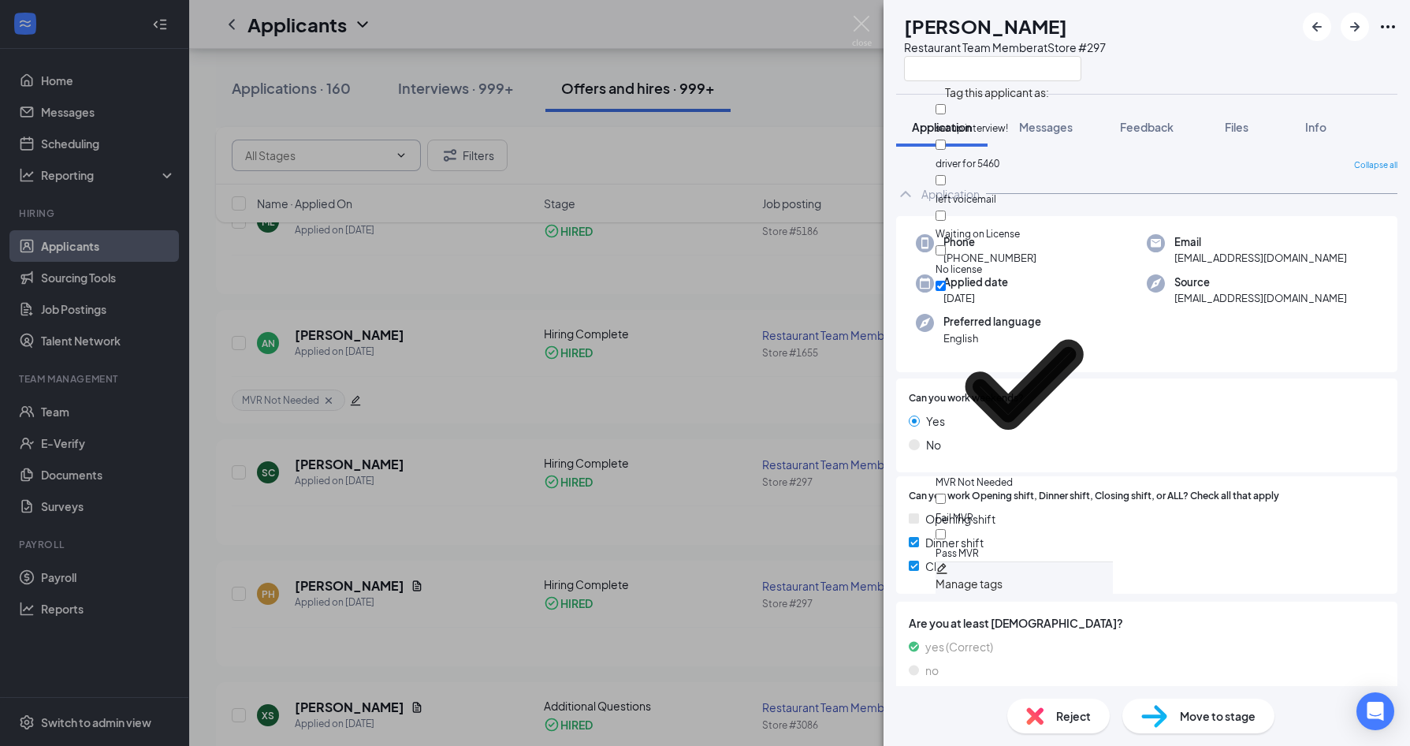
click at [768, 432] on div "SC [PERSON_NAME] Restaurant Team Member at Store #297 Application Messages Feed…" at bounding box center [705, 373] width 1410 height 746
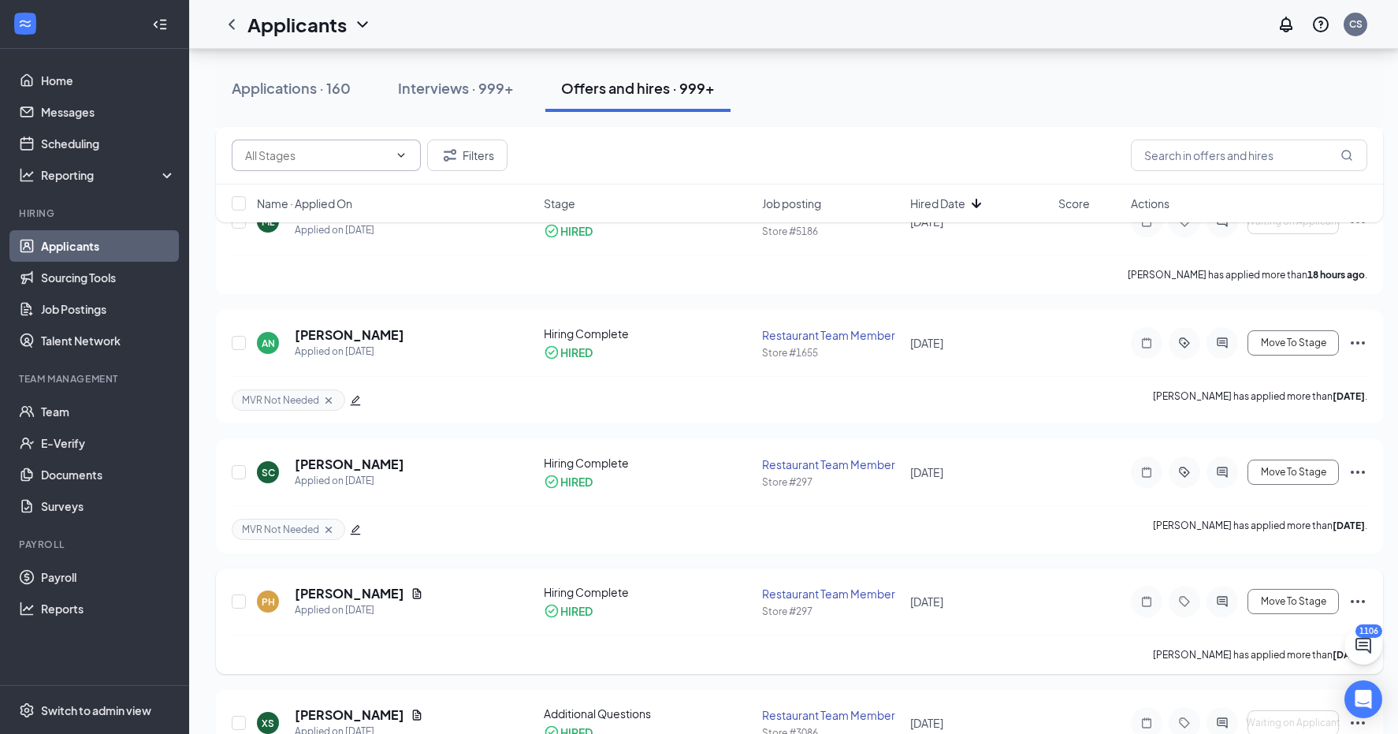
click at [1186, 593] on div at bounding box center [1185, 602] width 32 height 32
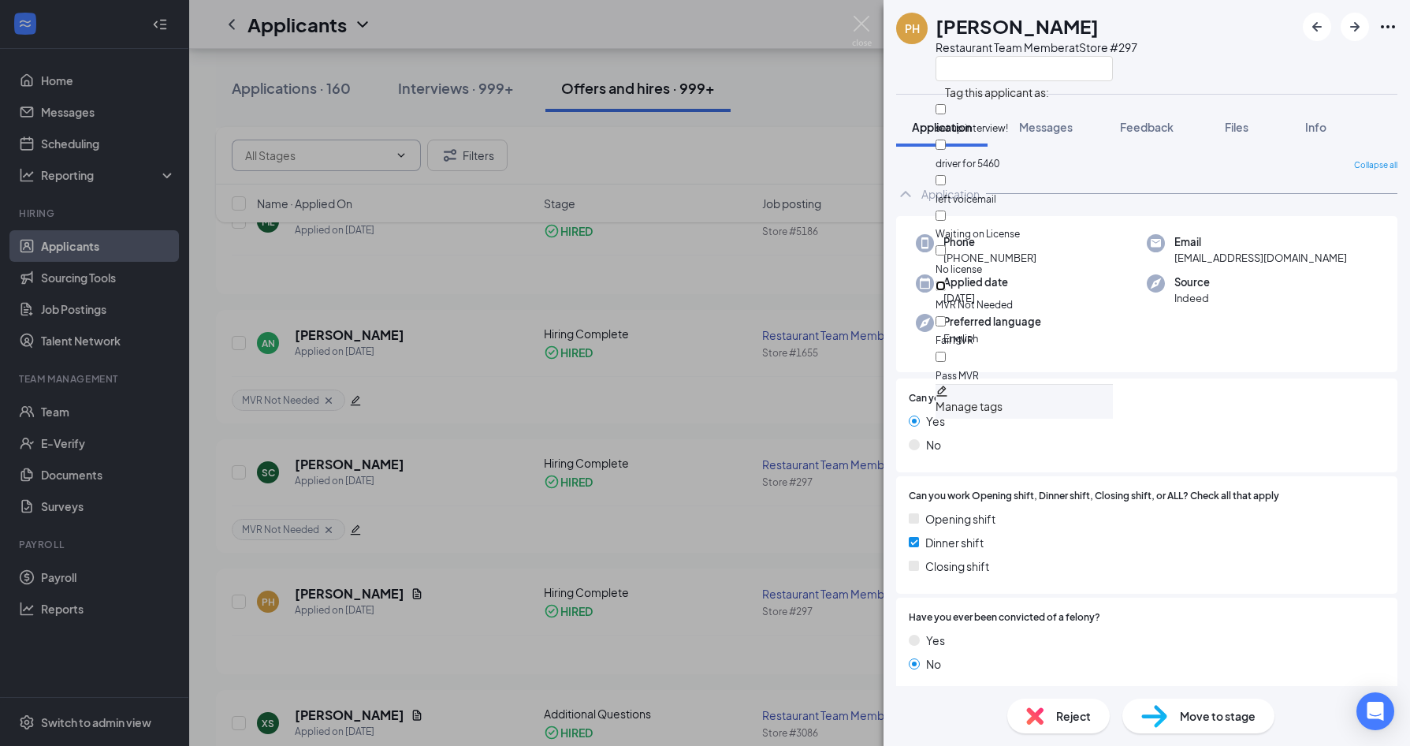
click at [946, 281] on input "MVR Not Needed" at bounding box center [941, 286] width 10 height 10
checkbox input "true"
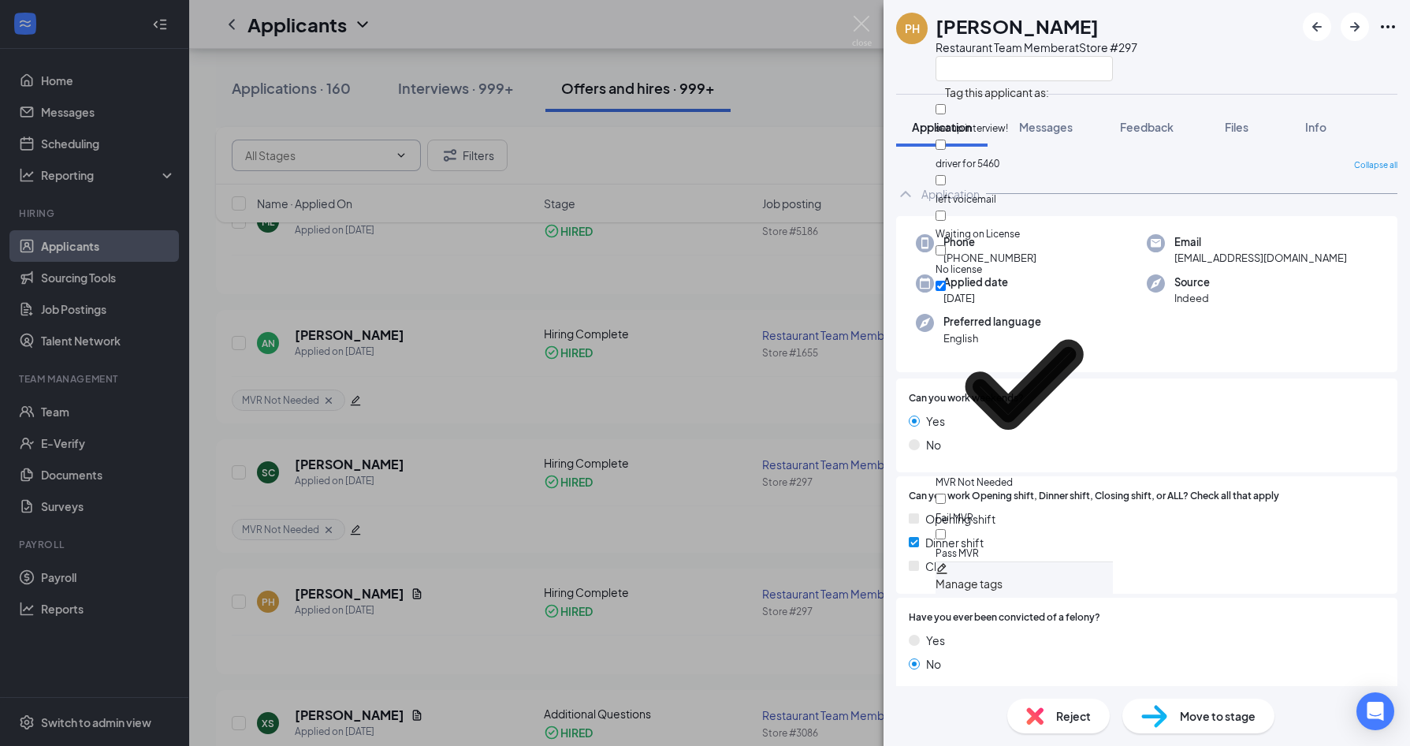
click at [747, 344] on div "PH [PERSON_NAME] Restaurant Team Member at Store #297 Application Messages Feed…" at bounding box center [705, 373] width 1410 height 746
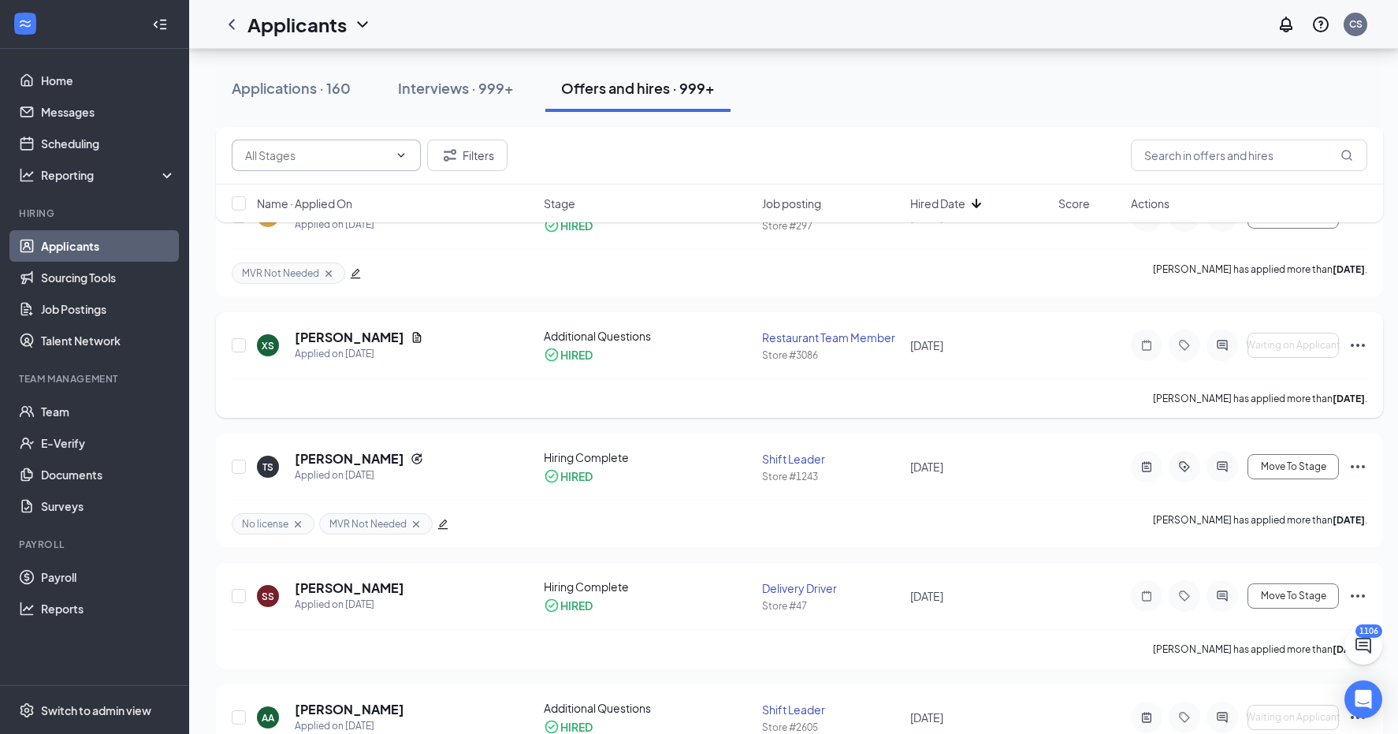
scroll to position [1103, 0]
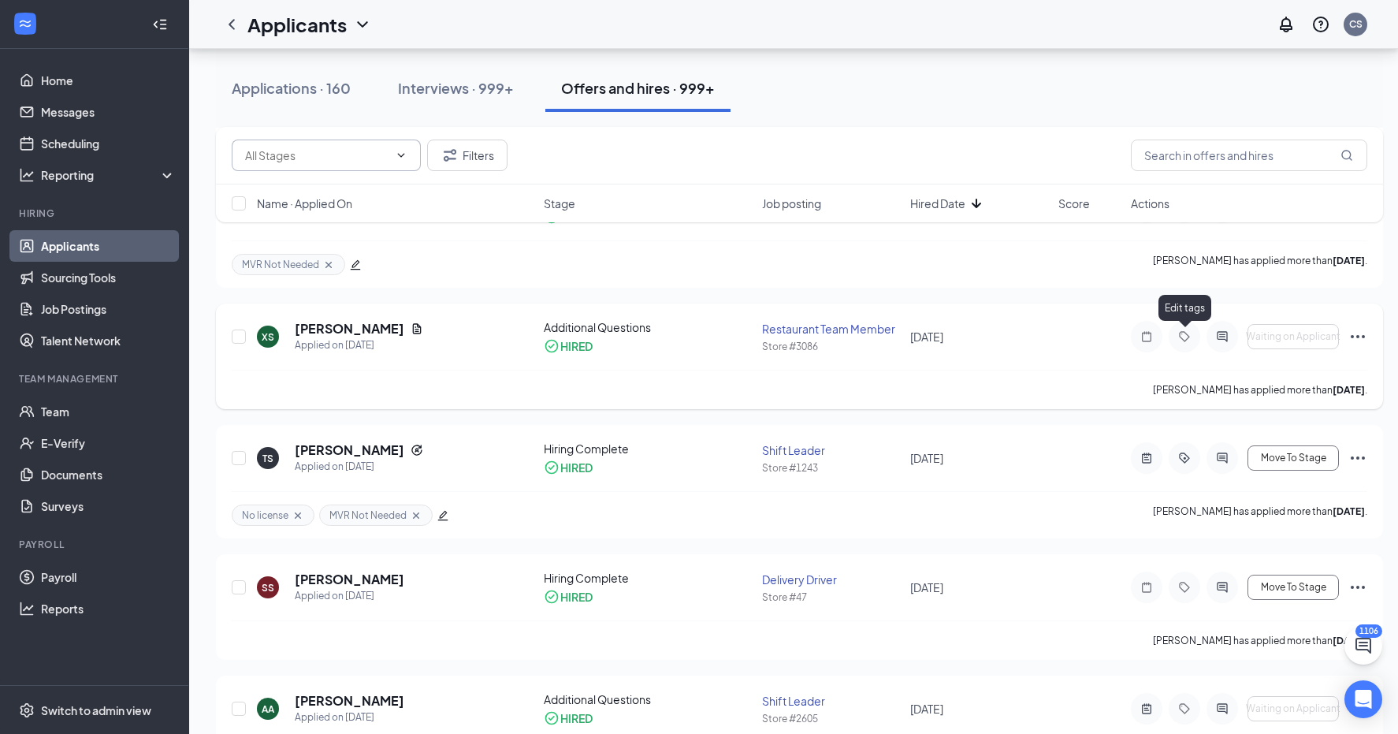
click at [1182, 336] on icon "Tag" at bounding box center [1184, 336] width 19 height 13
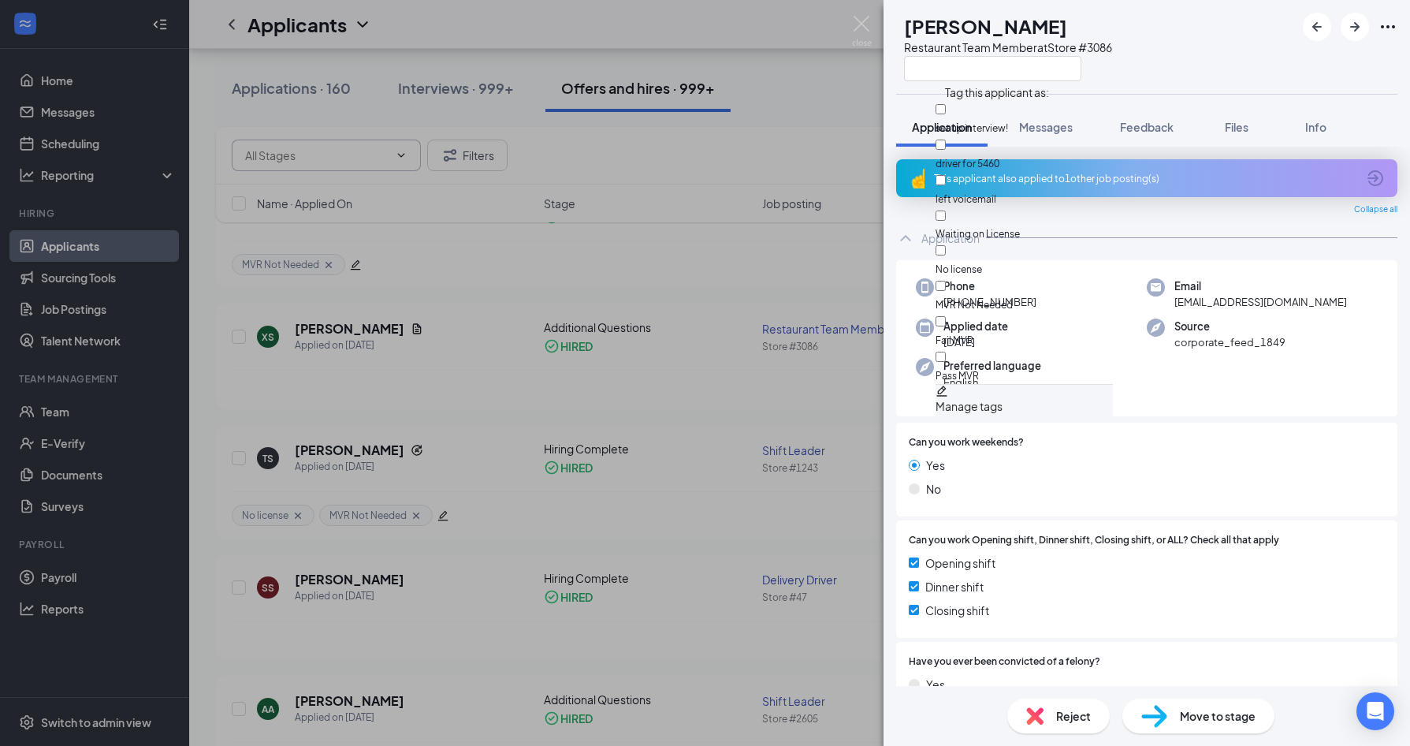
click at [984, 277] on div "MVR Not Needed" at bounding box center [1024, 294] width 177 height 35
checkbox input "true"
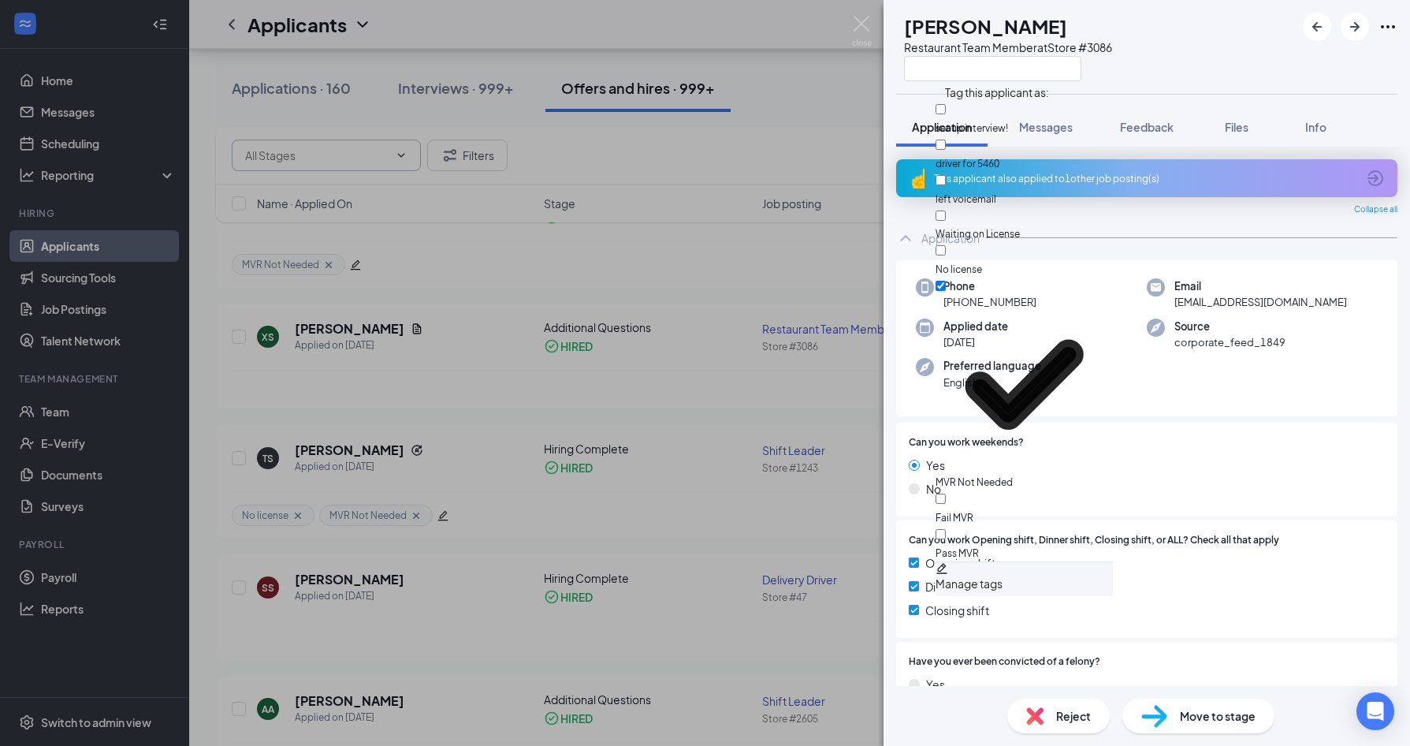
click at [745, 332] on div "XS [PERSON_NAME] Restaurant Team Member at Store #3086 Application Messages Fee…" at bounding box center [705, 373] width 1410 height 746
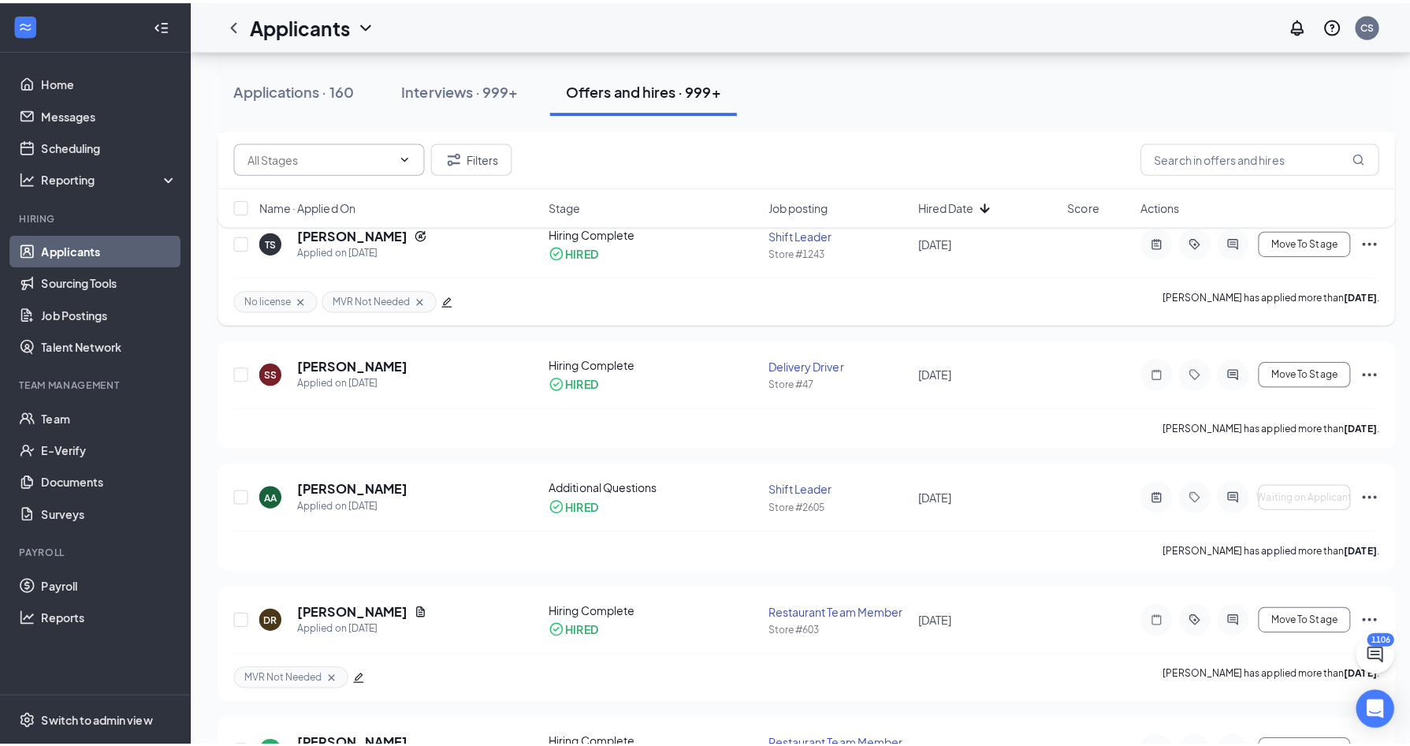
scroll to position [1340, 0]
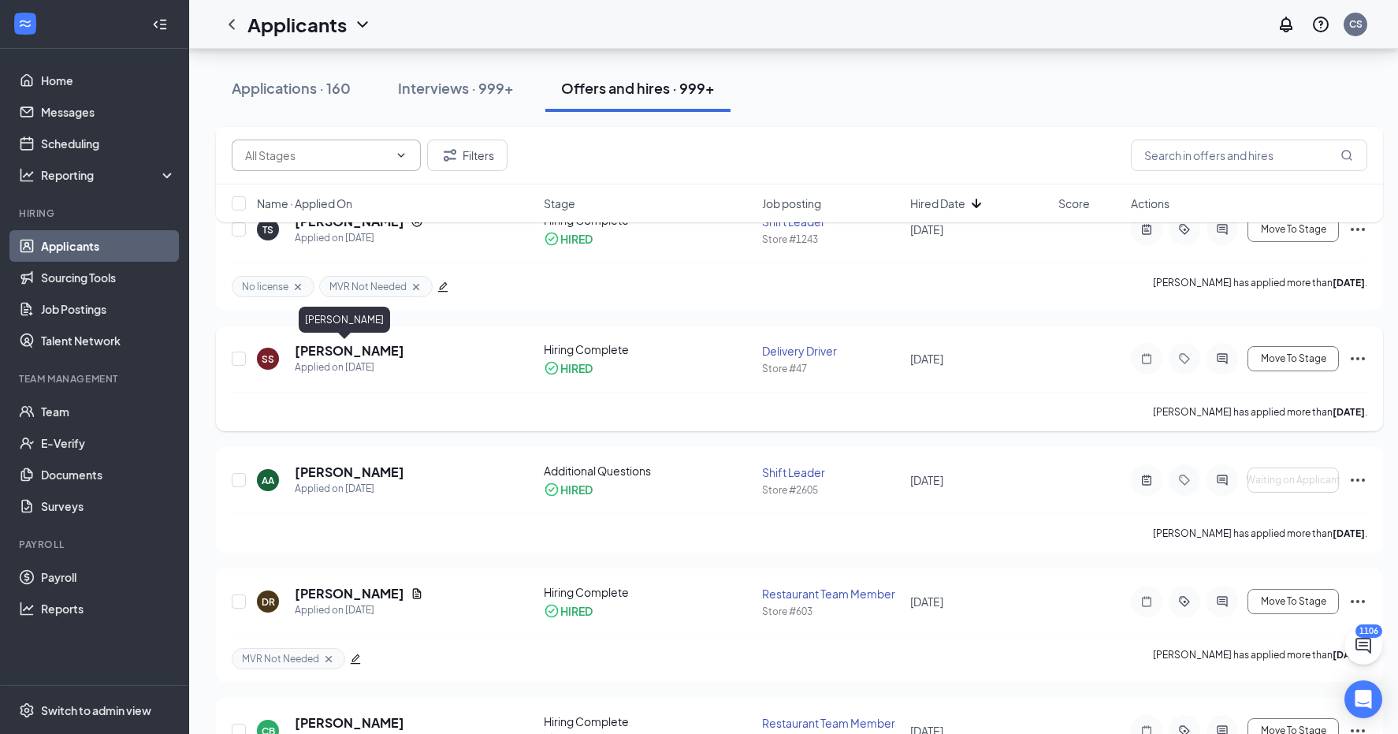
click at [352, 349] on h5 "[PERSON_NAME]" at bounding box center [350, 350] width 110 height 17
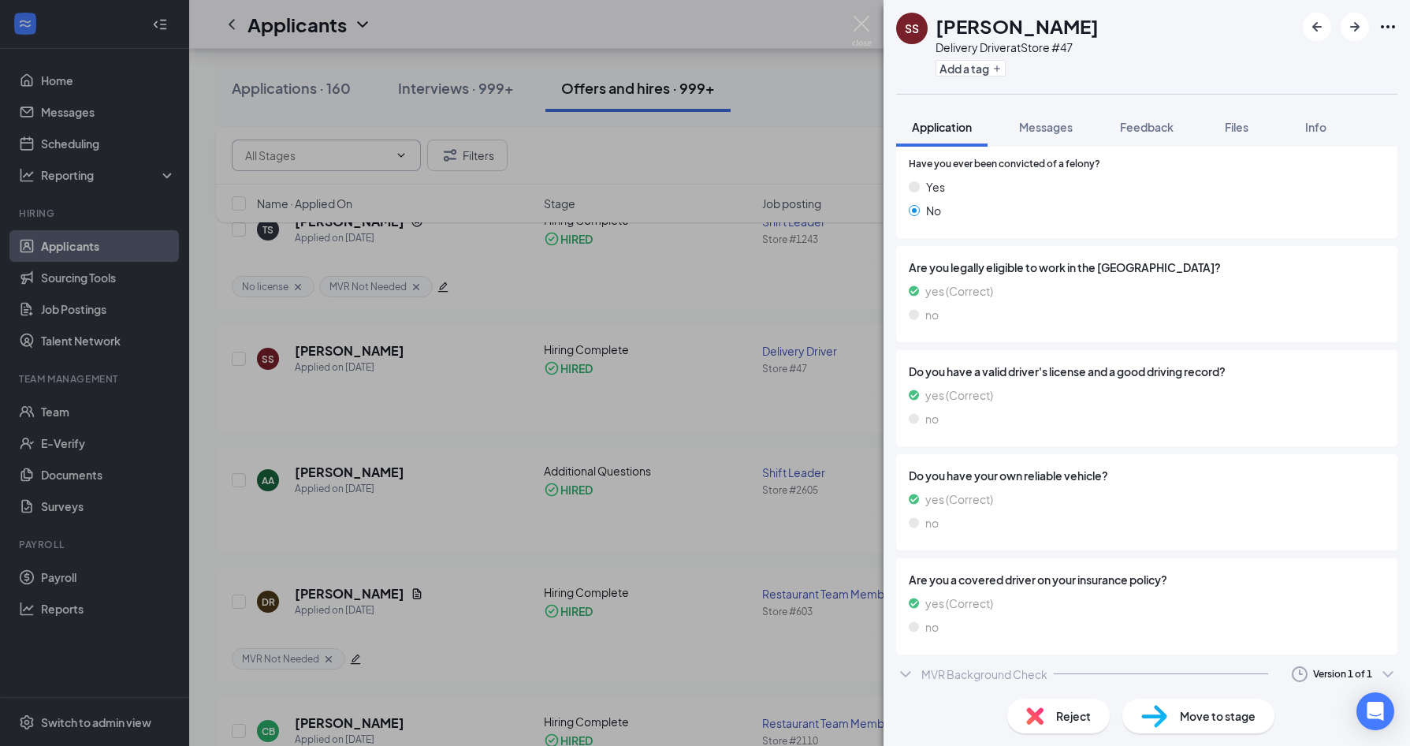
scroll to position [579, 0]
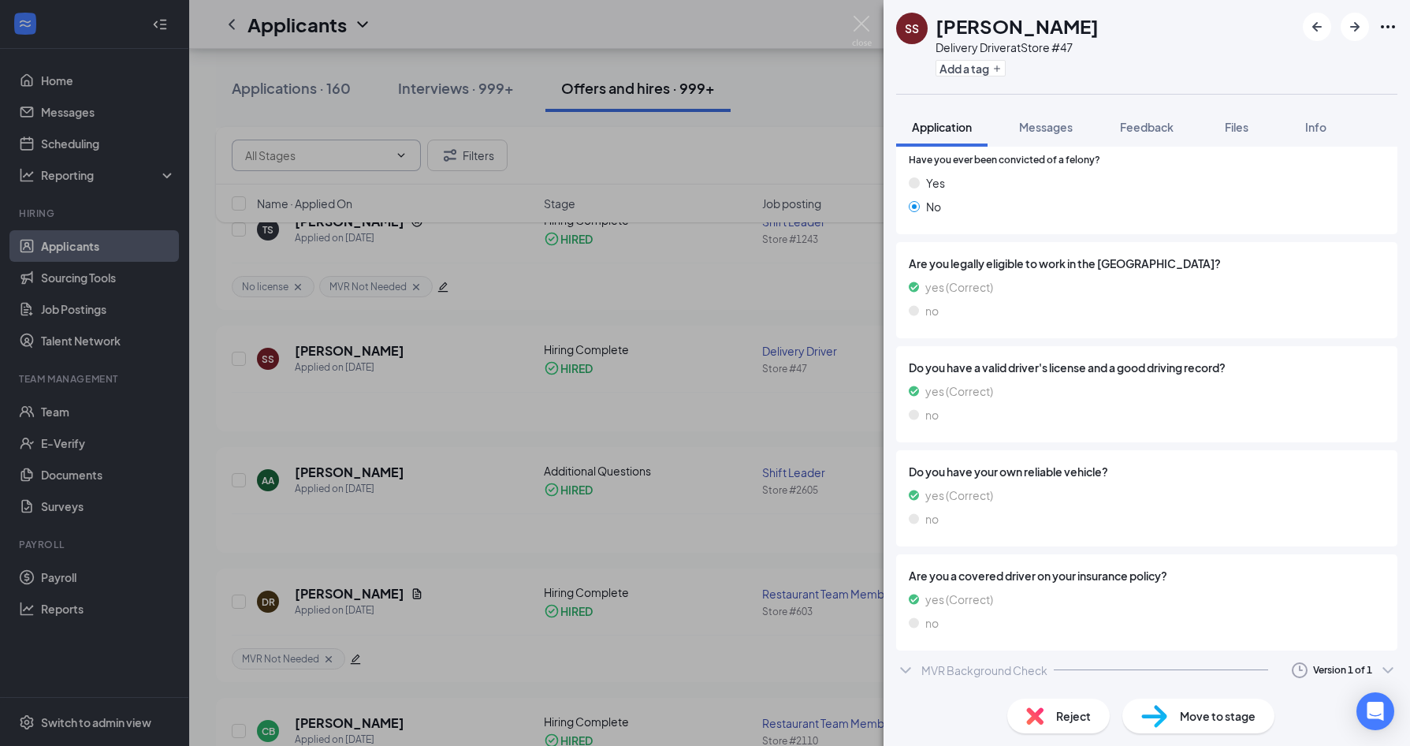
click at [1021, 668] on div "MVR Background Check" at bounding box center [984, 670] width 126 height 16
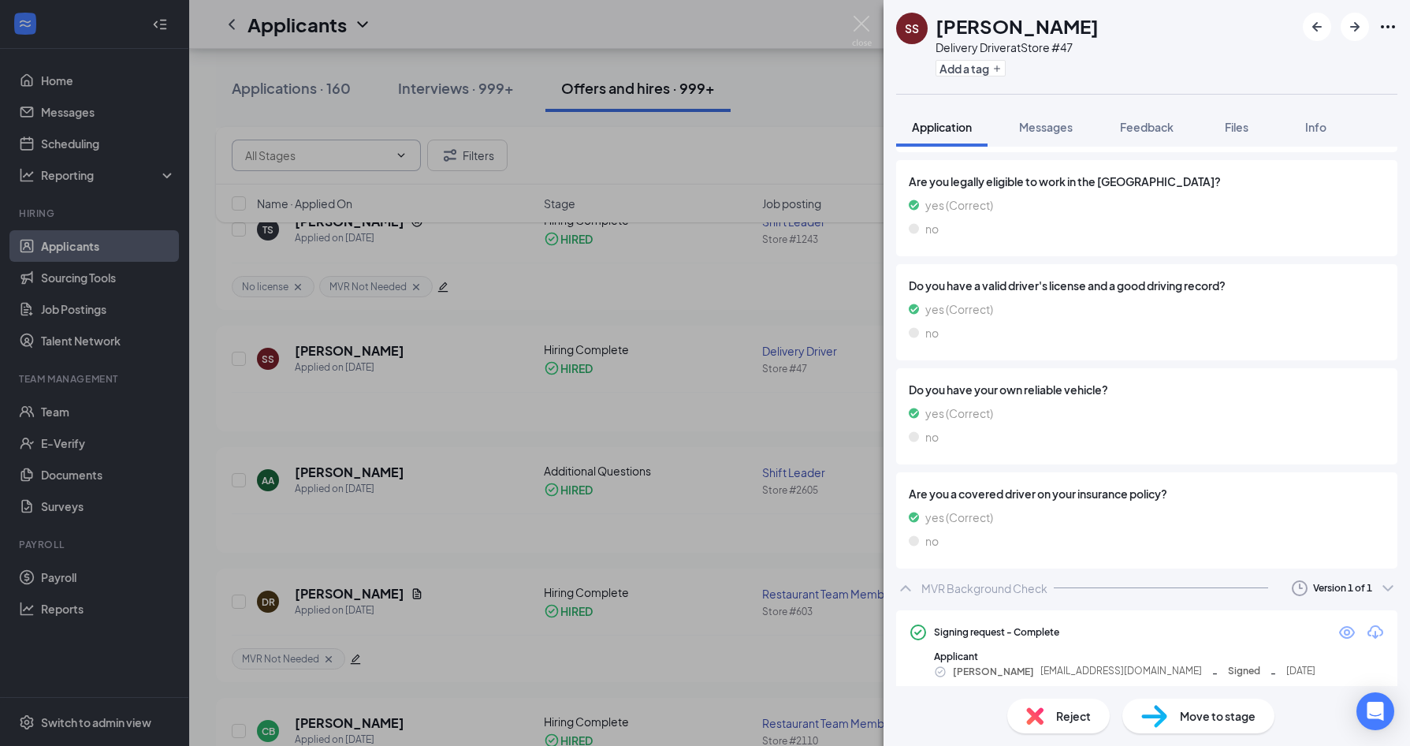
scroll to position [670, 0]
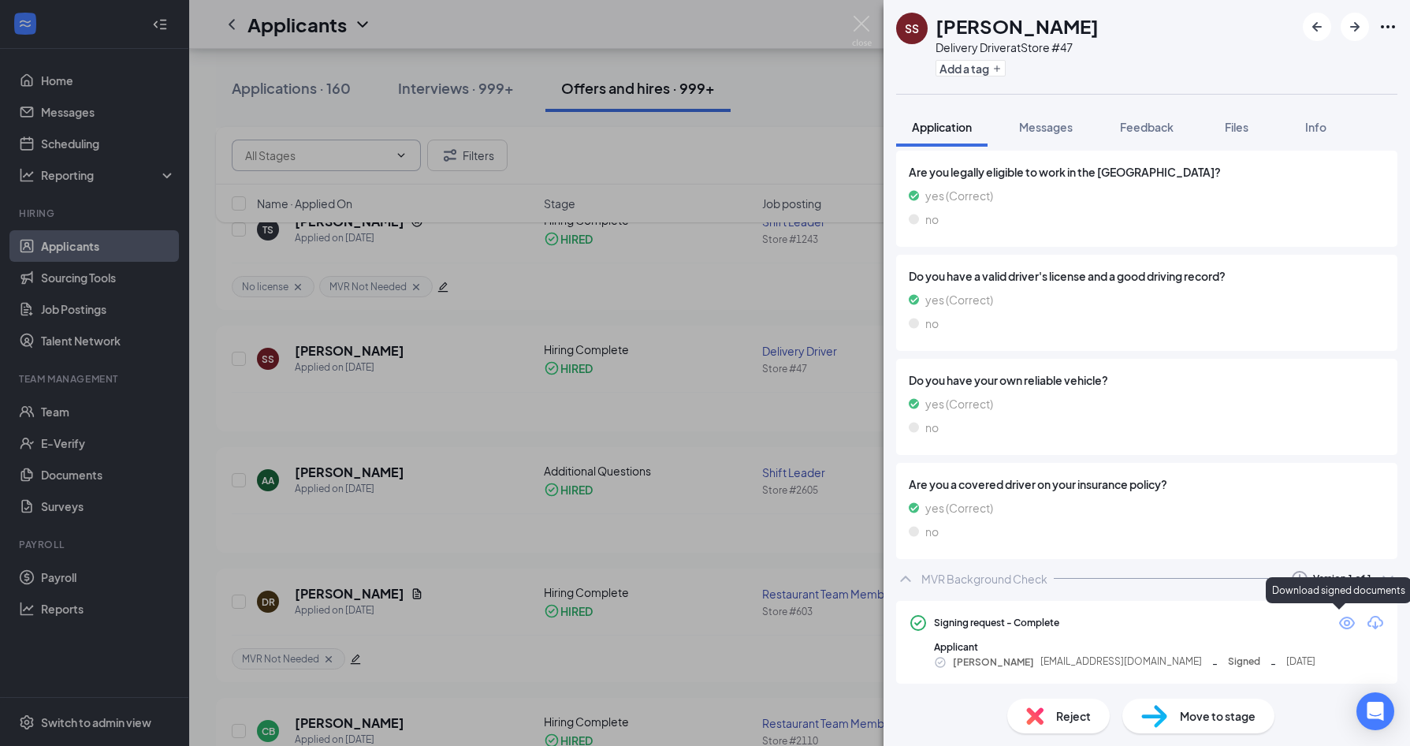
click at [1367, 623] on icon "Download" at bounding box center [1375, 622] width 16 height 13
click at [596, 414] on div "[PERSON_NAME] [PERSON_NAME] Delivery Driver at Store #47 Add a tag Application …" at bounding box center [705, 373] width 1410 height 746
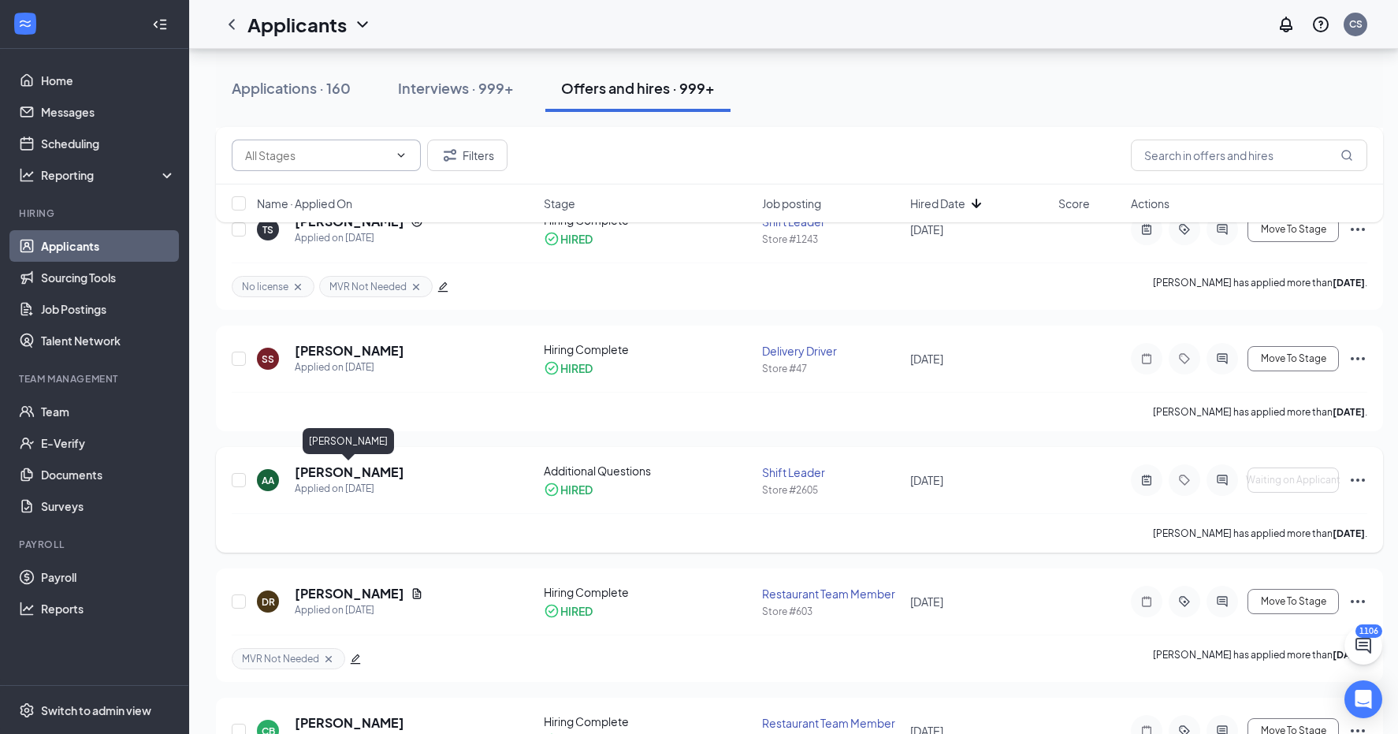
click at [351, 466] on h5 "[PERSON_NAME]" at bounding box center [350, 471] width 110 height 17
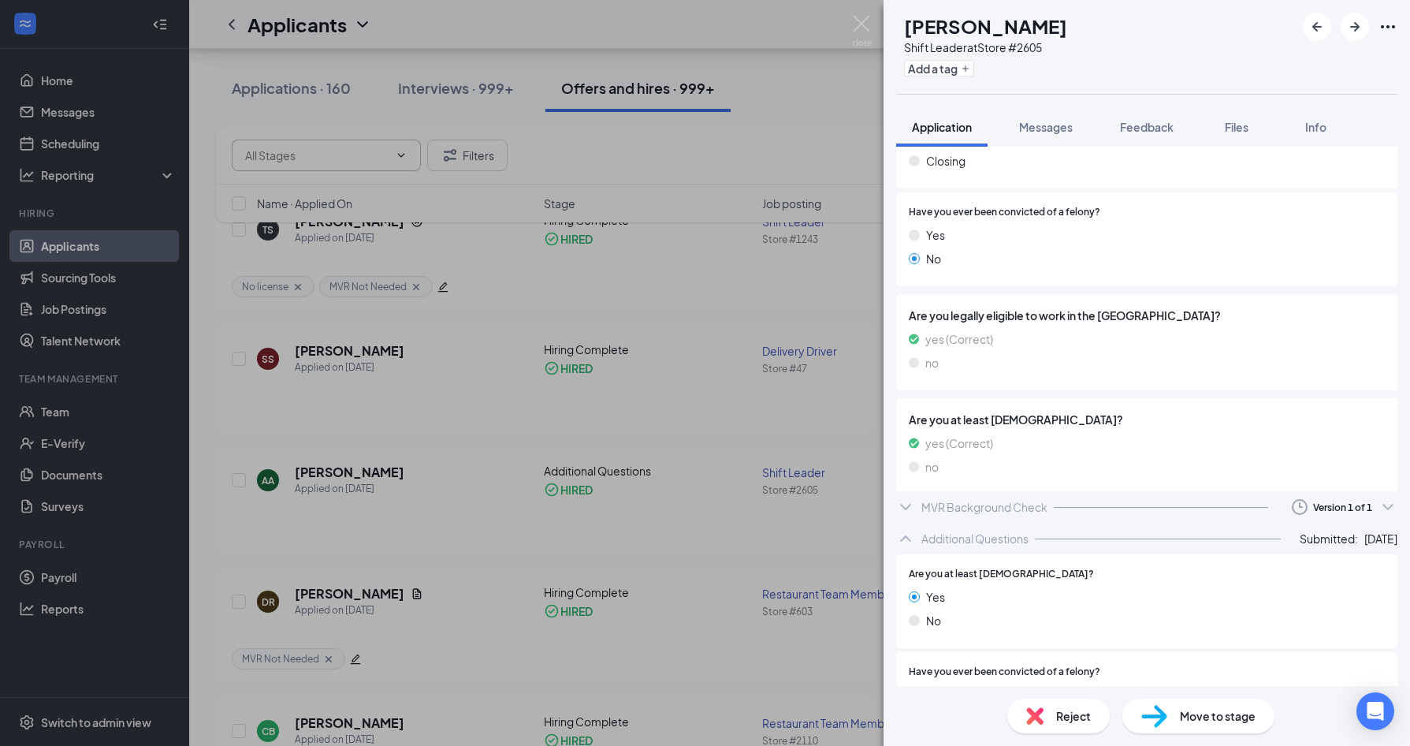
scroll to position [979, 0]
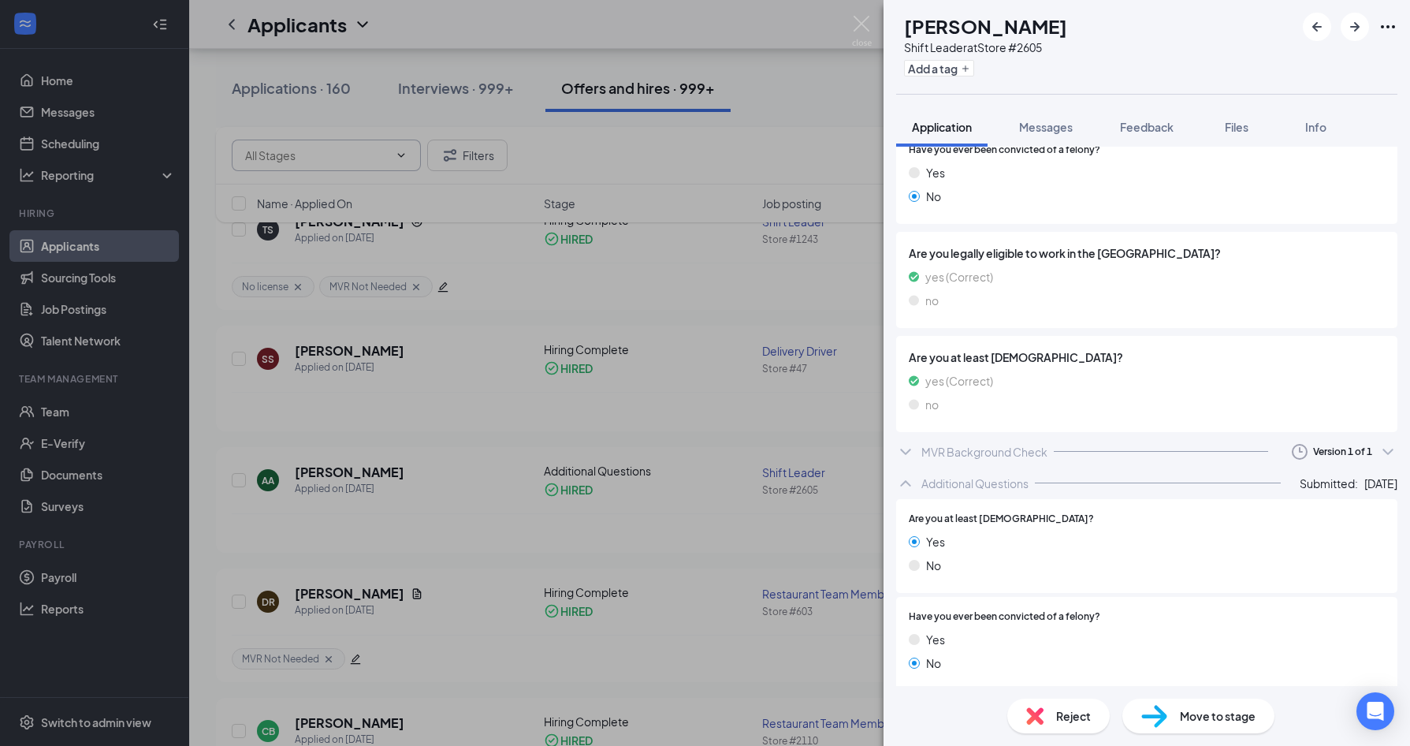
click at [971, 439] on div "MVR Background Check Version 1 of 1" at bounding box center [1146, 452] width 501 height 32
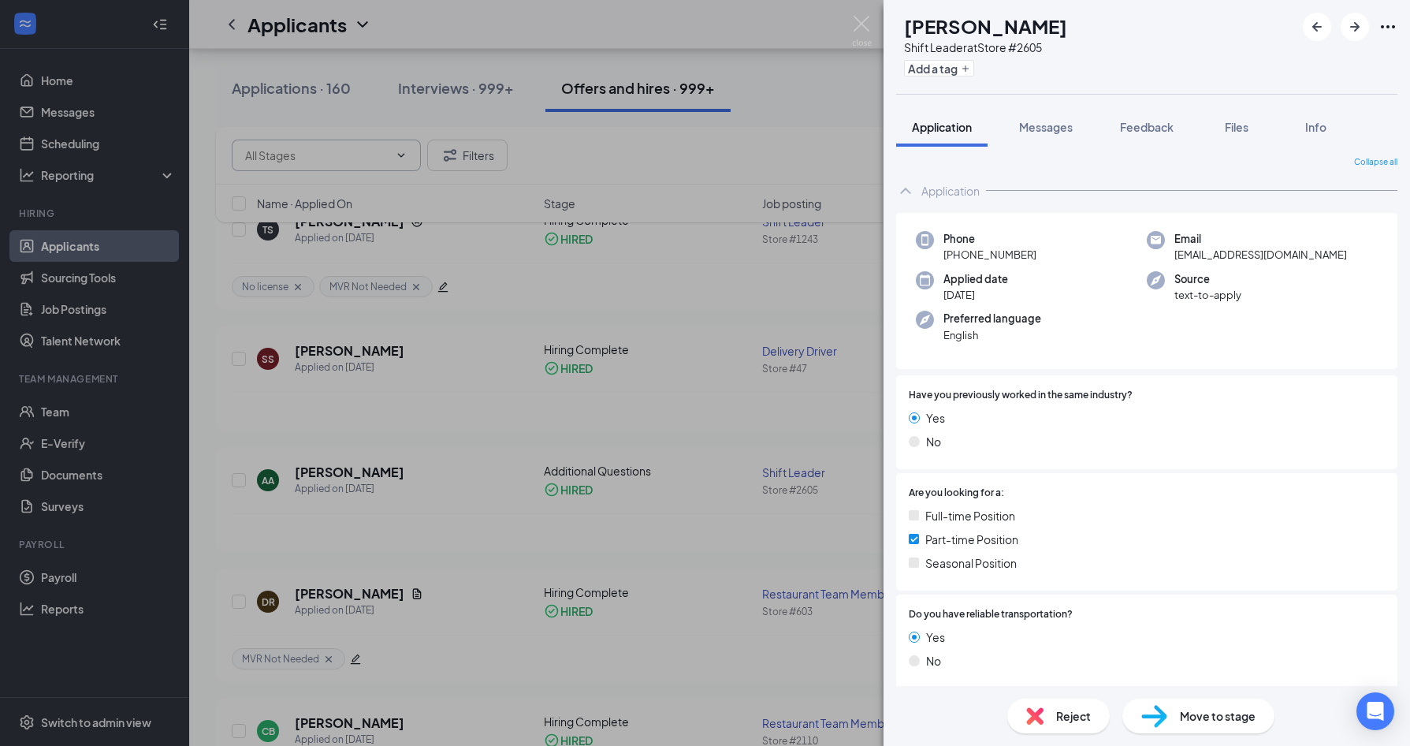
scroll to position [0, 0]
click at [1042, 129] on span "Messages" at bounding box center [1046, 127] width 54 height 14
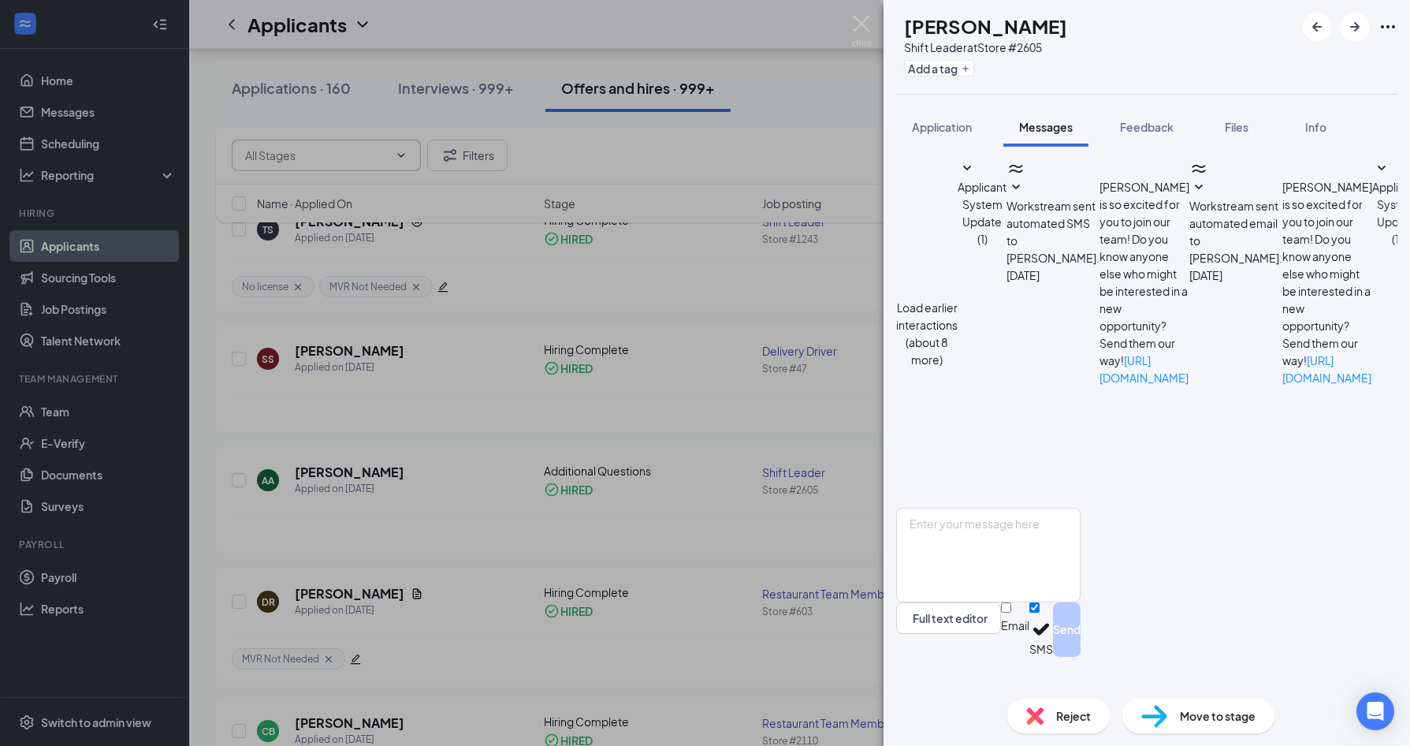
scroll to position [267, 0]
click at [1158, 337] on div "Load earlier interactions (about 8 more) Applicant System Update (1) Workstream…" at bounding box center [1146, 333] width 501 height 348
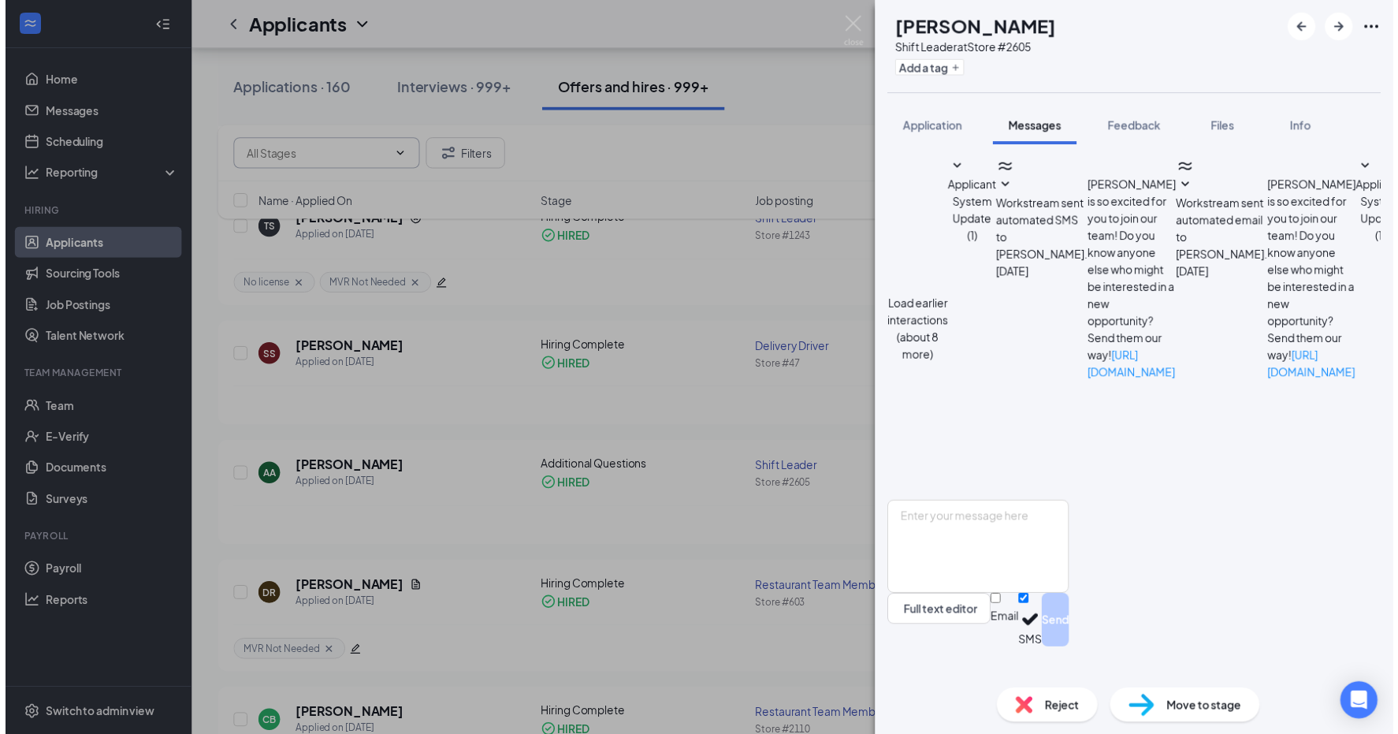
scroll to position [110, 0]
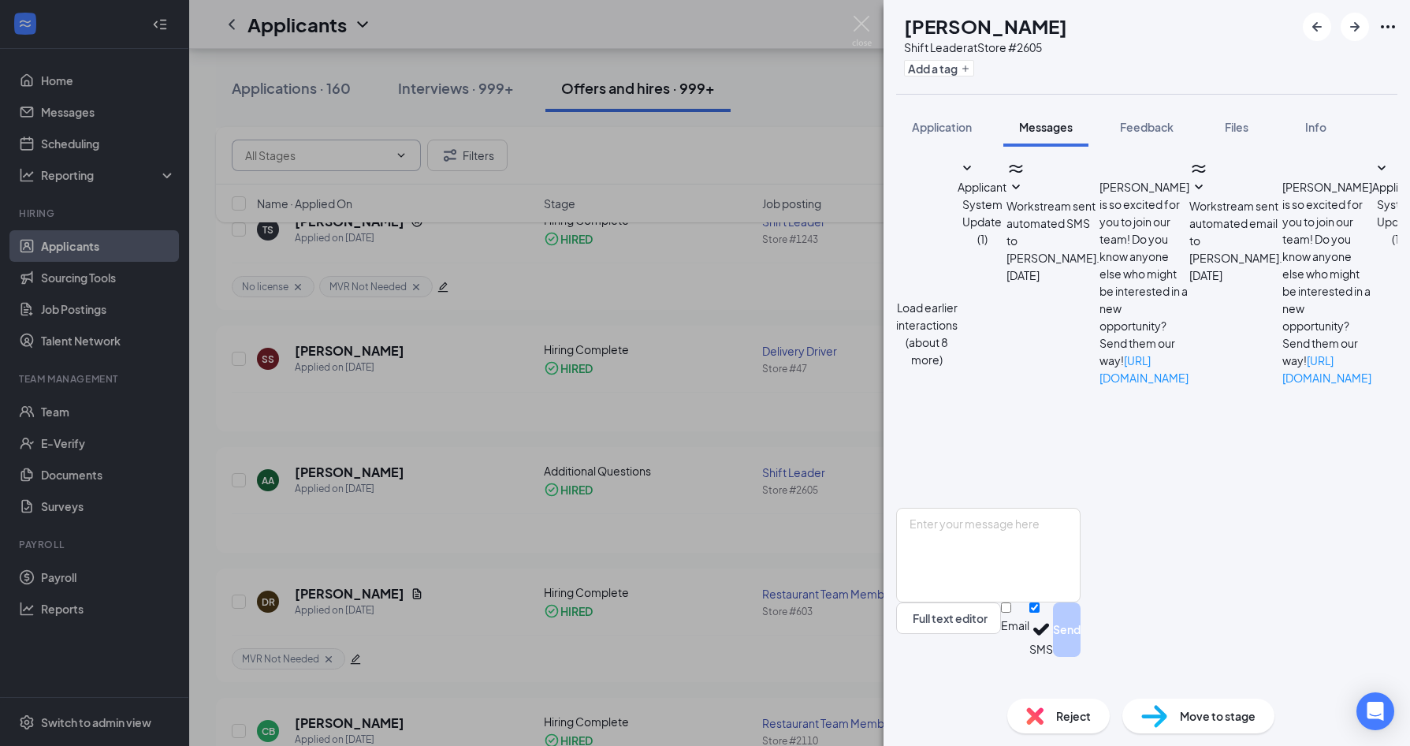
click at [1372, 246] on span "Applicant System Update (1)" at bounding box center [1396, 213] width 49 height 66
click at [1134, 125] on span "Feedback" at bounding box center [1147, 127] width 54 height 14
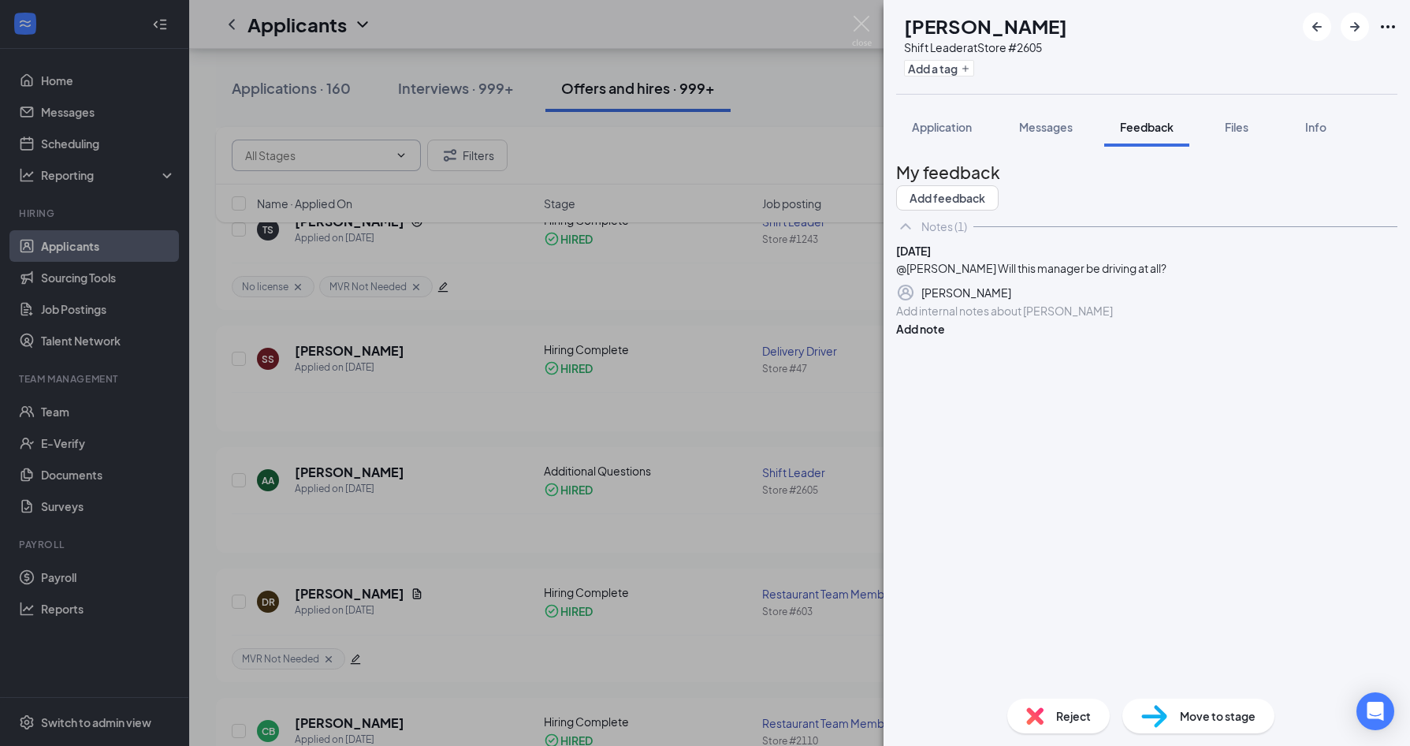
click at [719, 289] on div "AA [PERSON_NAME] Shift Leader at Store #2605 Add a tag Application Messages Fee…" at bounding box center [705, 373] width 1410 height 746
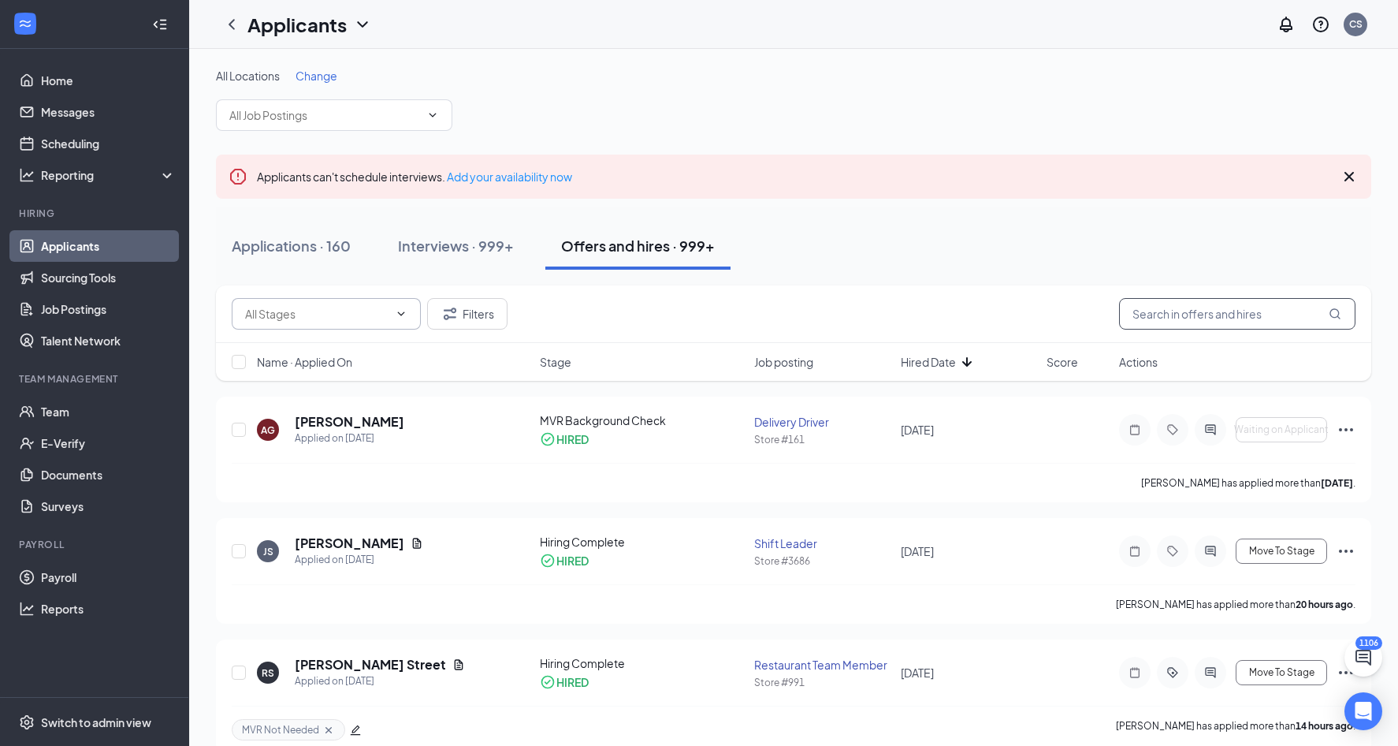
click at [1153, 314] on input "text" at bounding box center [1237, 314] width 236 height 32
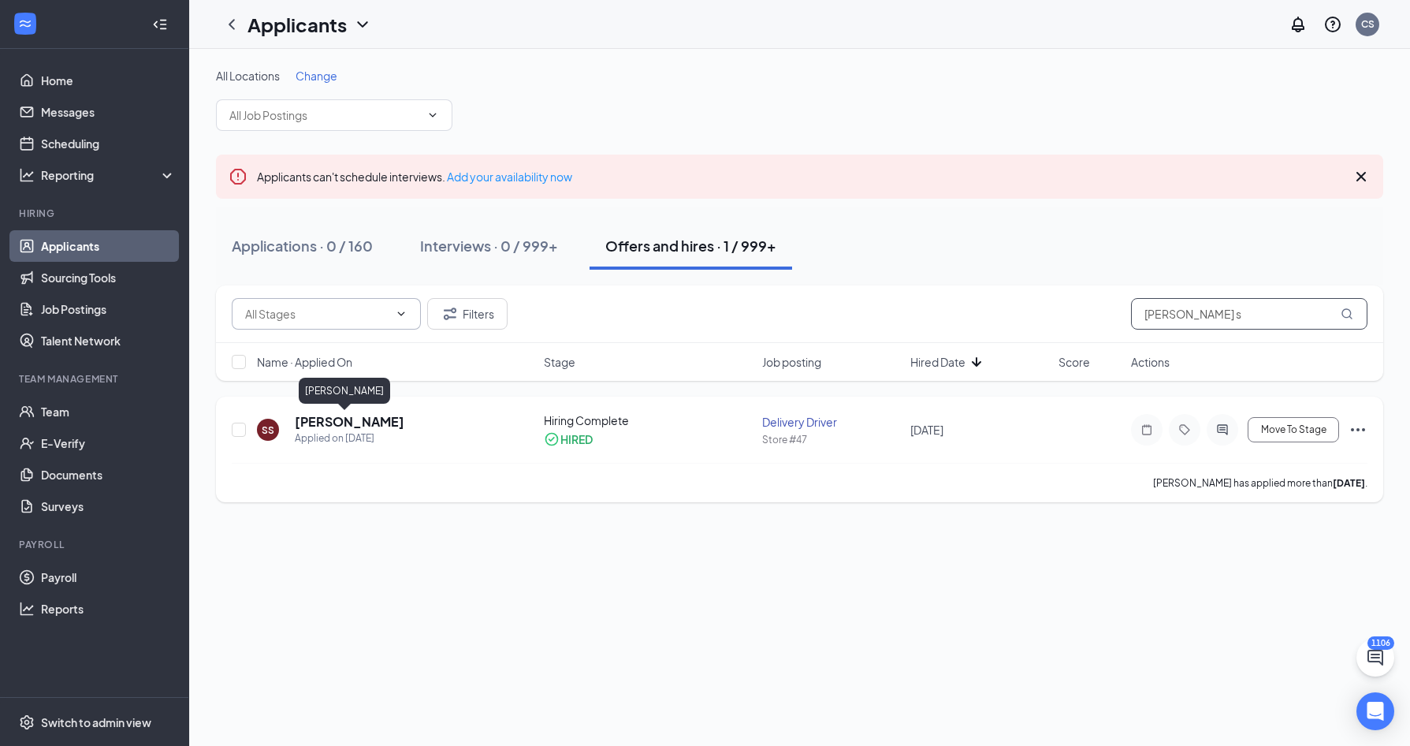
type input "[PERSON_NAME] s"
click at [338, 418] on h5 "[PERSON_NAME]" at bounding box center [350, 421] width 110 height 17
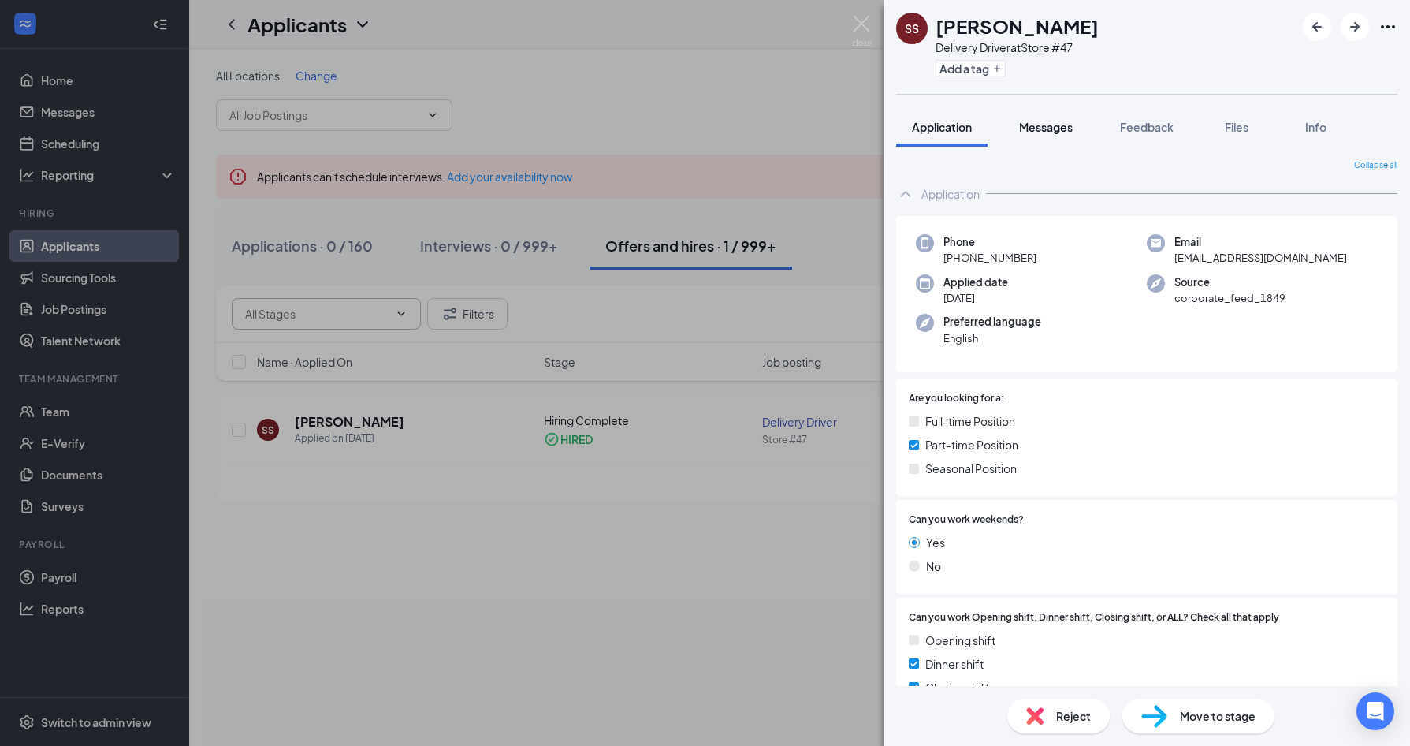
click at [1053, 136] on button "Messages" at bounding box center [1045, 126] width 85 height 39
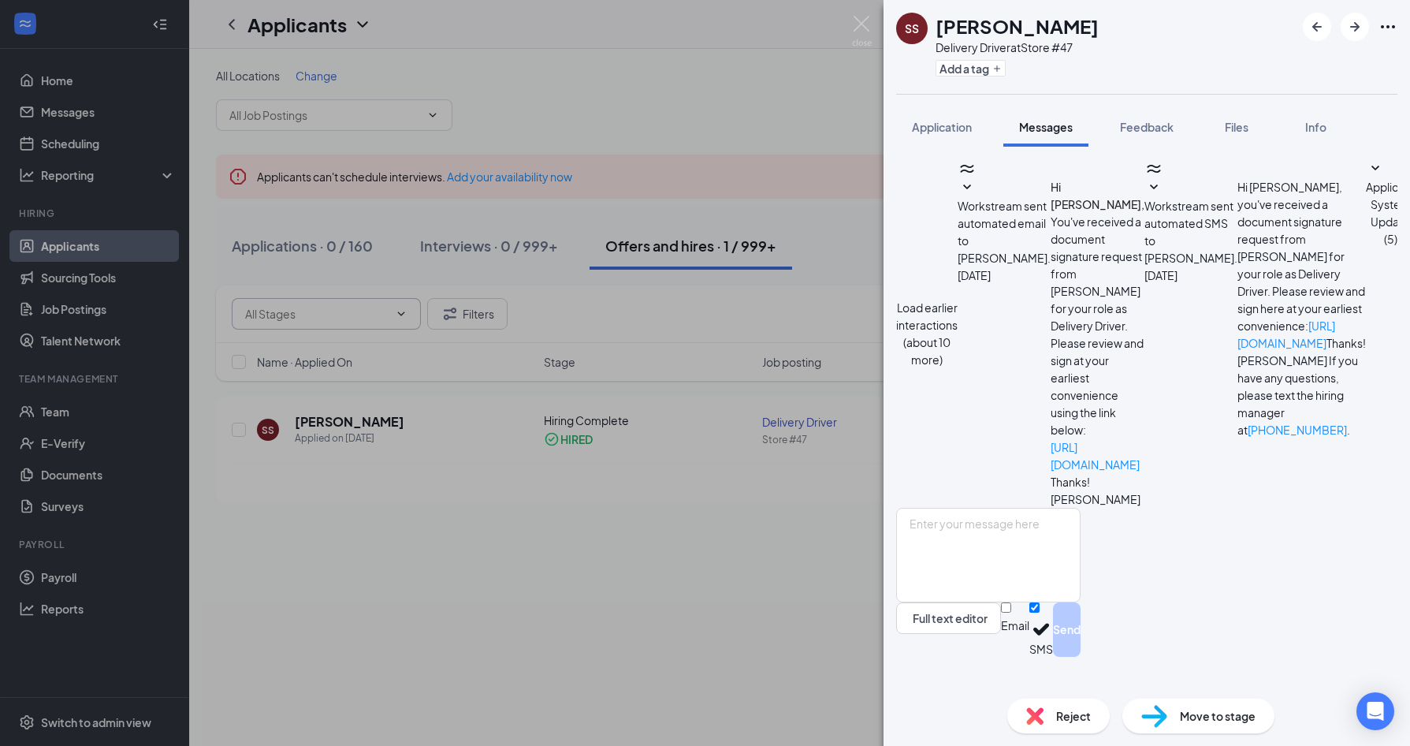
scroll to position [130, 0]
click at [744, 155] on div "[PERSON_NAME] [PERSON_NAME] Delivery Driver at Store #47 Add a tag Application …" at bounding box center [705, 373] width 1410 height 746
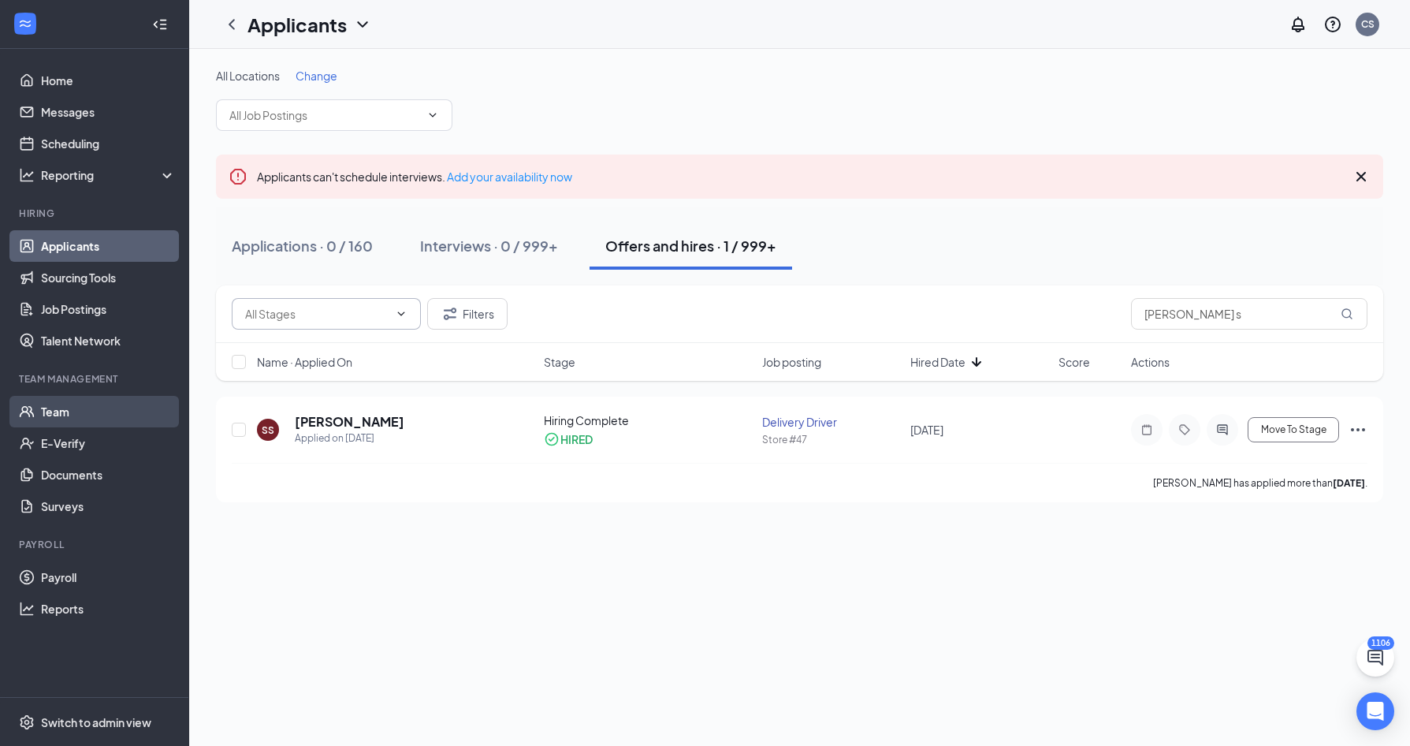
click at [83, 404] on link "Team" at bounding box center [108, 412] width 135 height 32
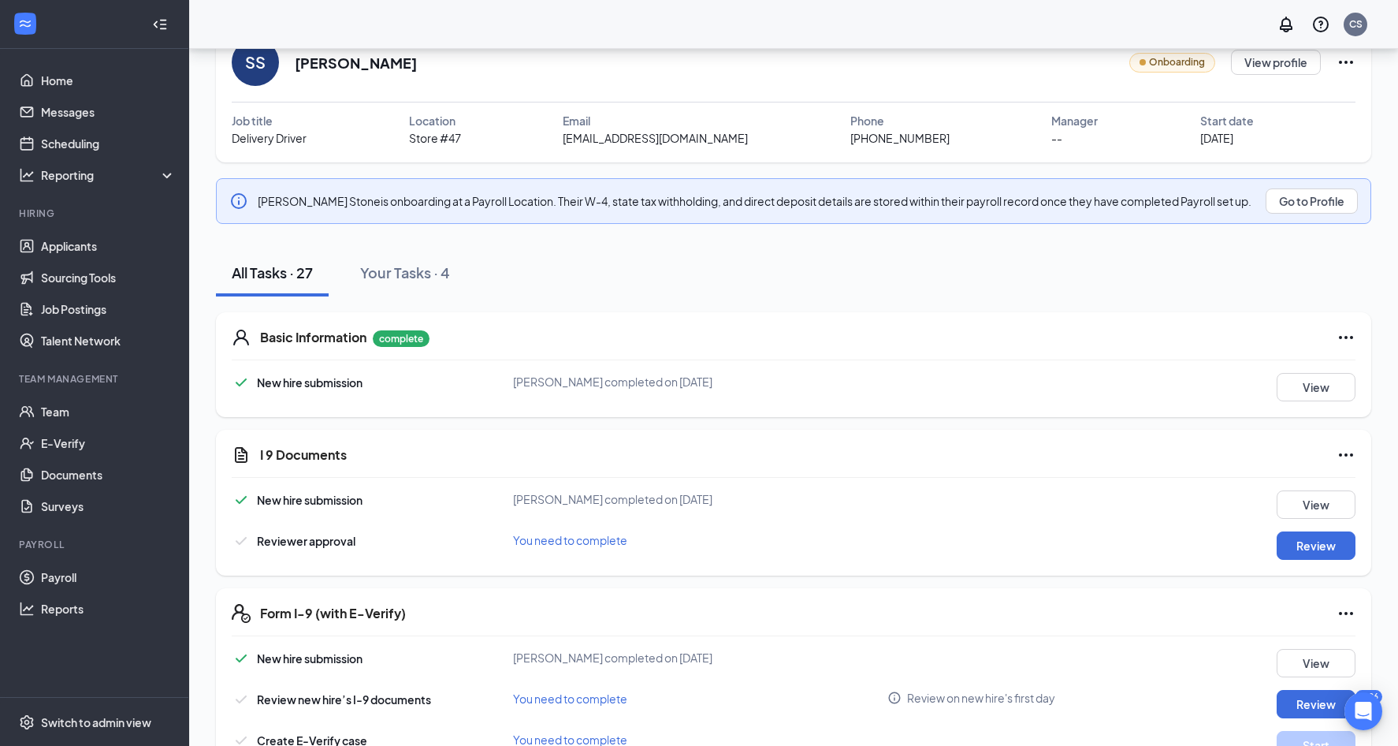
scroll to position [79, 0]
click at [1302, 495] on button "View" at bounding box center [1316, 503] width 79 height 28
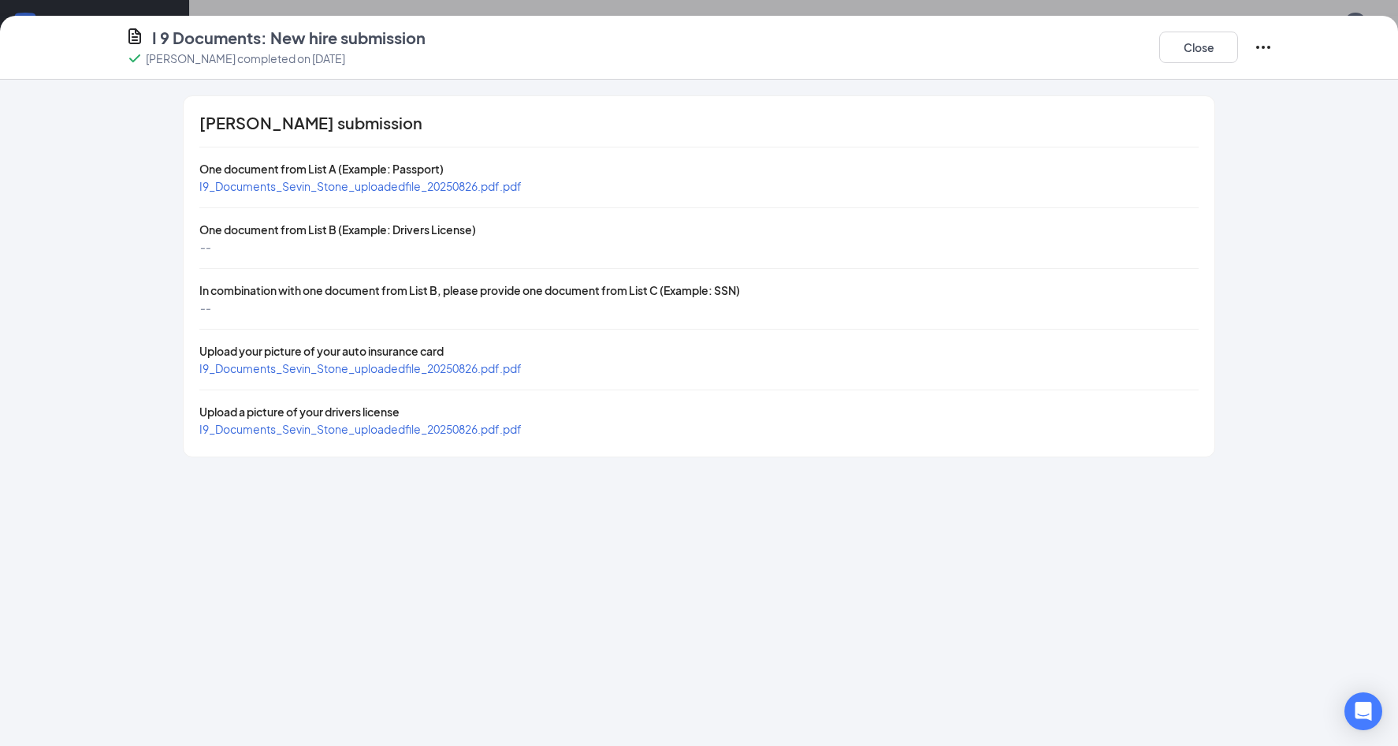
click at [401, 430] on span "I9_Documents_Sevin_Stone_uploadedfile_20250826.pdf.pdf" at bounding box center [360, 429] width 322 height 14
click at [1204, 35] on button "Close" at bounding box center [1198, 48] width 79 height 32
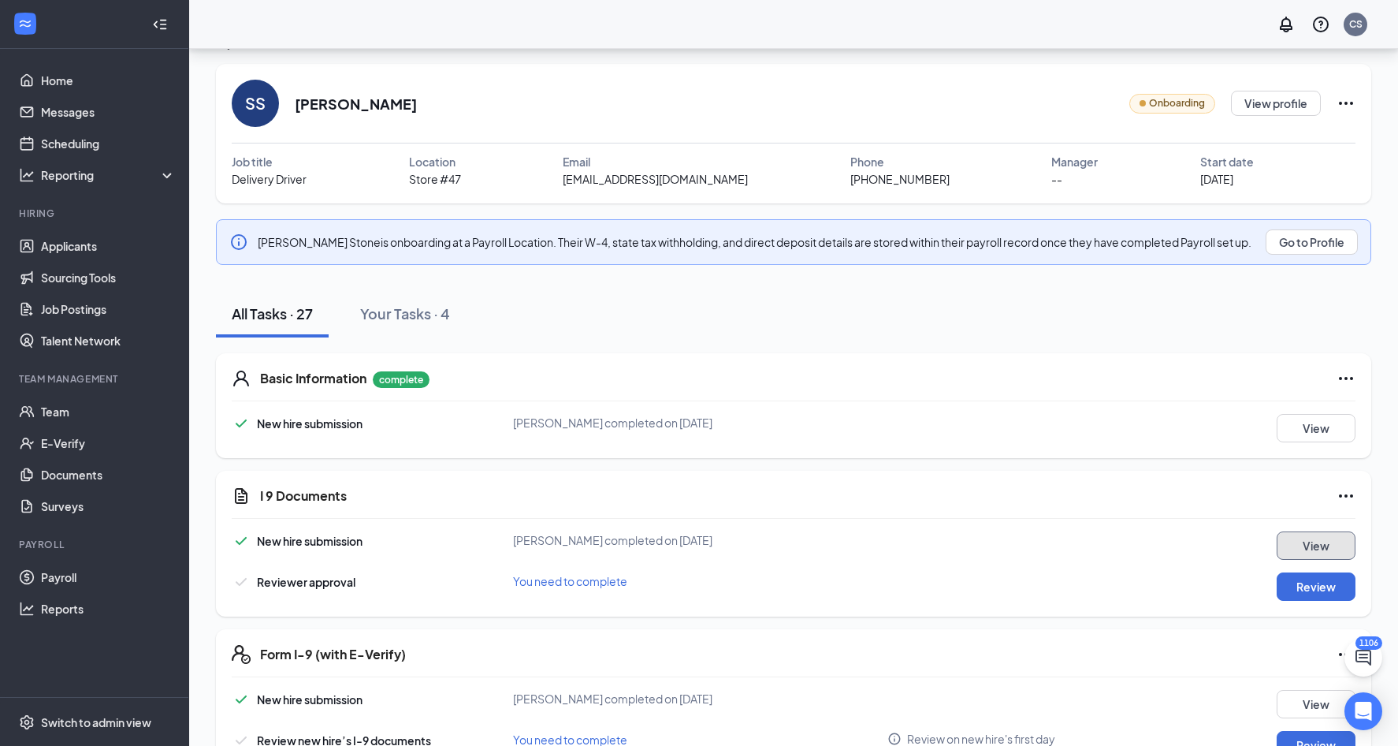
scroll to position [0, 0]
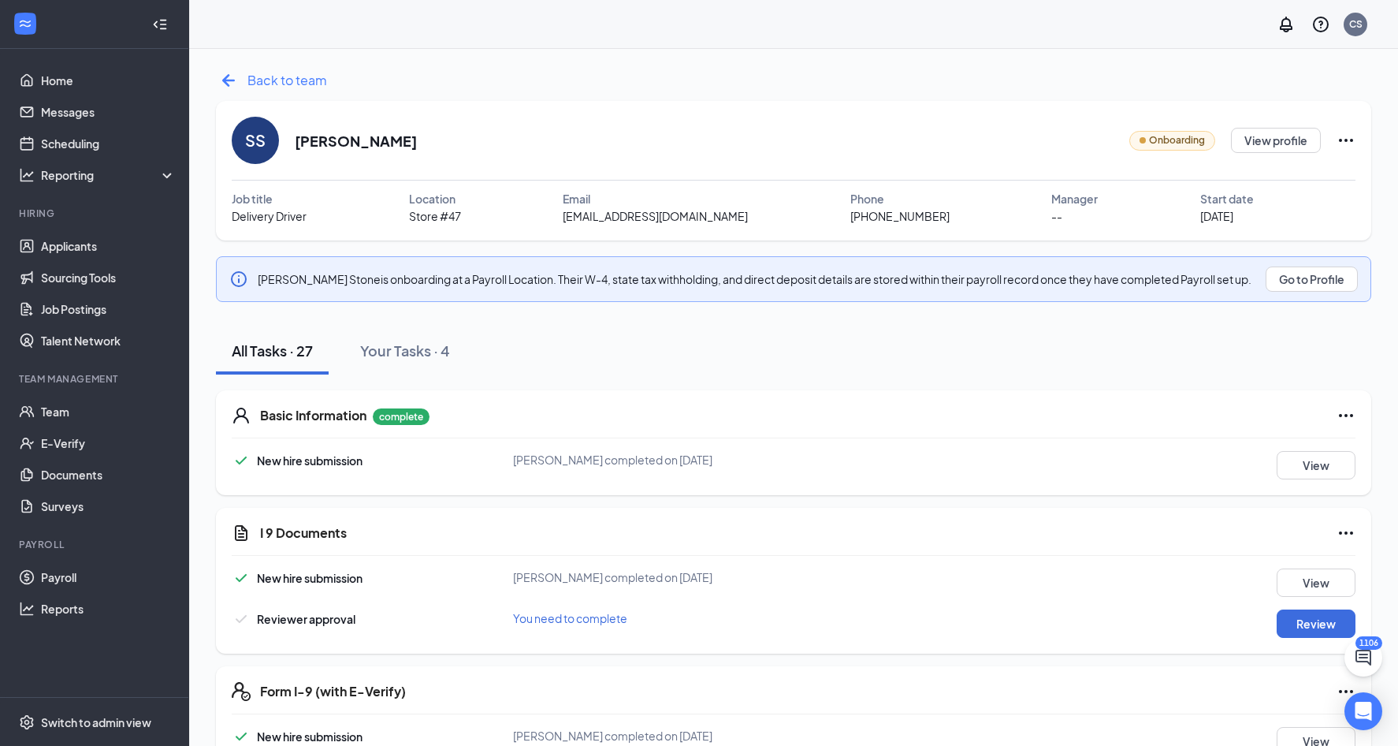
click at [234, 72] on icon "ArrowLeftNew" at bounding box center [228, 80] width 25 height 25
